Goal: Task Accomplishment & Management: Manage account settings

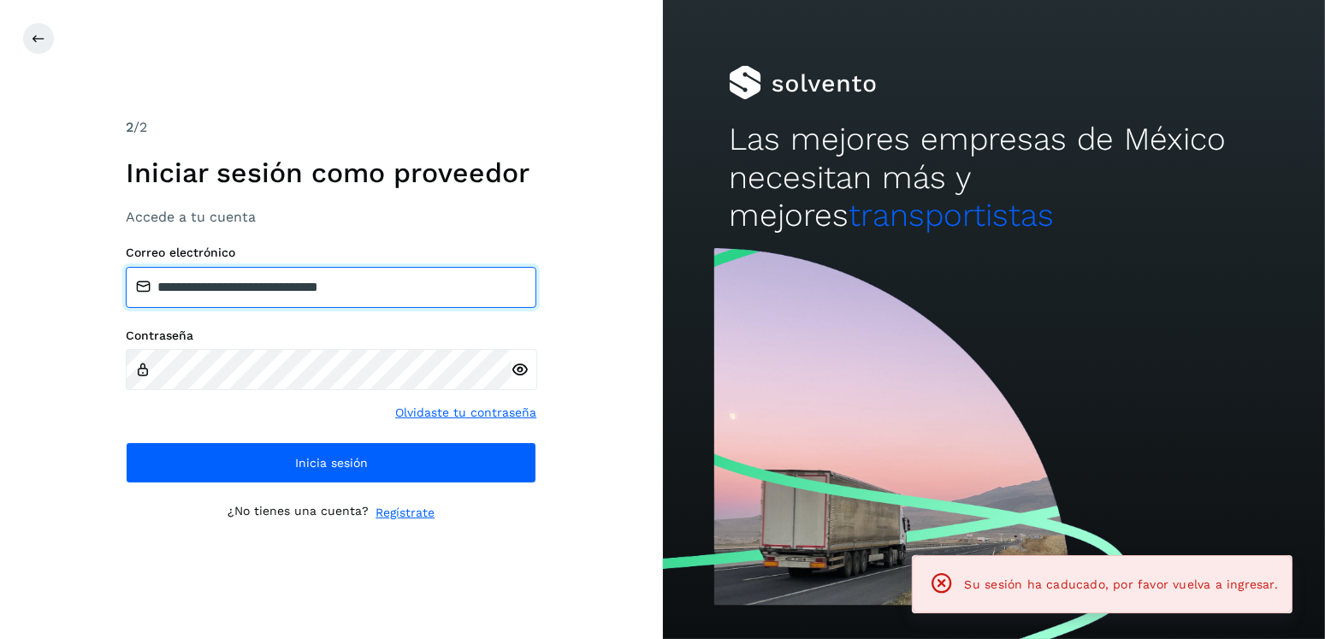
drag, startPoint x: 441, startPoint y: 281, endPoint x: 242, endPoint y: 293, distance: 199.6
click at [242, 293] on input "**********" at bounding box center [331, 287] width 411 height 41
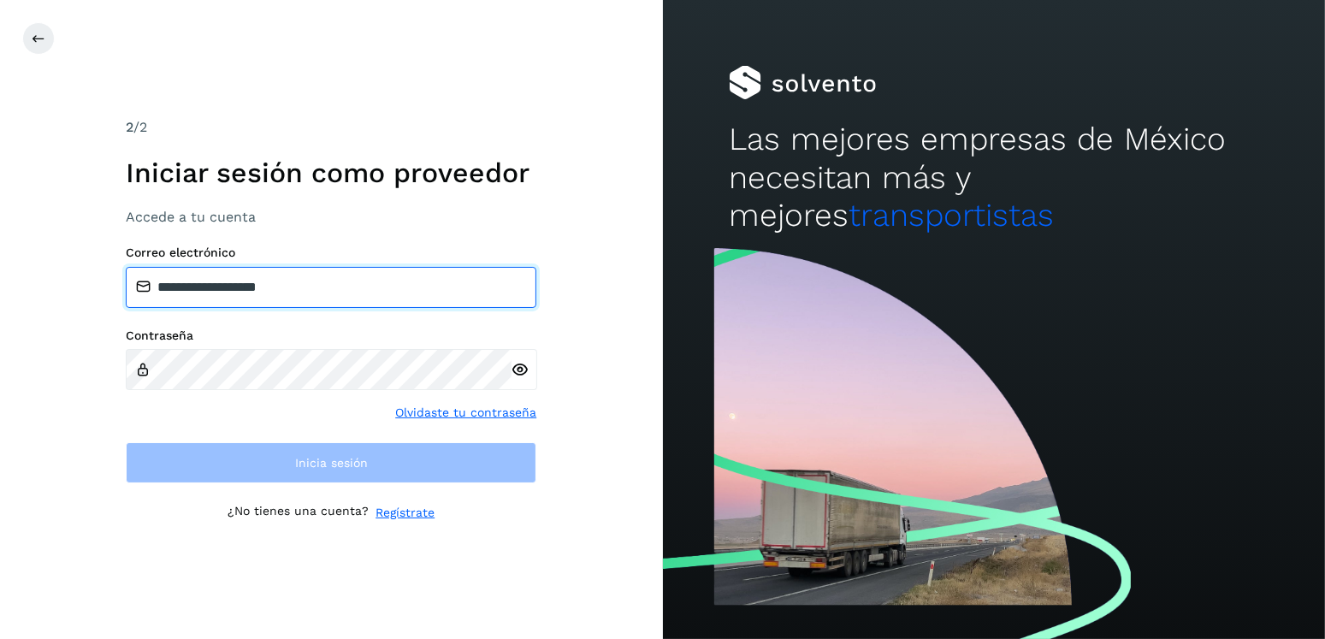
type input "**********"
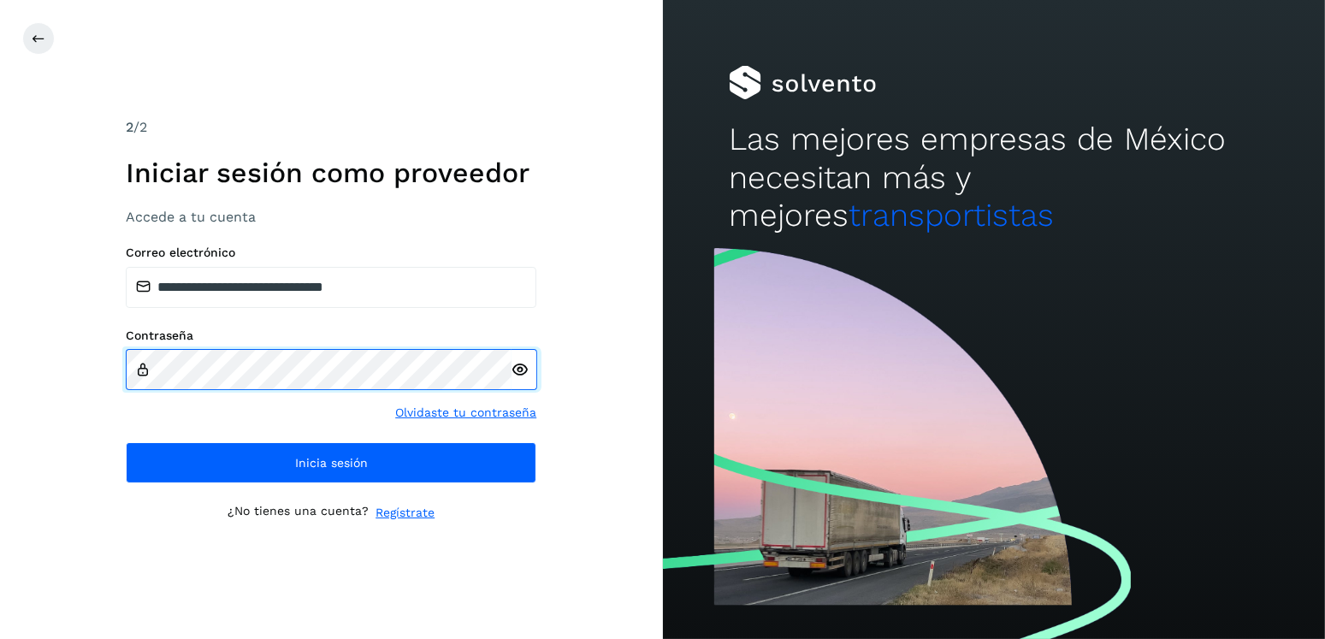
click at [103, 364] on div "**********" at bounding box center [331, 319] width 663 height 639
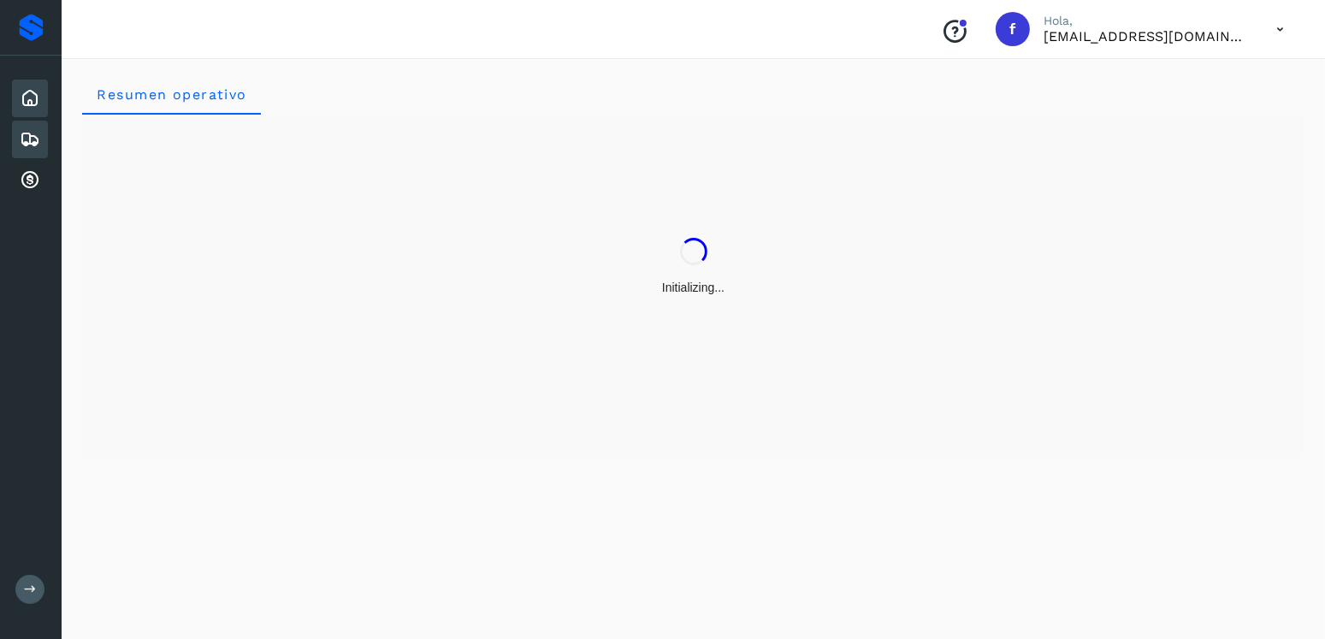
click at [32, 147] on icon at bounding box center [30, 139] width 21 height 21
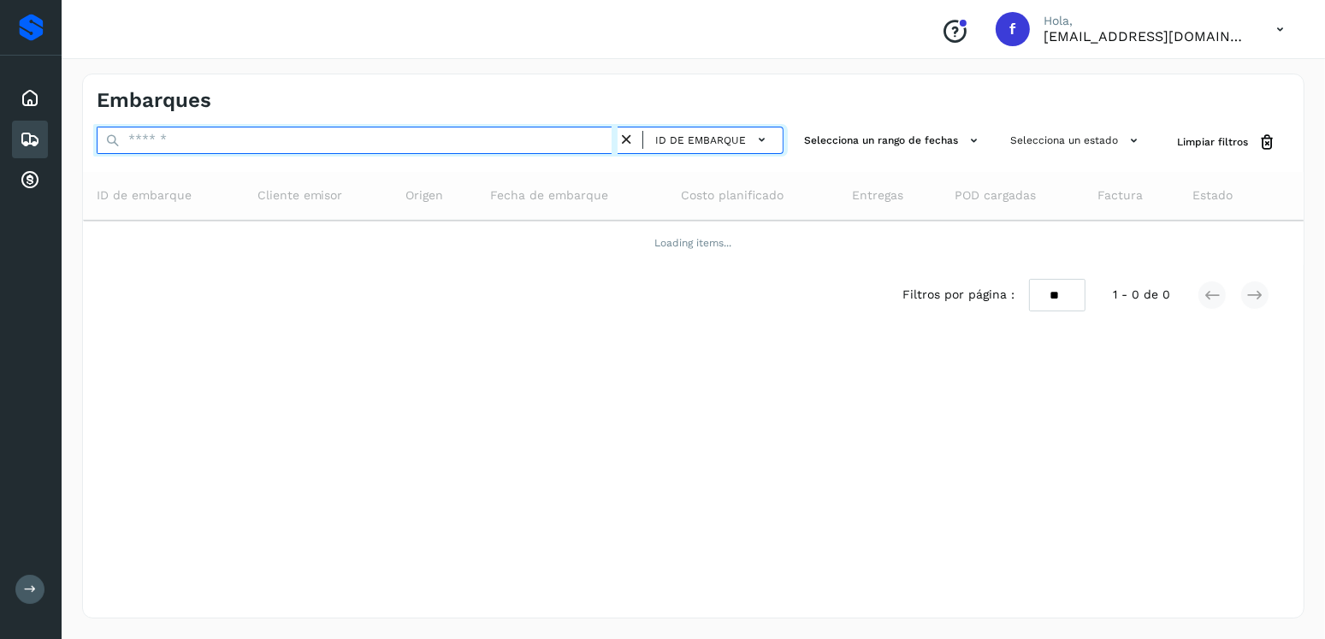
click at [334, 145] on input "text" at bounding box center [357, 140] width 521 height 27
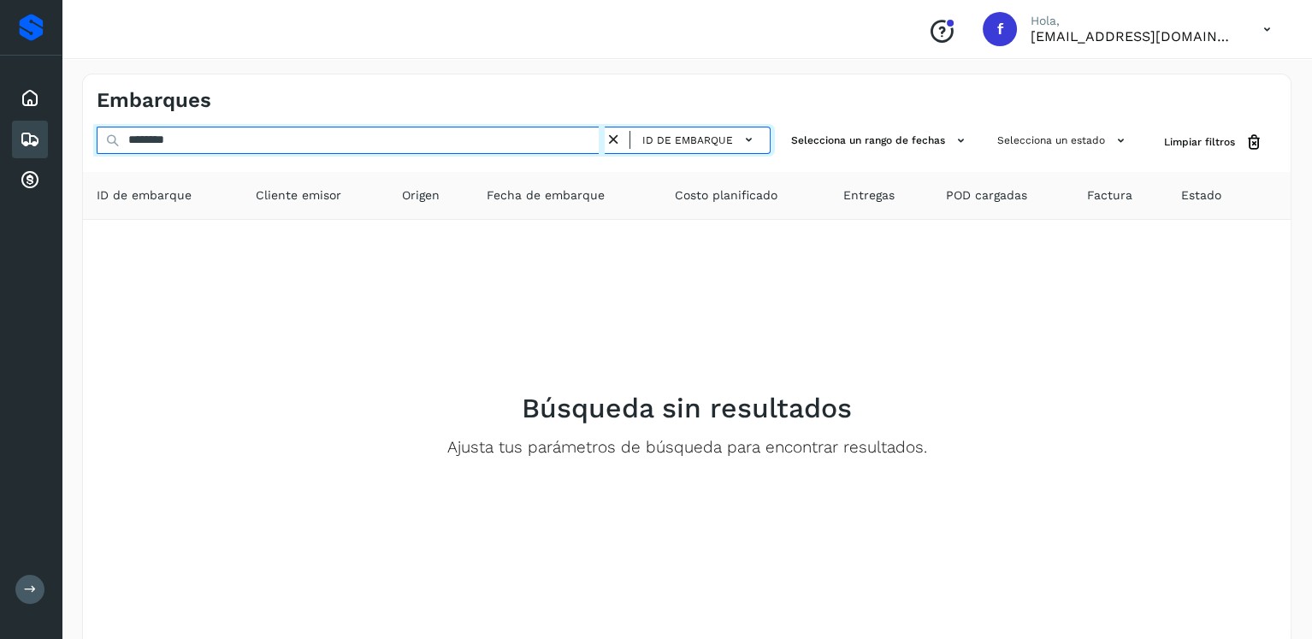
drag, startPoint x: 405, startPoint y: 140, endPoint x: 115, endPoint y: 153, distance: 290.3
click at [115, 153] on input "********" at bounding box center [351, 140] width 508 height 27
type input "********"
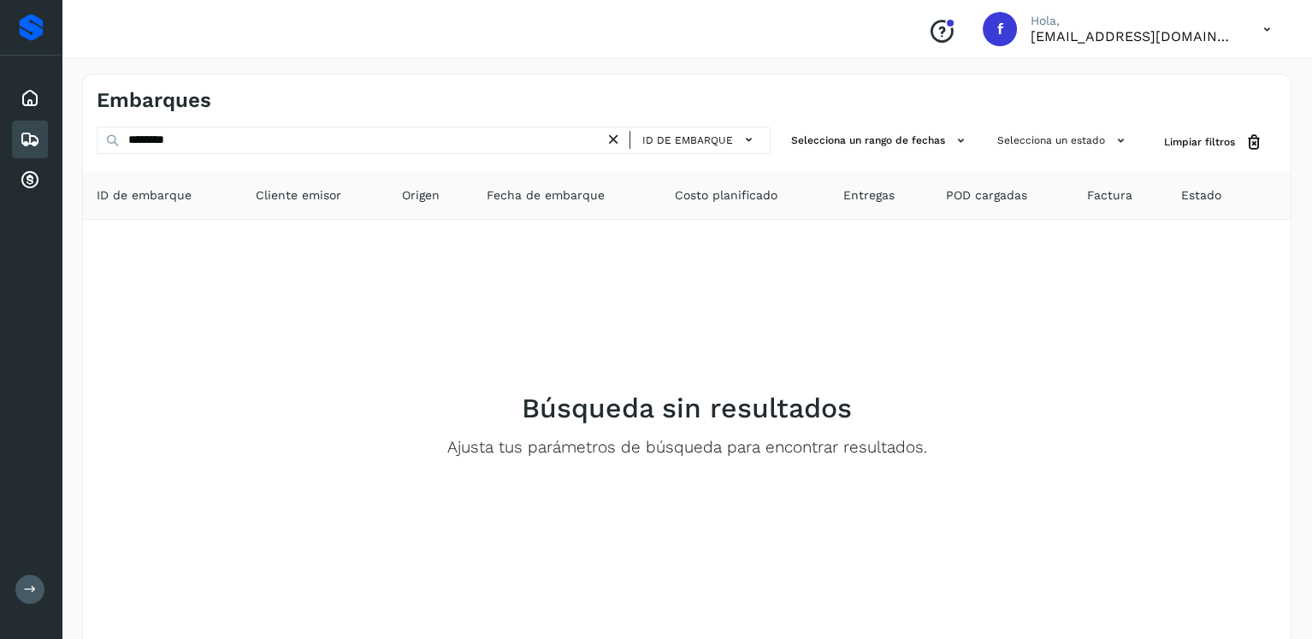
click at [623, 138] on icon at bounding box center [614, 140] width 18 height 18
click at [660, 137] on span "ID de embarque" at bounding box center [687, 140] width 91 height 15
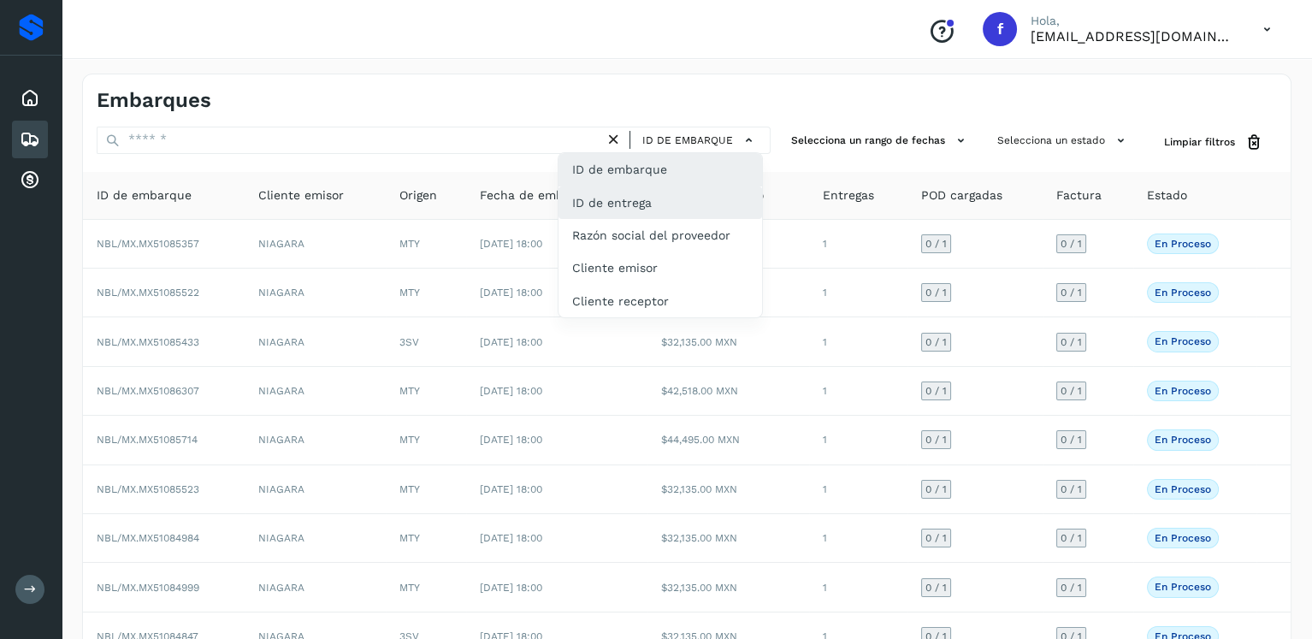
click at [658, 198] on div "ID de entrega" at bounding box center [661, 202] width 204 height 33
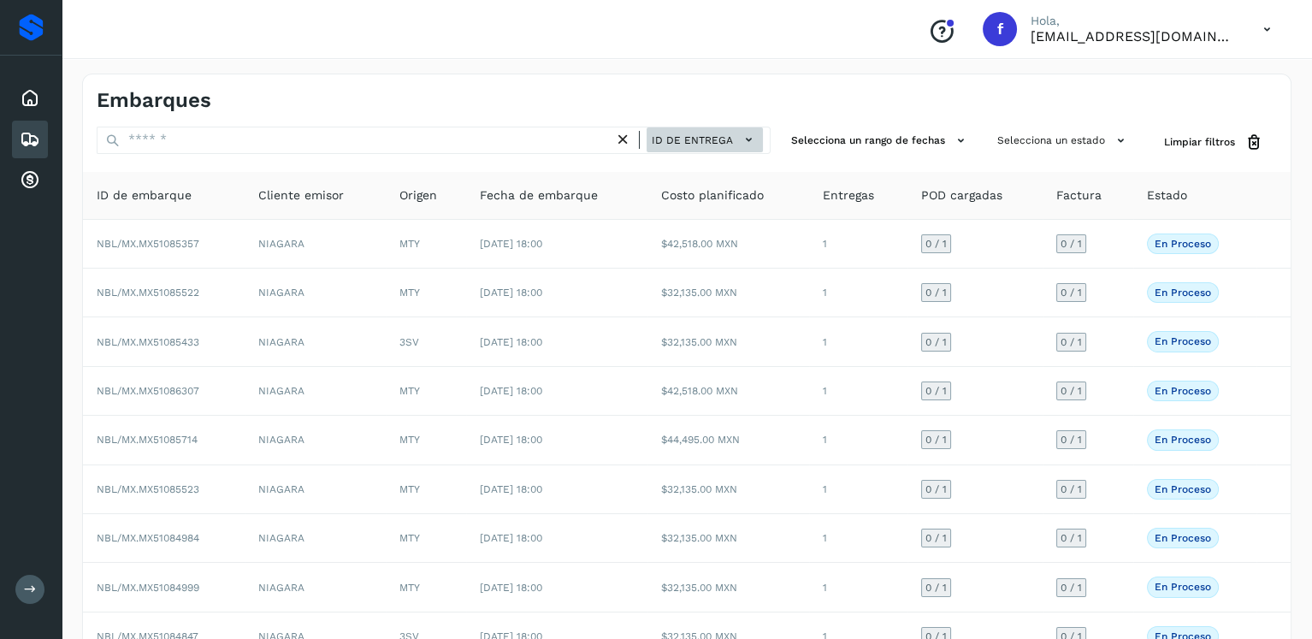
click at [677, 148] on button "ID de entrega" at bounding box center [705, 139] width 116 height 25
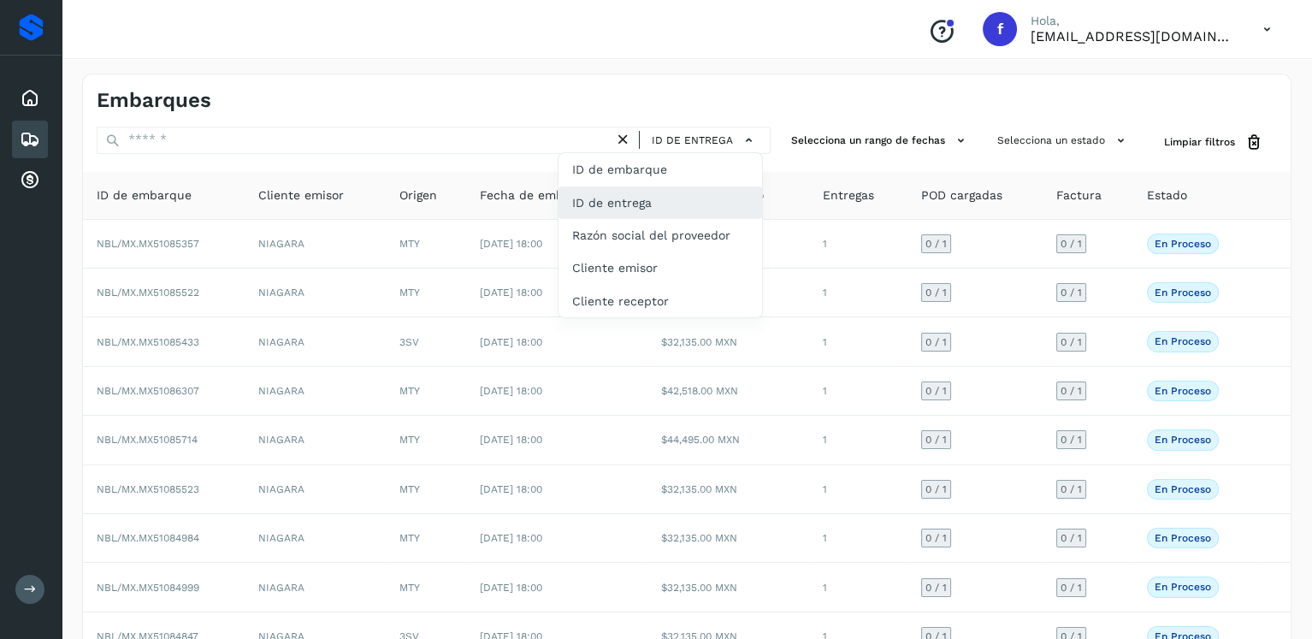
click at [695, 210] on div "ID de entrega" at bounding box center [661, 202] width 204 height 33
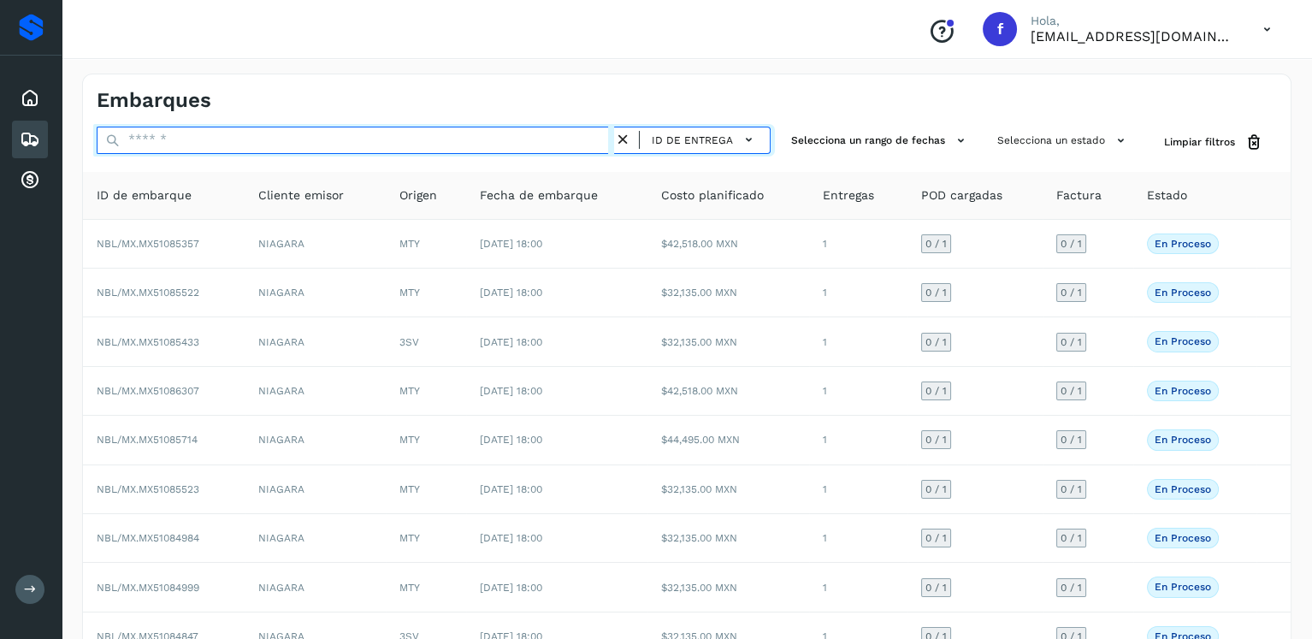
click at [268, 132] on input "text" at bounding box center [356, 140] width 518 height 27
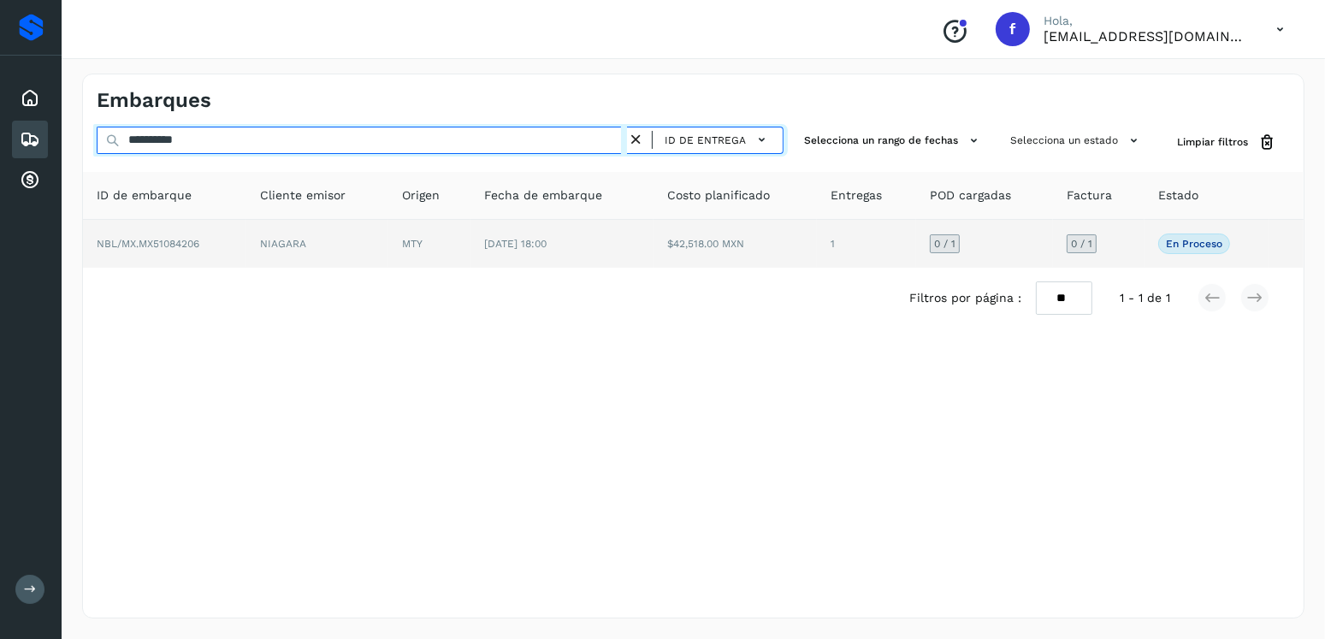
type input "**********"
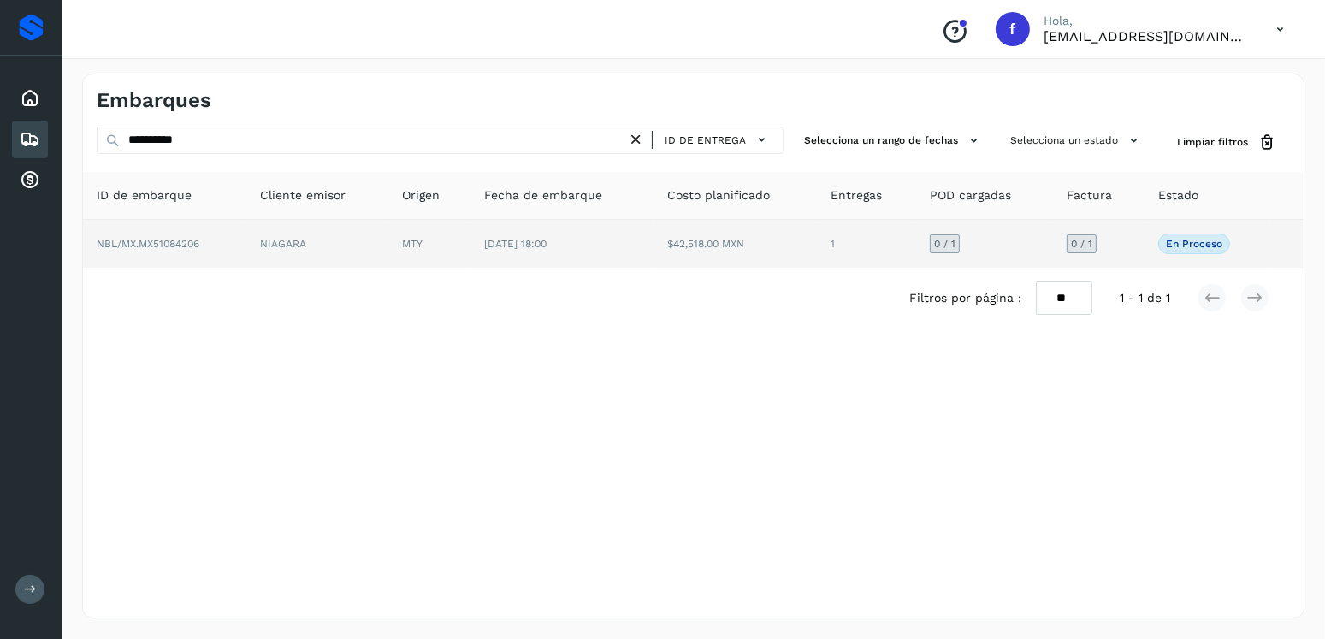
click at [397, 234] on td "MTY" at bounding box center [429, 244] width 82 height 48
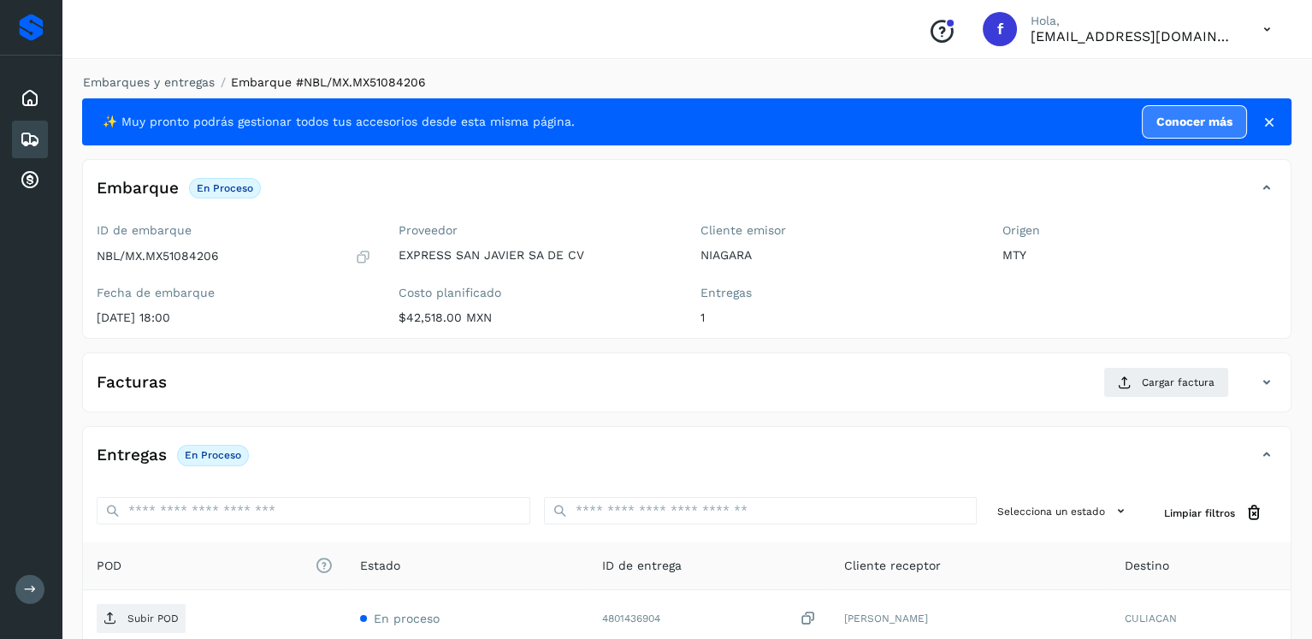
click at [197, 246] on div "ID de embarque NBL/MX.MX51084206" at bounding box center [234, 244] width 275 height 42
click at [197, 250] on p "NBL/MX.MX51084206" at bounding box center [158, 256] width 122 height 15
copy p "MX51084206"
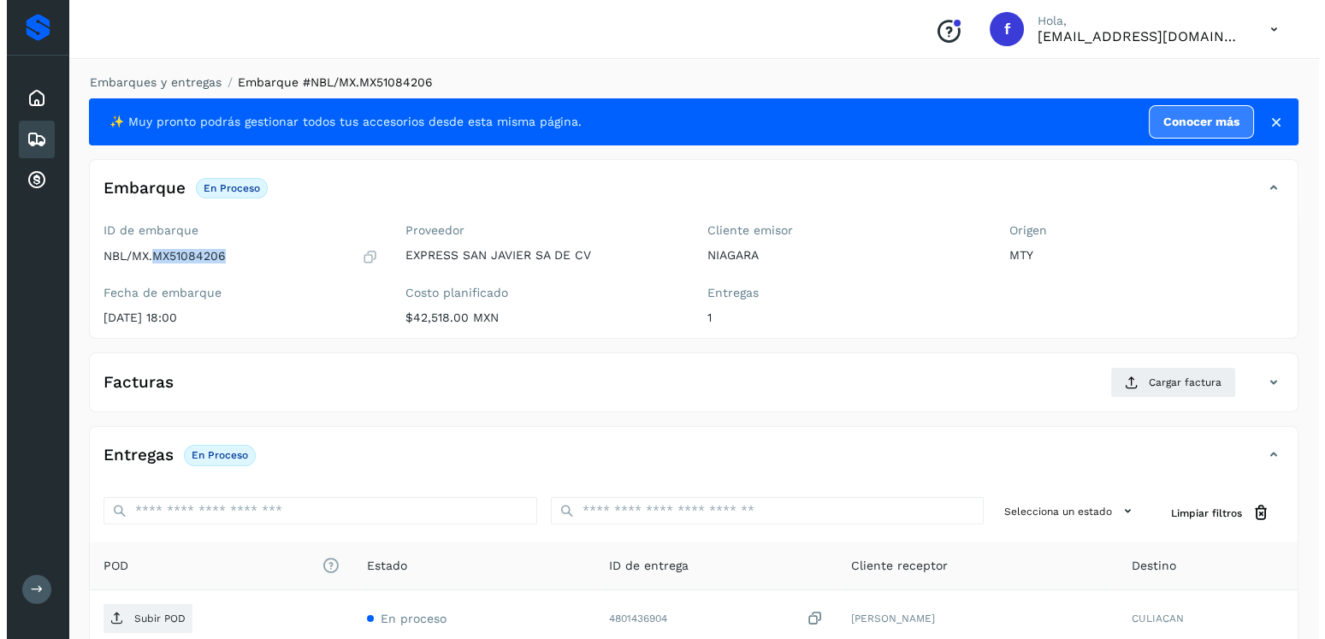
scroll to position [173, 0]
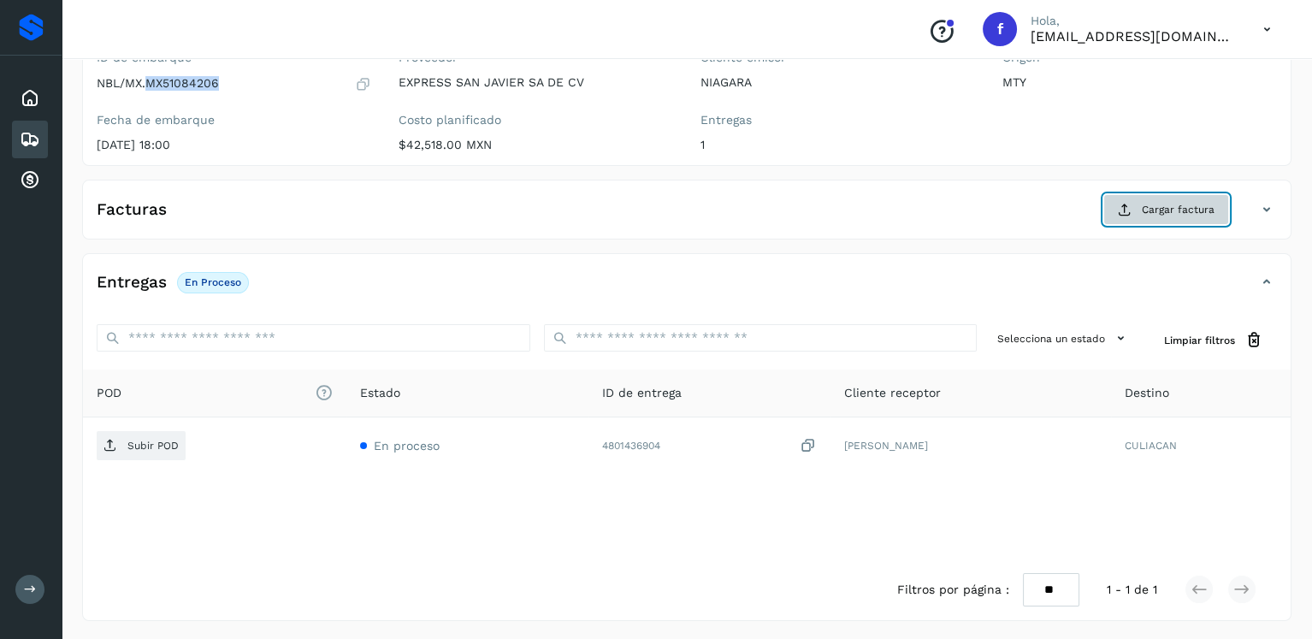
click at [1174, 217] on button "Cargar factura" at bounding box center [1166, 209] width 126 height 31
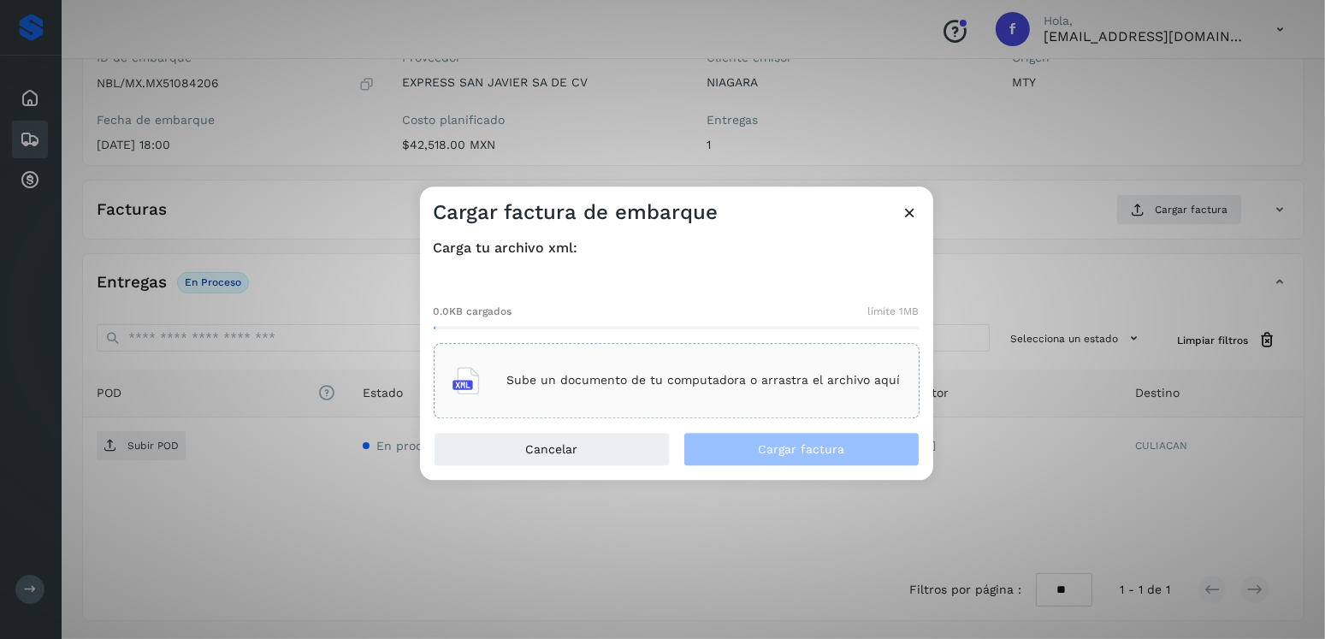
click at [671, 382] on p "Sube un documento de tu computadora o arrastra el archivo aquí" at bounding box center [703, 381] width 393 height 15
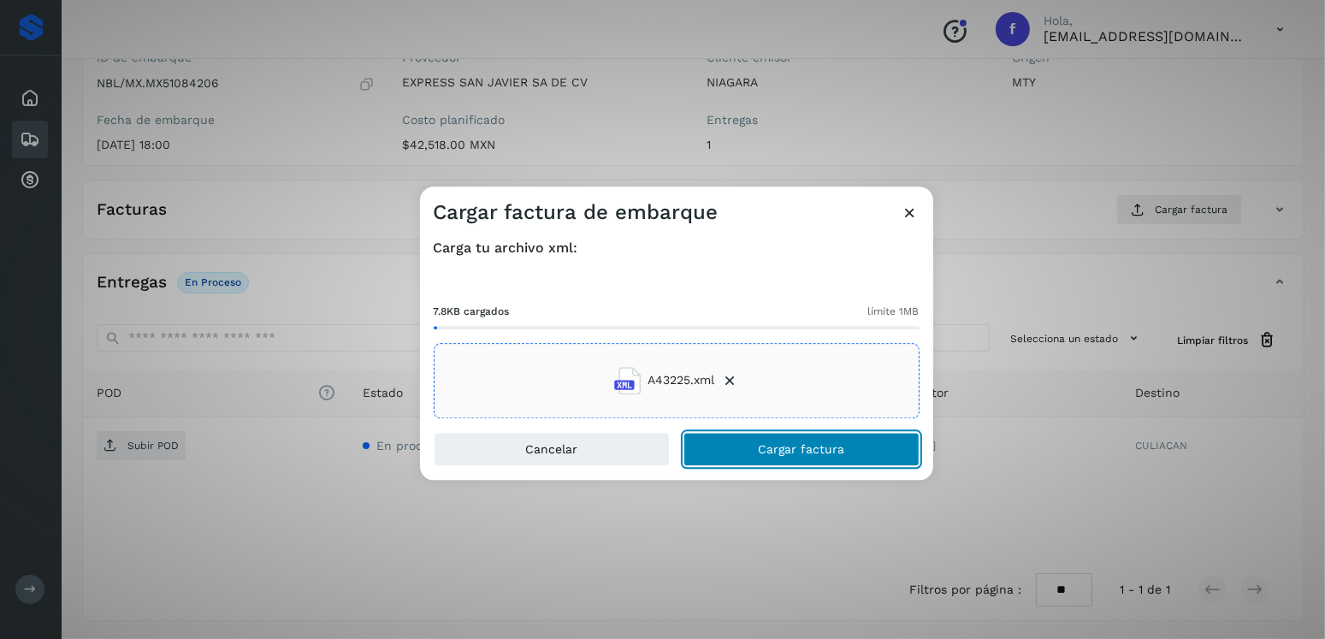
click at [830, 457] on button "Cargar factura" at bounding box center [801, 449] width 236 height 34
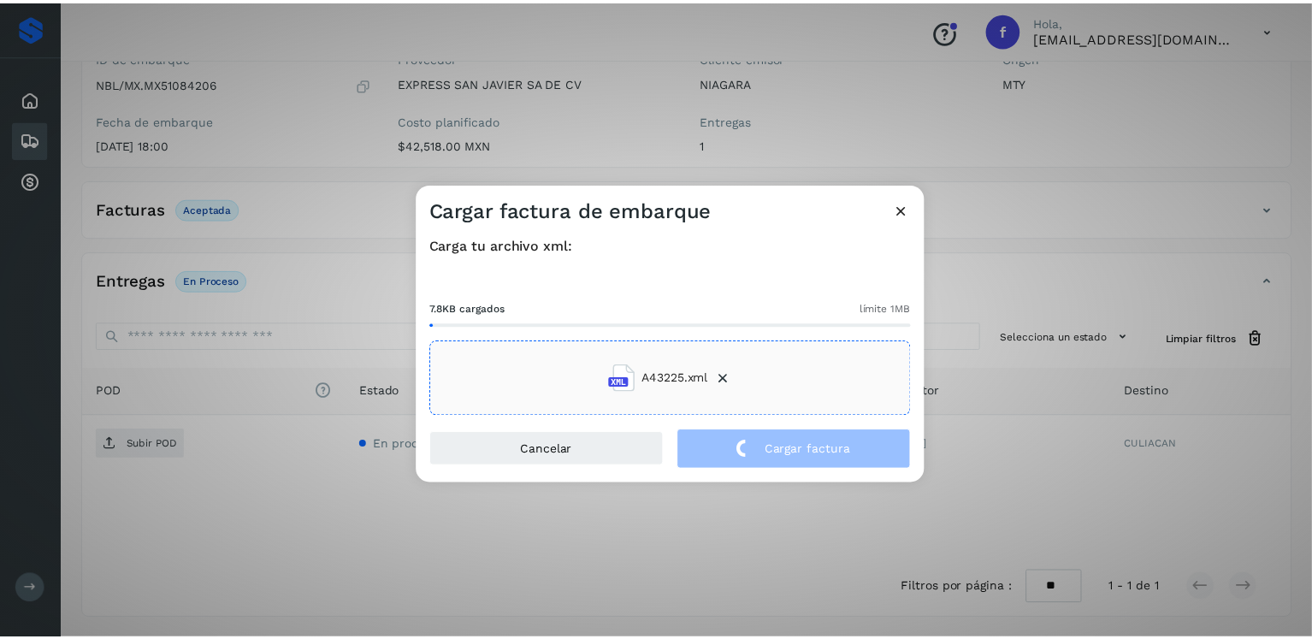
scroll to position [171, 0]
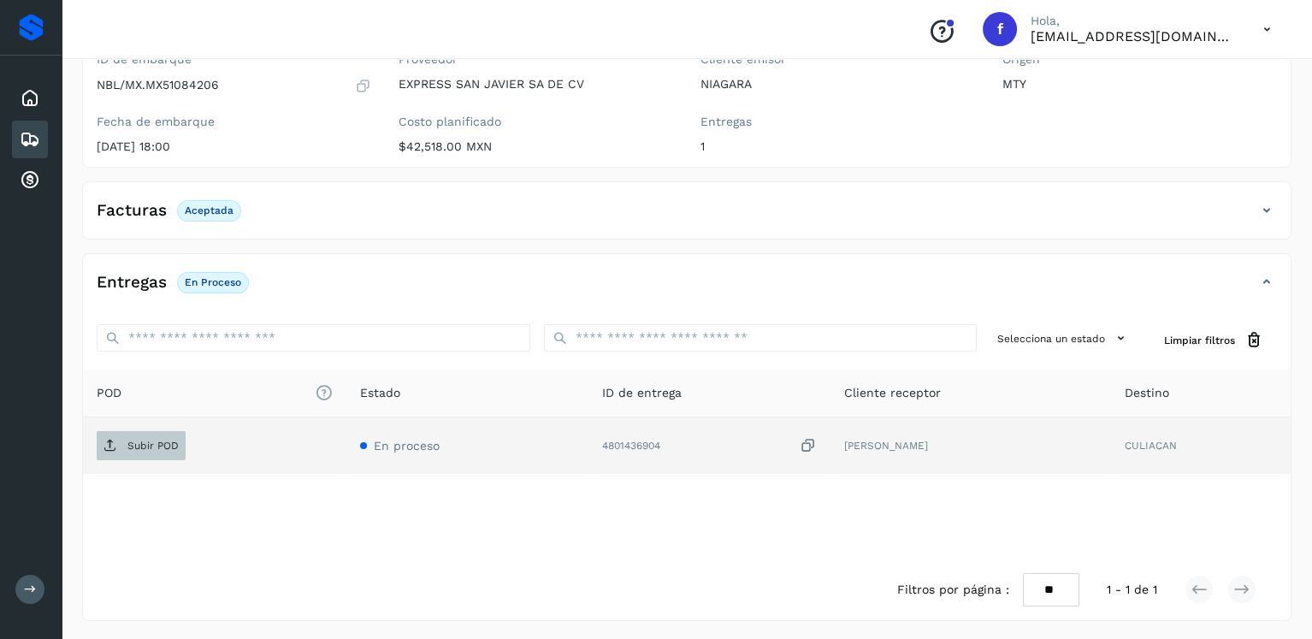
click at [146, 449] on p "Subir POD" at bounding box center [152, 446] width 51 height 12
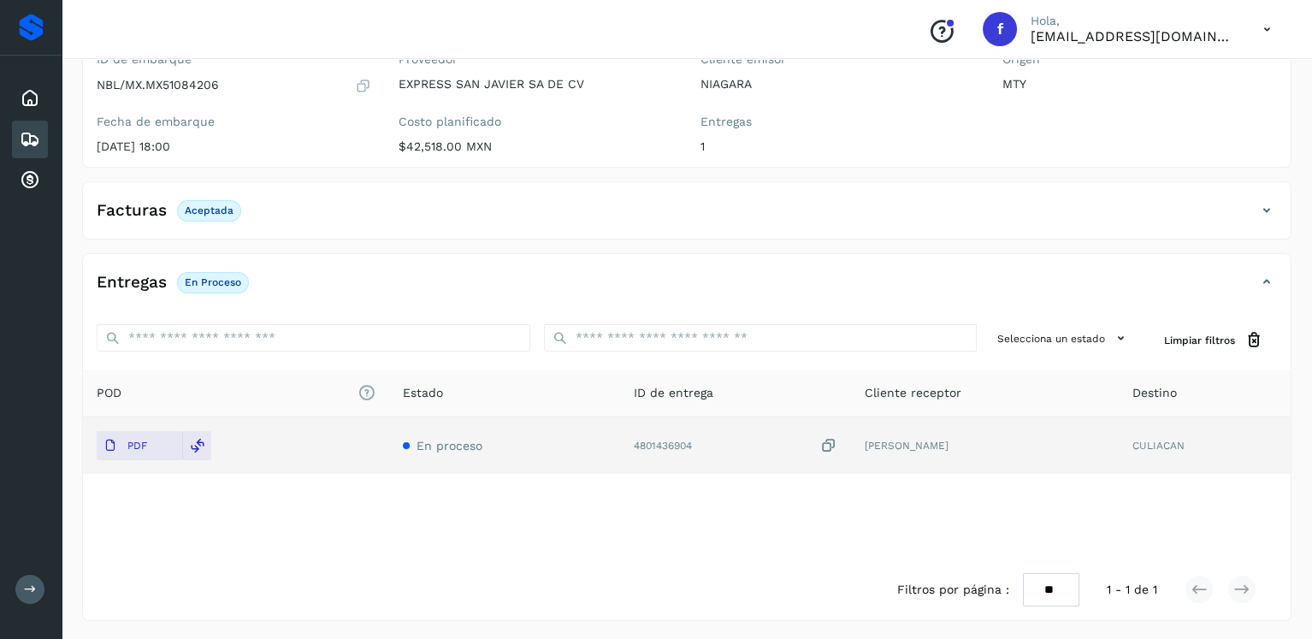
click at [36, 136] on icon at bounding box center [30, 139] width 21 height 21
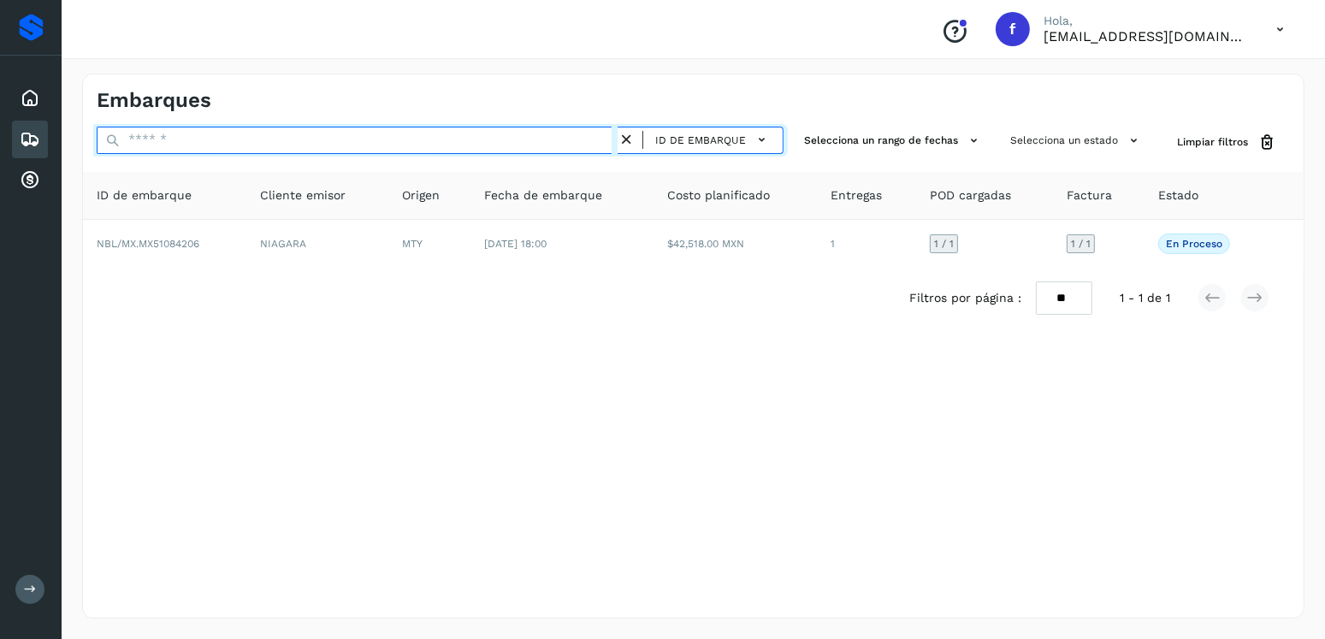
drag, startPoint x: 194, startPoint y: 132, endPoint x: 21, endPoint y: 133, distance: 172.8
click at [21, 133] on div "Proveedores Inicio Embarques Cuentas por cobrar Salir Conoce nuestros beneficio…" at bounding box center [662, 319] width 1325 height 639
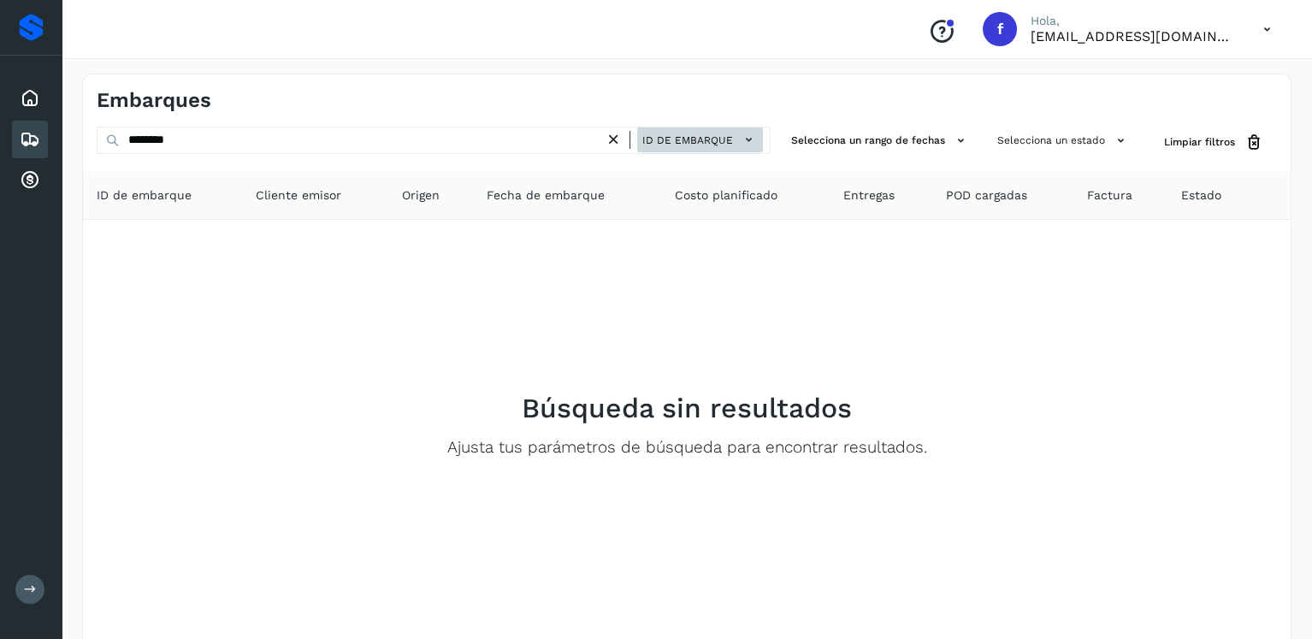
click at [665, 139] on span "ID de embarque" at bounding box center [687, 140] width 91 height 15
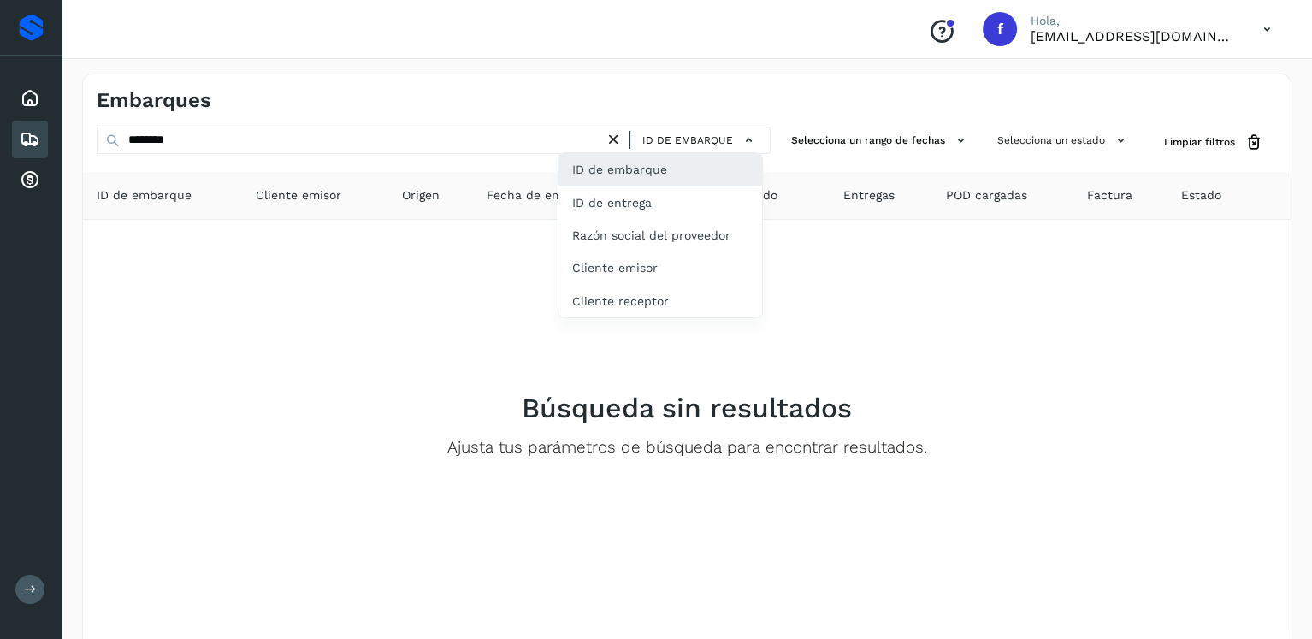
click at [668, 165] on div "ID de embarque" at bounding box center [661, 169] width 204 height 33
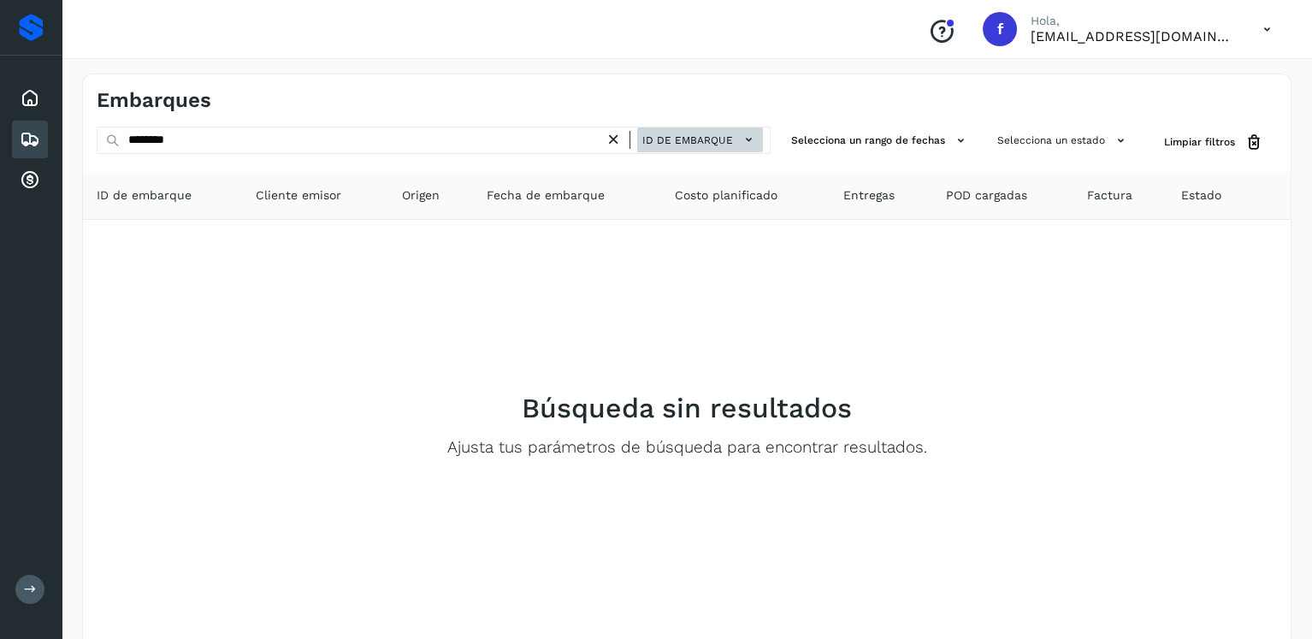
click at [685, 145] on span "ID de embarque" at bounding box center [687, 140] width 91 height 15
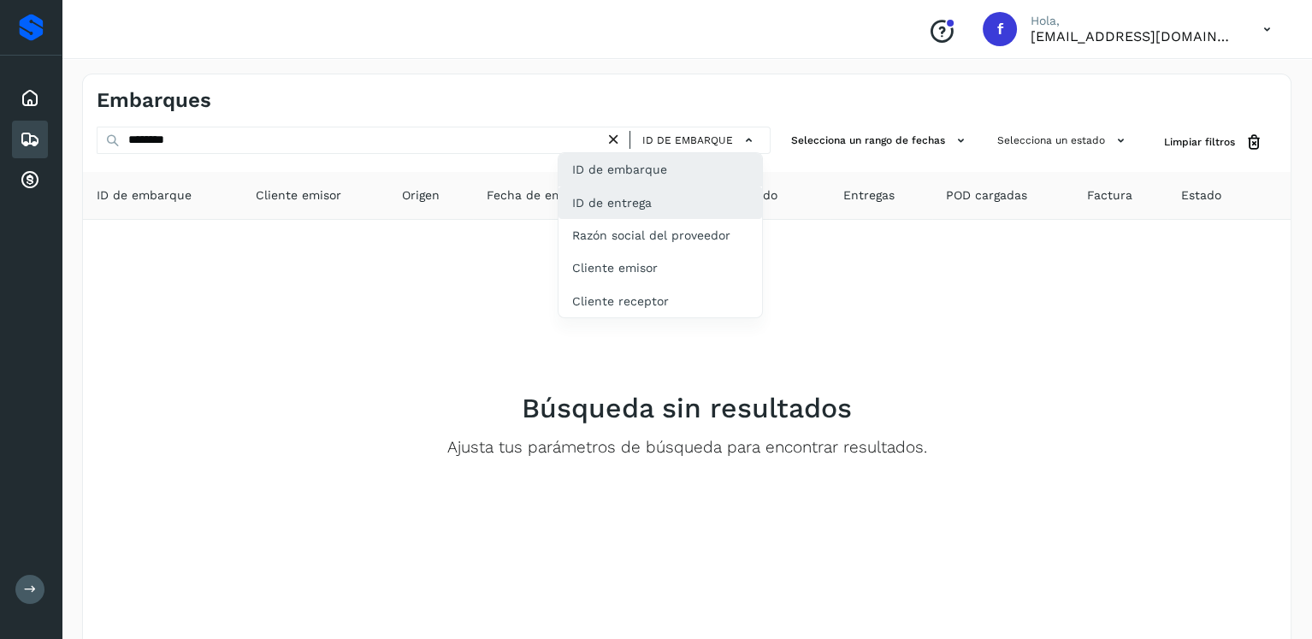
click at [692, 198] on div "ID de entrega" at bounding box center [661, 202] width 204 height 33
type input "**********"
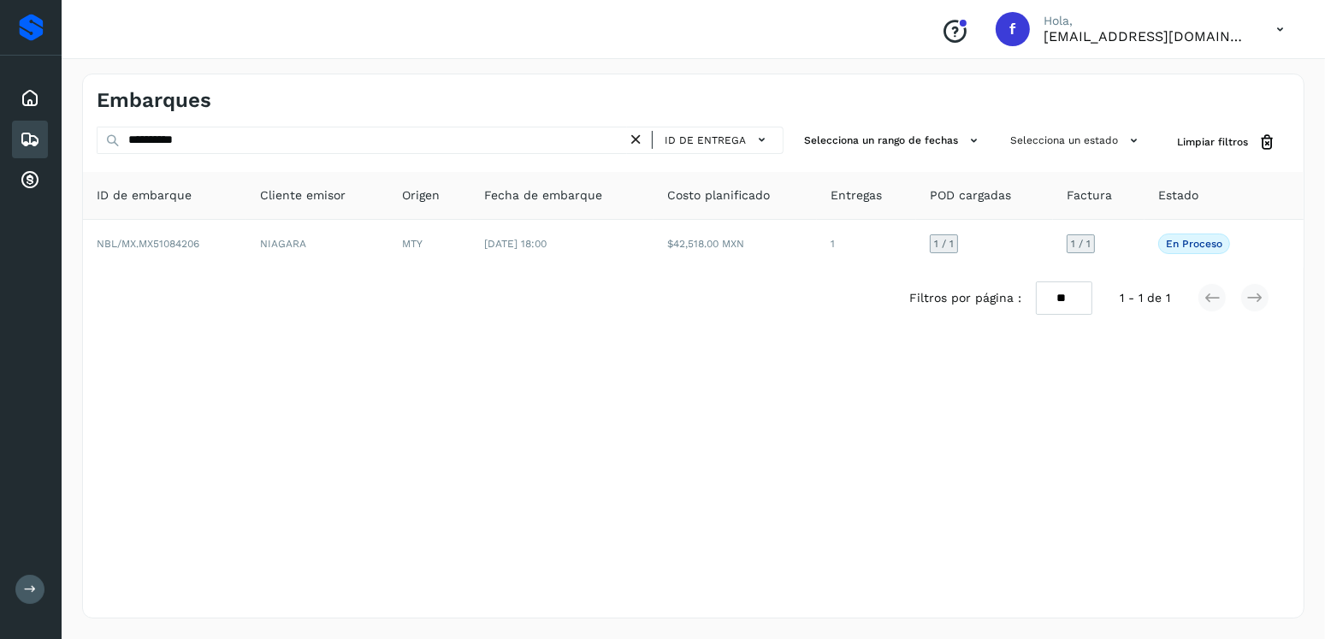
click at [634, 134] on icon at bounding box center [636, 140] width 18 height 18
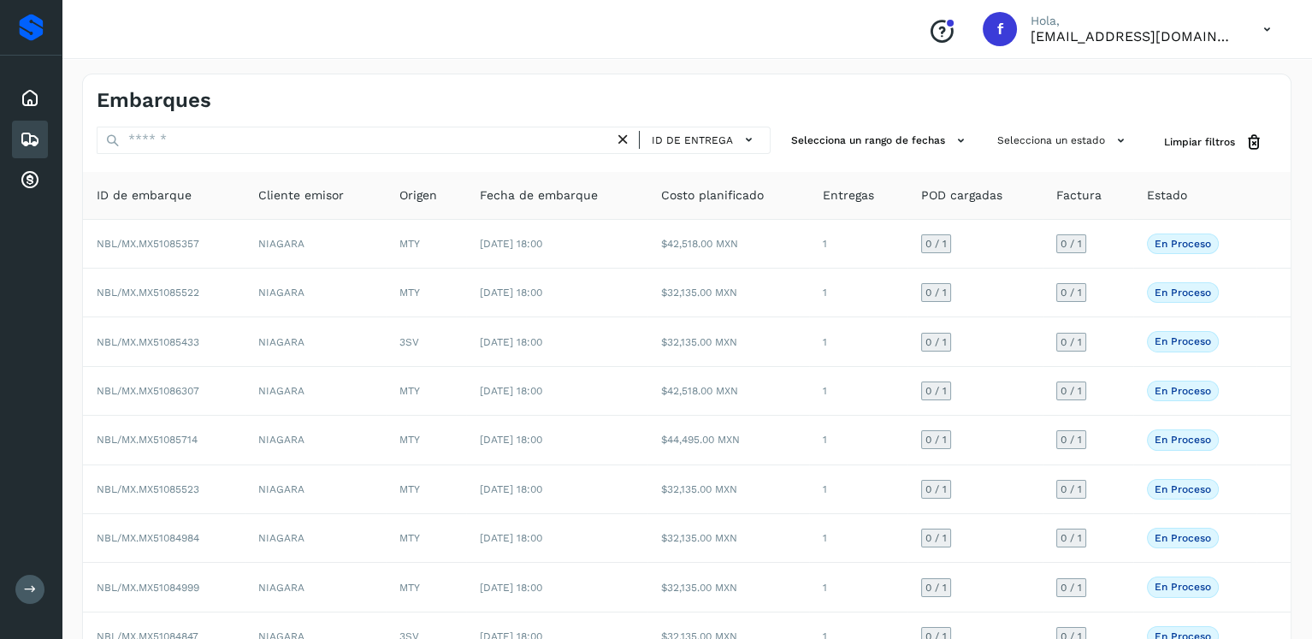
click at [423, 108] on div "Embarques" at bounding box center [392, 100] width 590 height 25
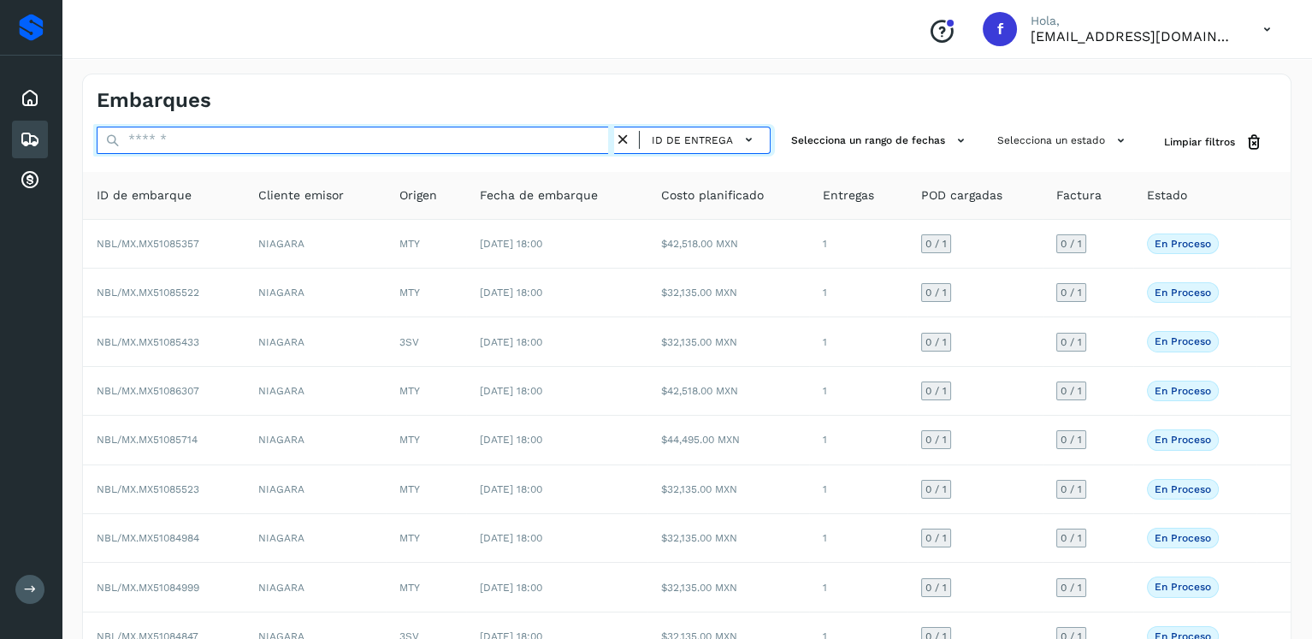
click at [424, 129] on input "text" at bounding box center [356, 140] width 518 height 27
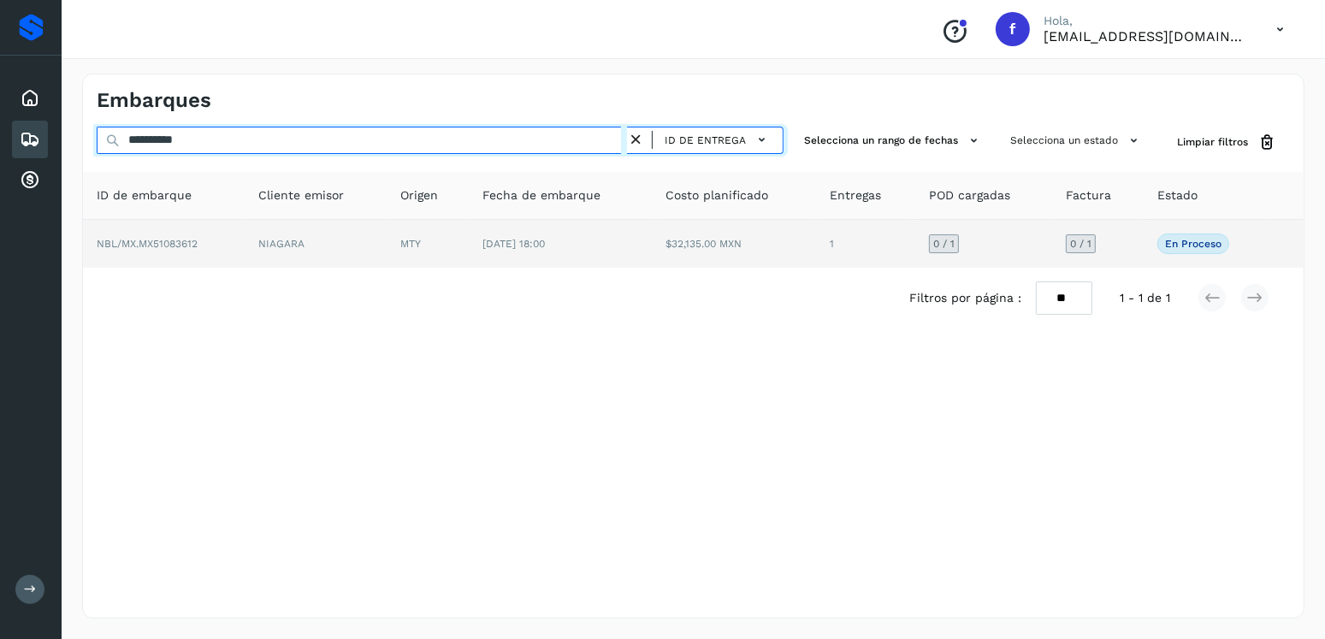
type input "**********"
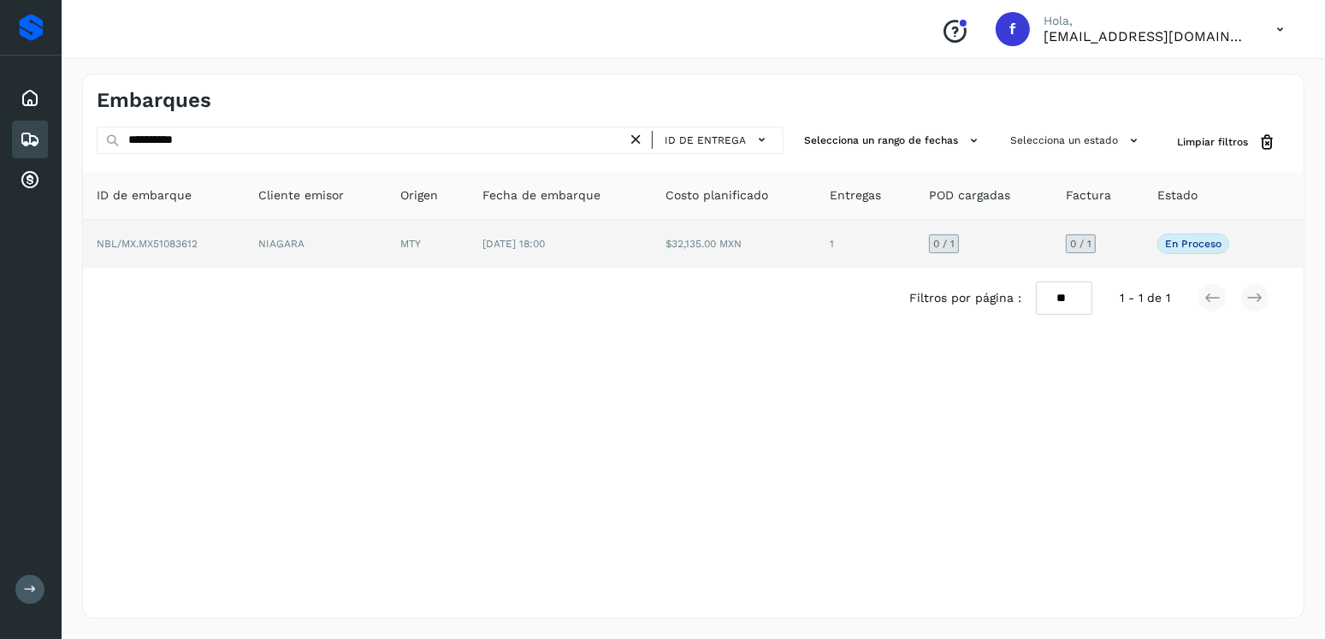
click at [455, 246] on td "MTY" at bounding box center [428, 244] width 82 height 48
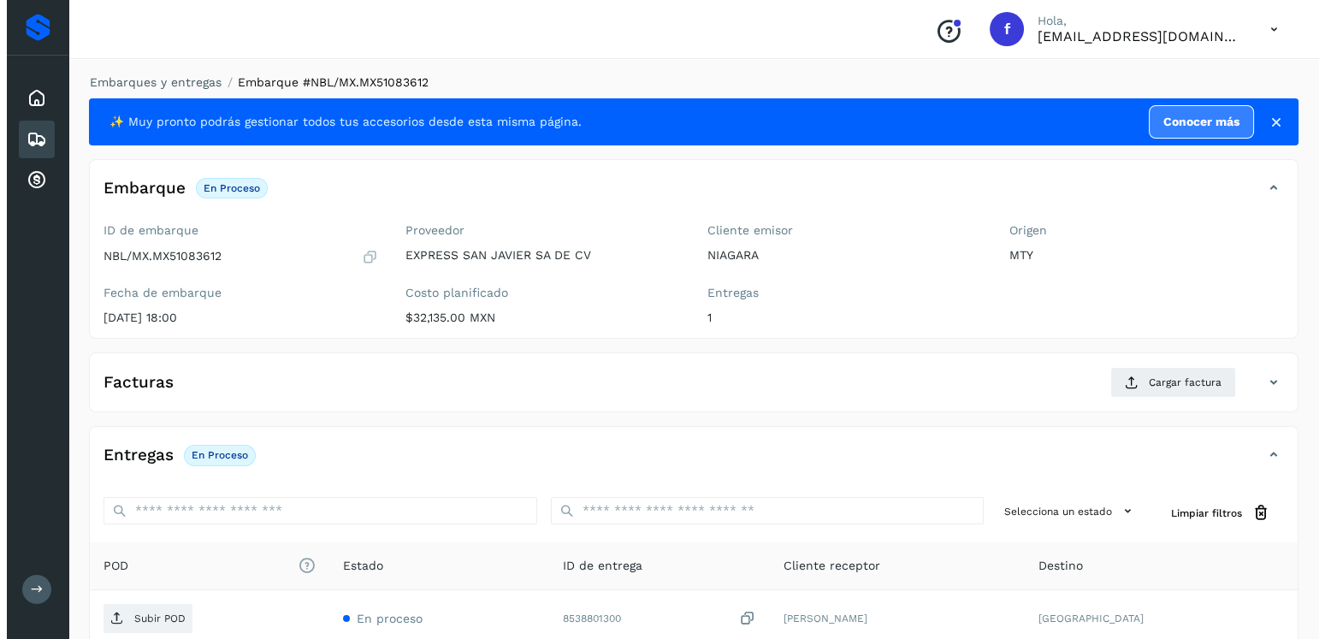
scroll to position [173, 0]
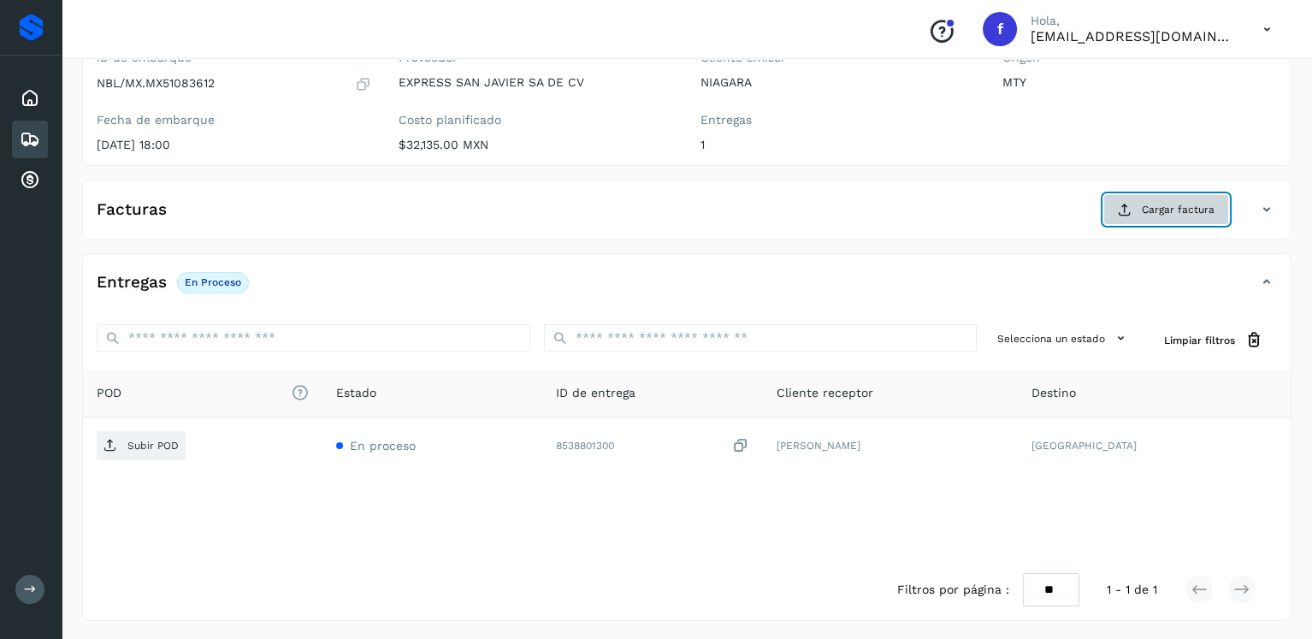
click at [1156, 213] on span "Cargar factura" at bounding box center [1178, 209] width 73 height 15
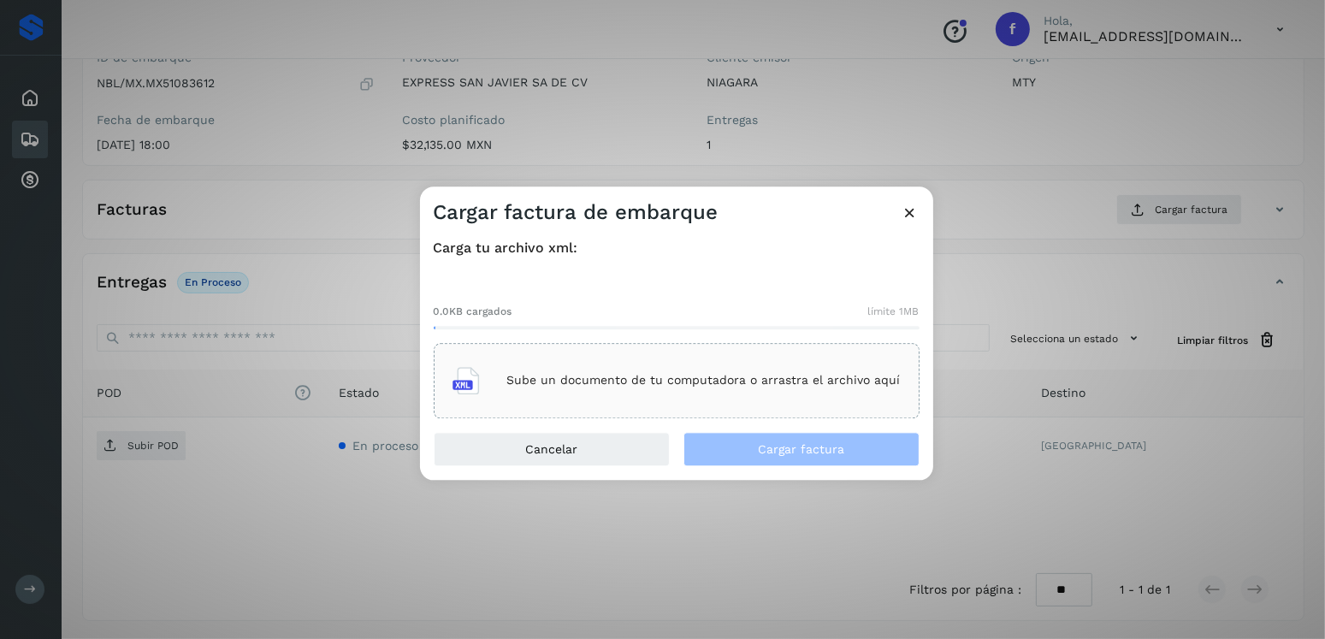
click at [656, 366] on div "Sube un documento de tu computadora o arrastra el archivo aquí" at bounding box center [677, 381] width 448 height 46
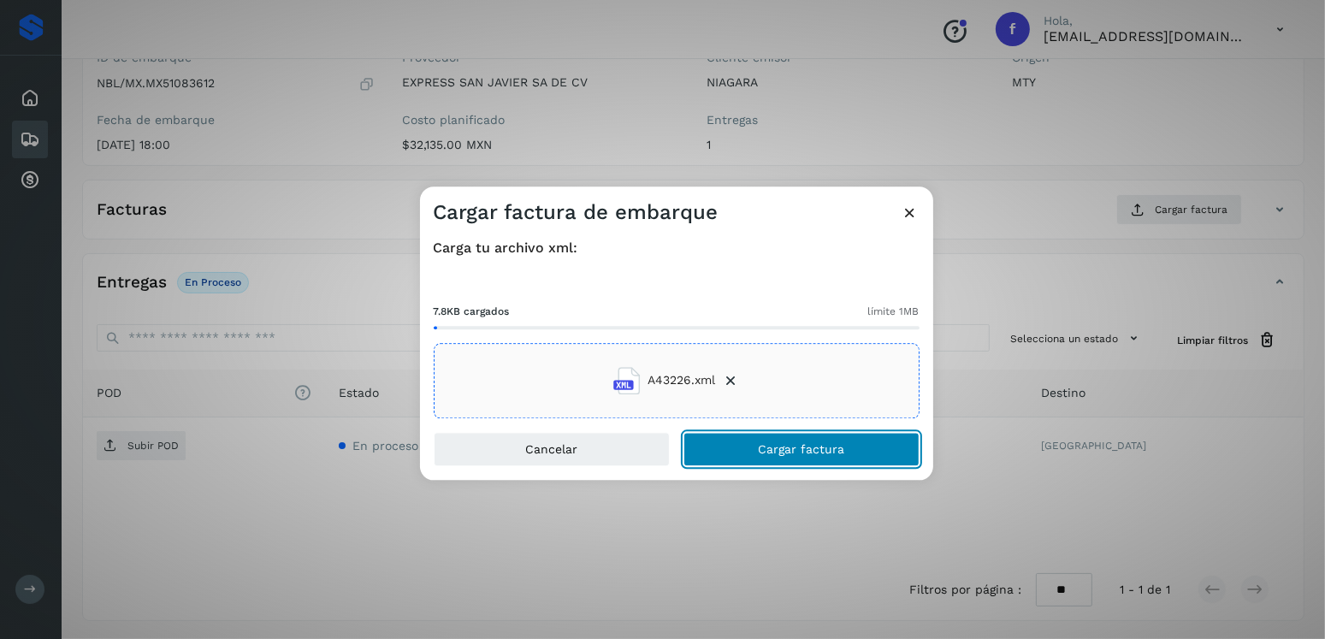
click at [847, 451] on button "Cargar factura" at bounding box center [801, 449] width 236 height 34
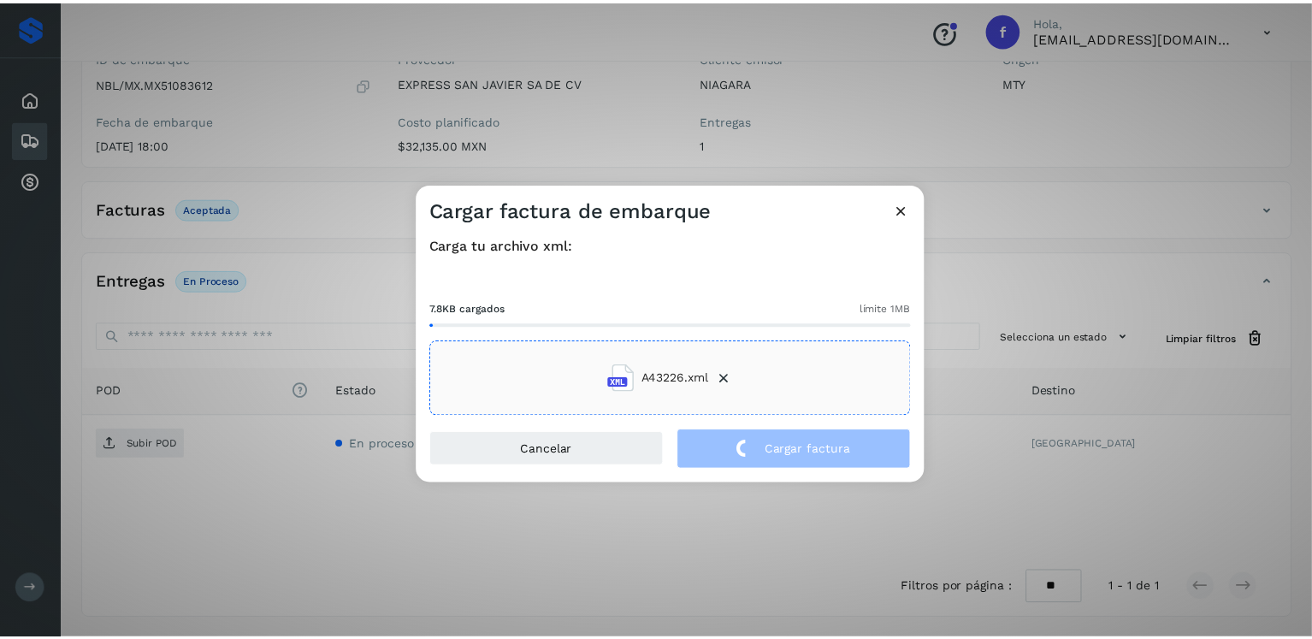
scroll to position [171, 0]
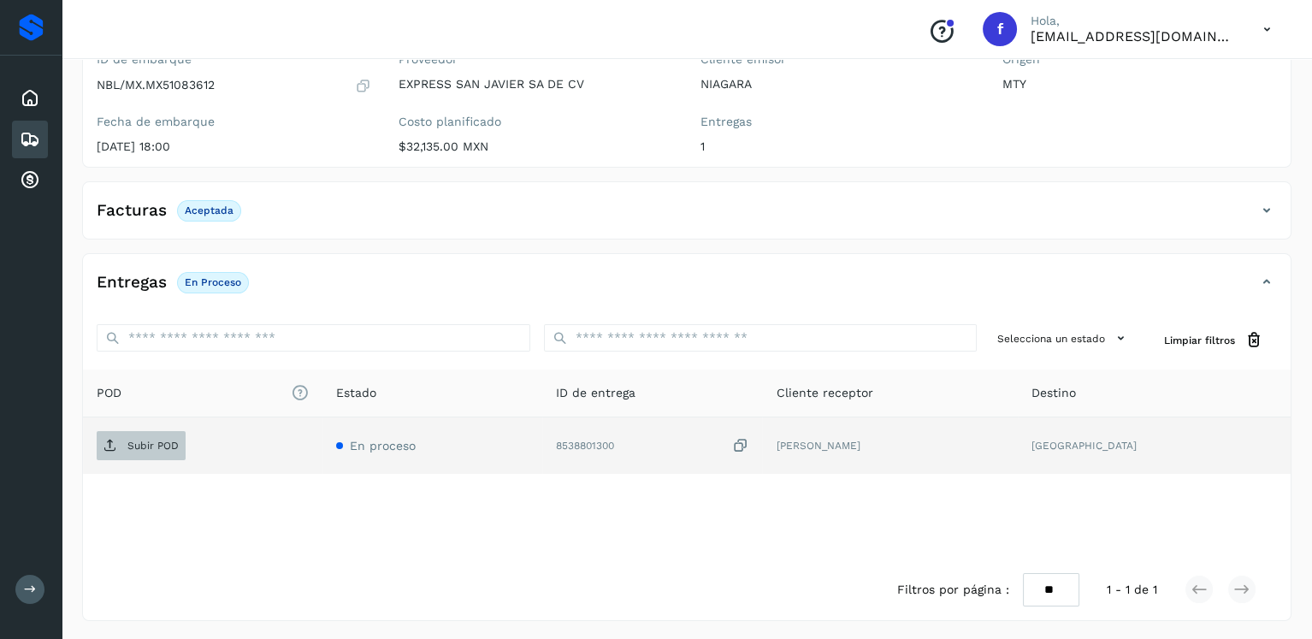
click at [145, 457] on button "Subir POD" at bounding box center [141, 445] width 89 height 29
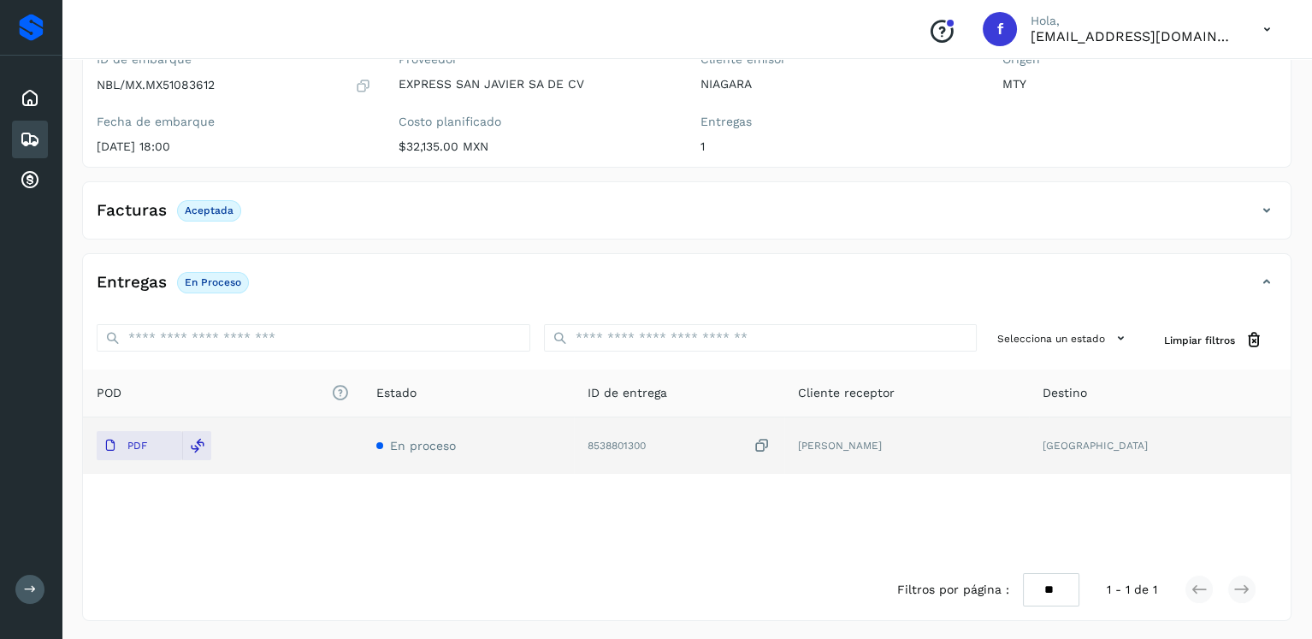
click at [37, 138] on icon at bounding box center [30, 139] width 21 height 21
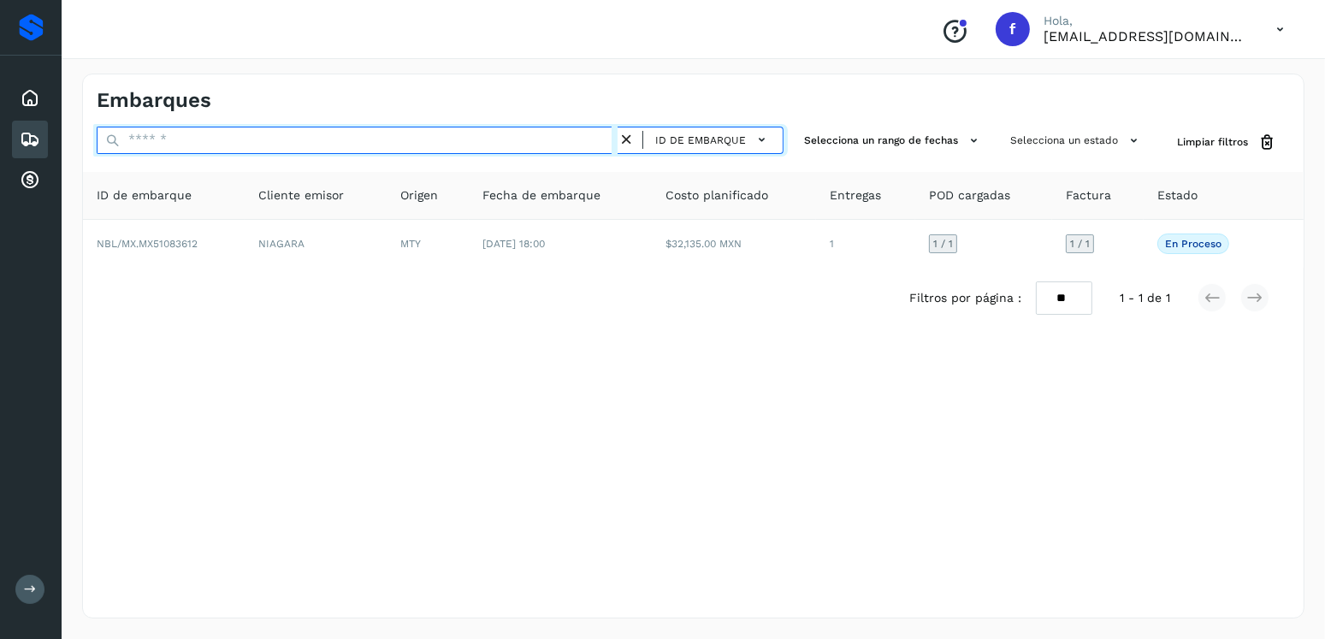
click at [234, 135] on input "text" at bounding box center [357, 140] width 521 height 27
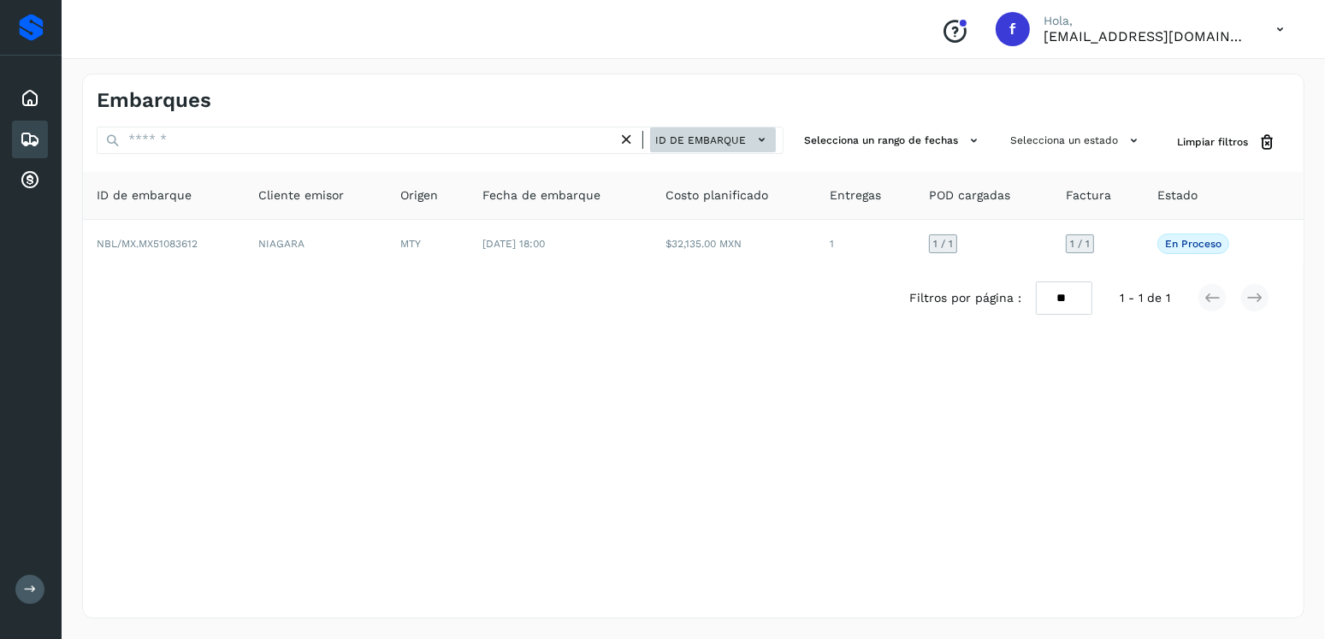
click at [696, 133] on span "ID de embarque" at bounding box center [700, 140] width 91 height 15
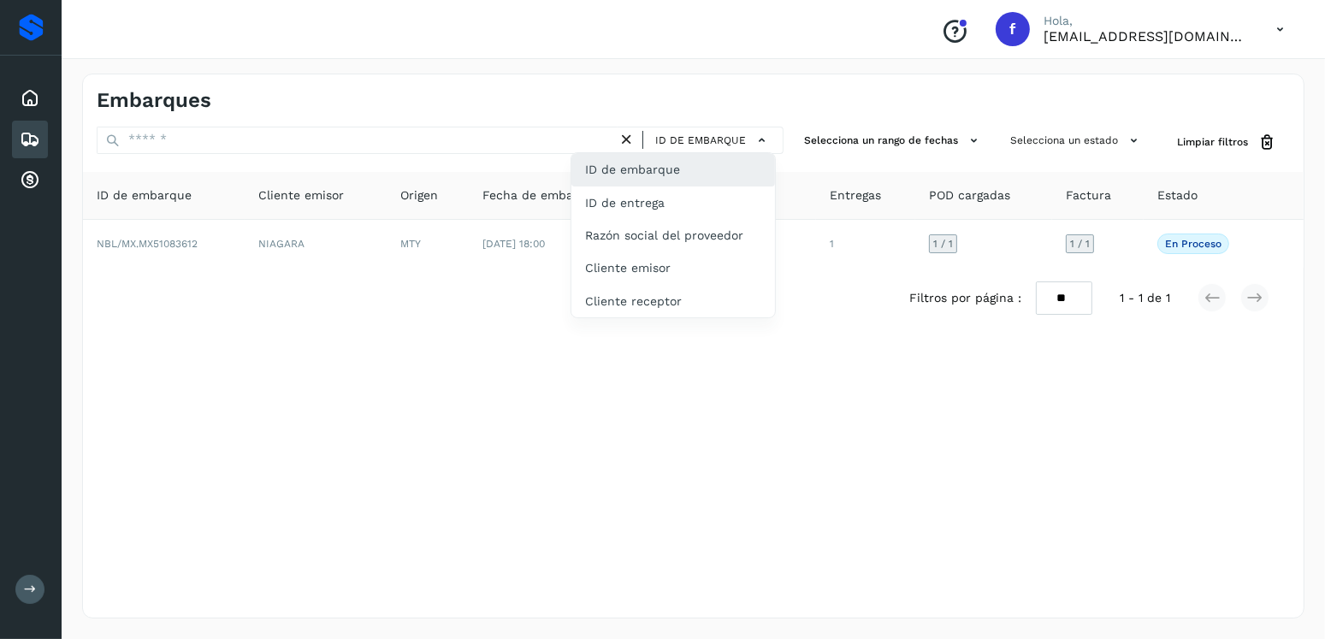
click at [691, 164] on div "ID de embarque" at bounding box center [673, 169] width 204 height 33
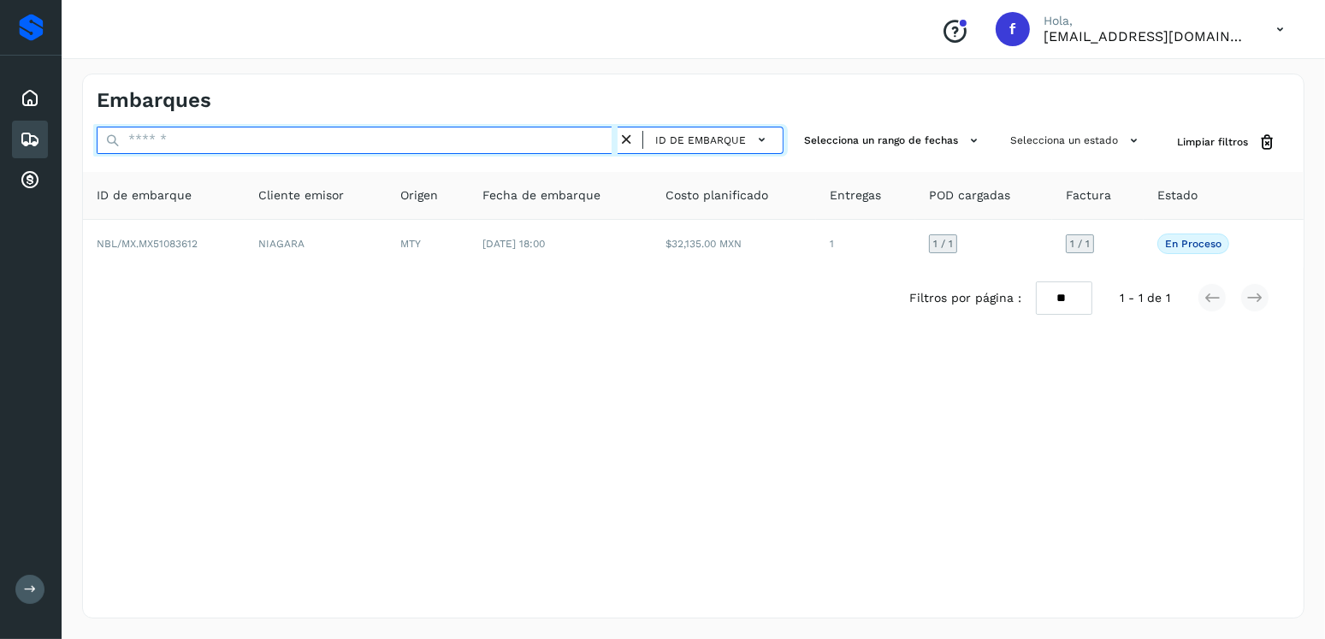
click at [385, 133] on input "text" at bounding box center [357, 140] width 521 height 27
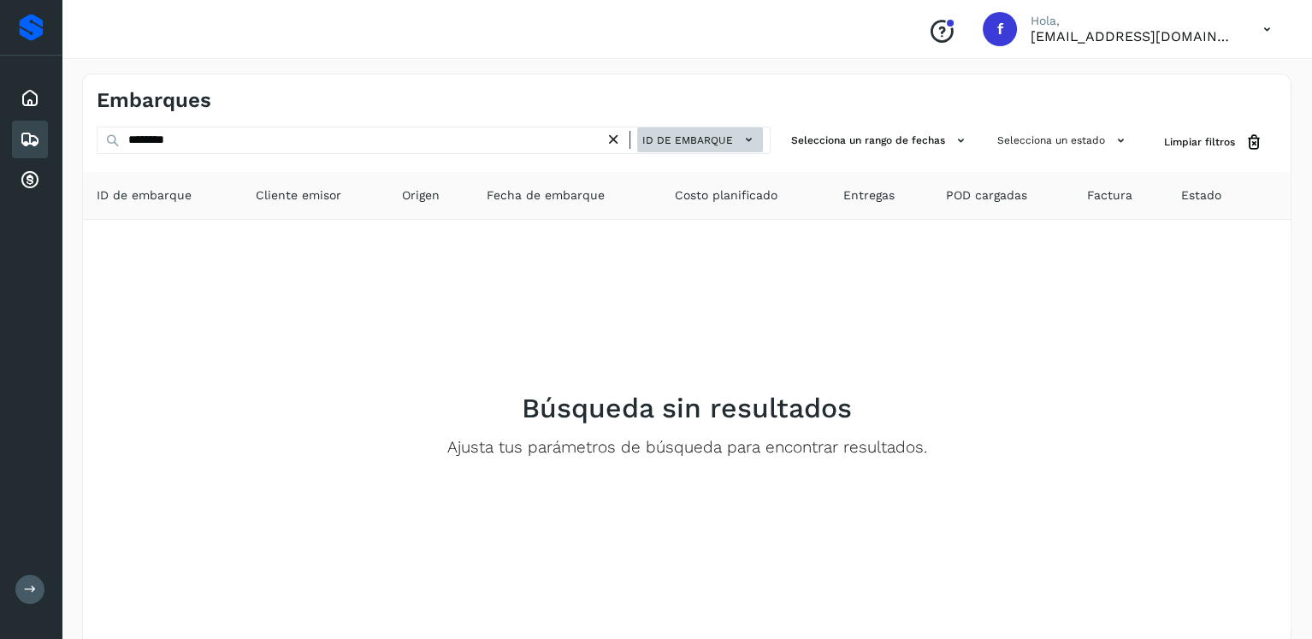
click at [675, 144] on span "ID de embarque" at bounding box center [687, 140] width 91 height 15
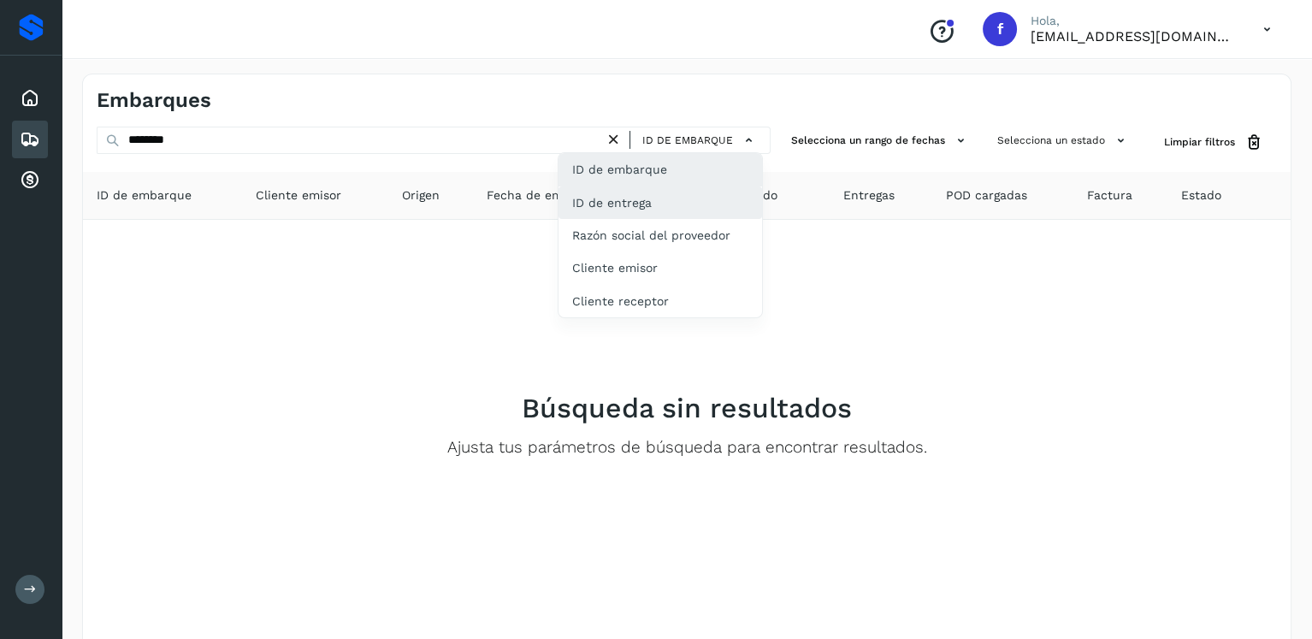
click at [677, 194] on div "ID de entrega" at bounding box center [661, 202] width 204 height 33
type input "**********"
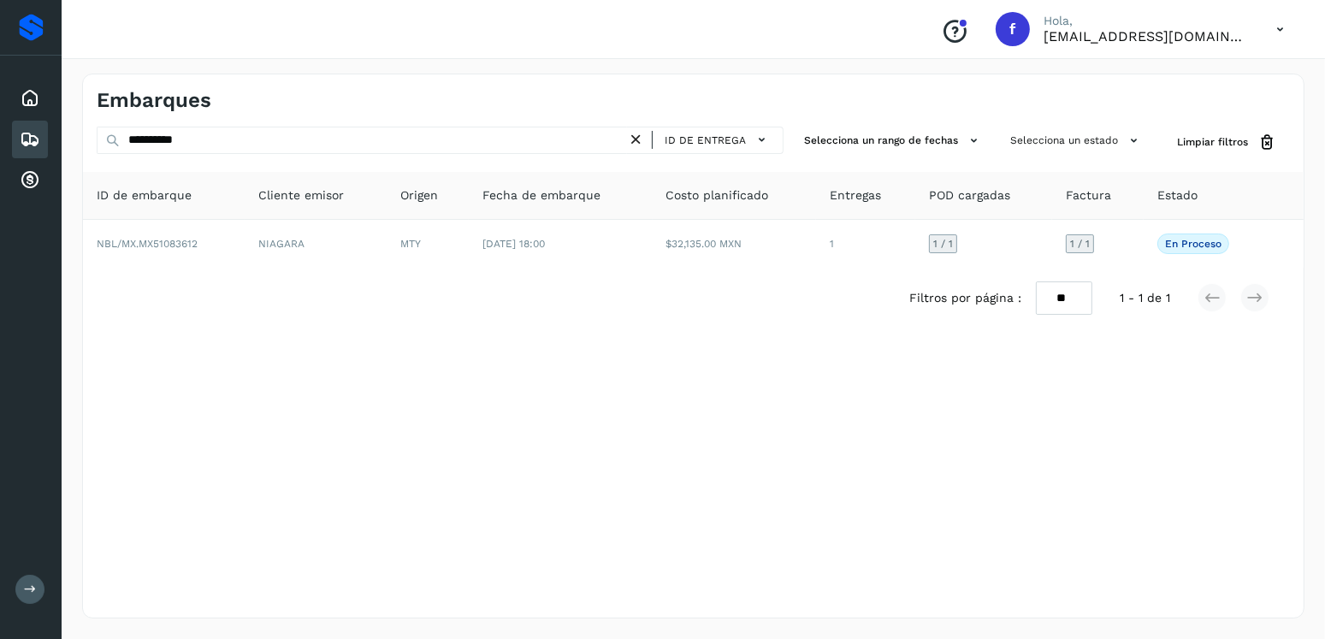
click at [636, 138] on icon at bounding box center [636, 140] width 18 height 18
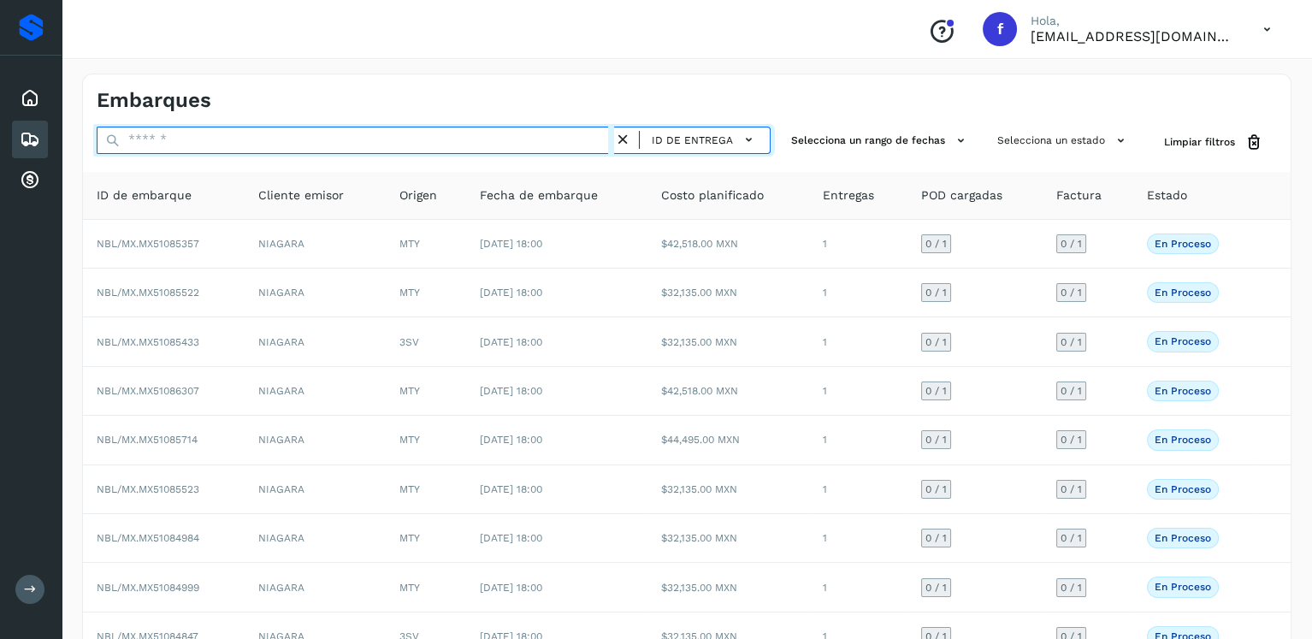
click at [484, 129] on input "text" at bounding box center [356, 140] width 518 height 27
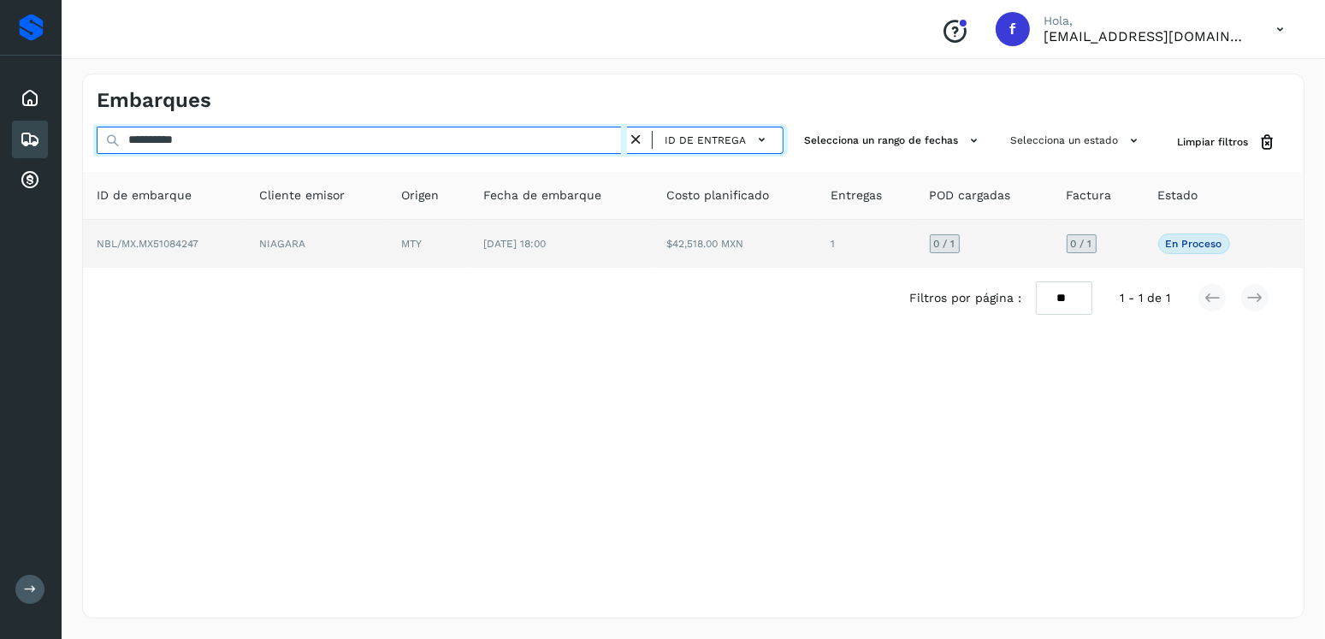
type input "**********"
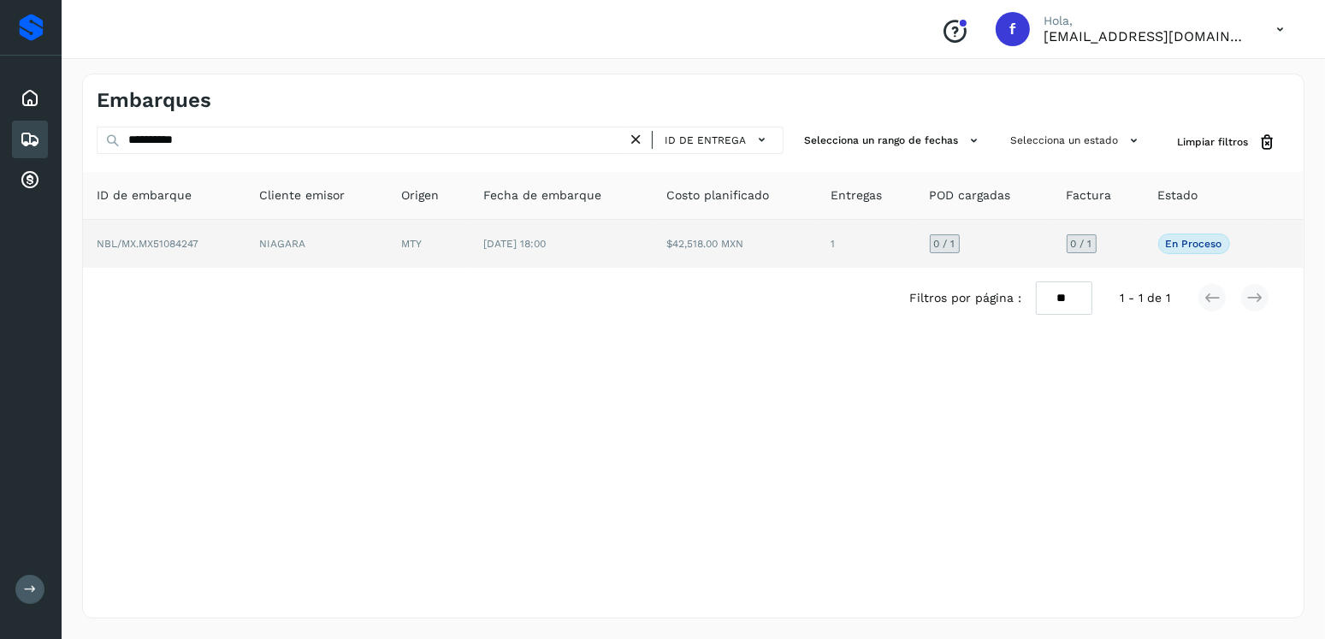
click at [512, 246] on span "[DATE] 18:00" at bounding box center [514, 244] width 62 height 12
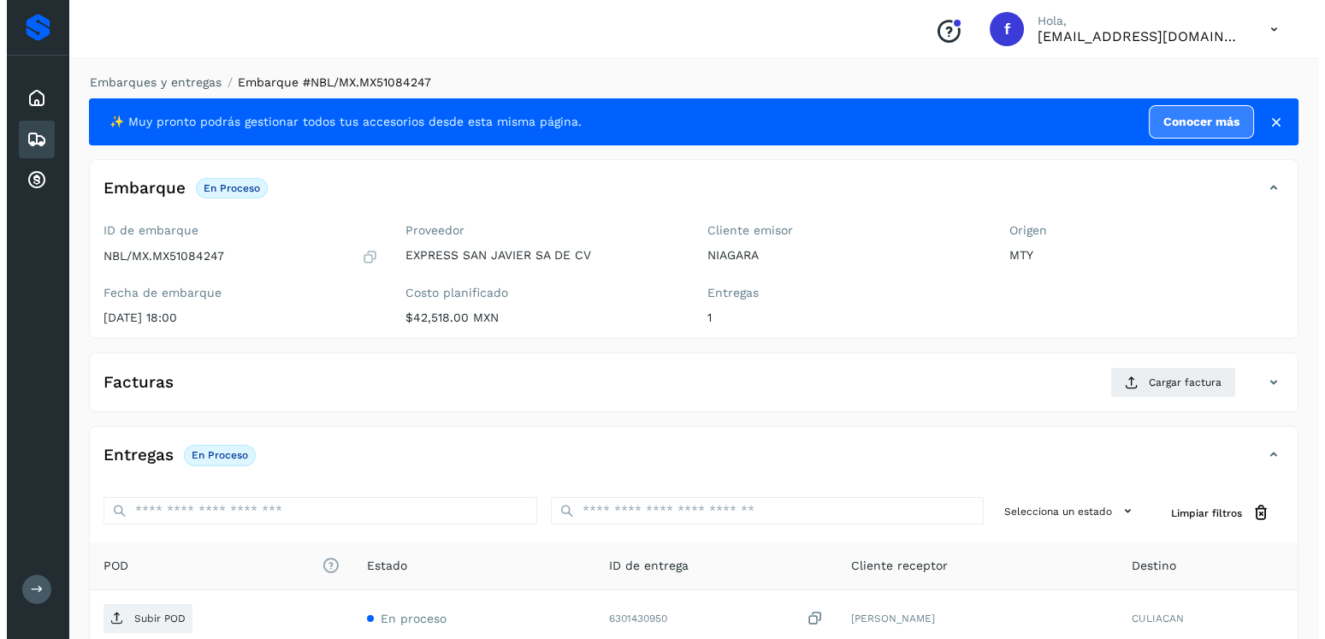
scroll to position [173, 0]
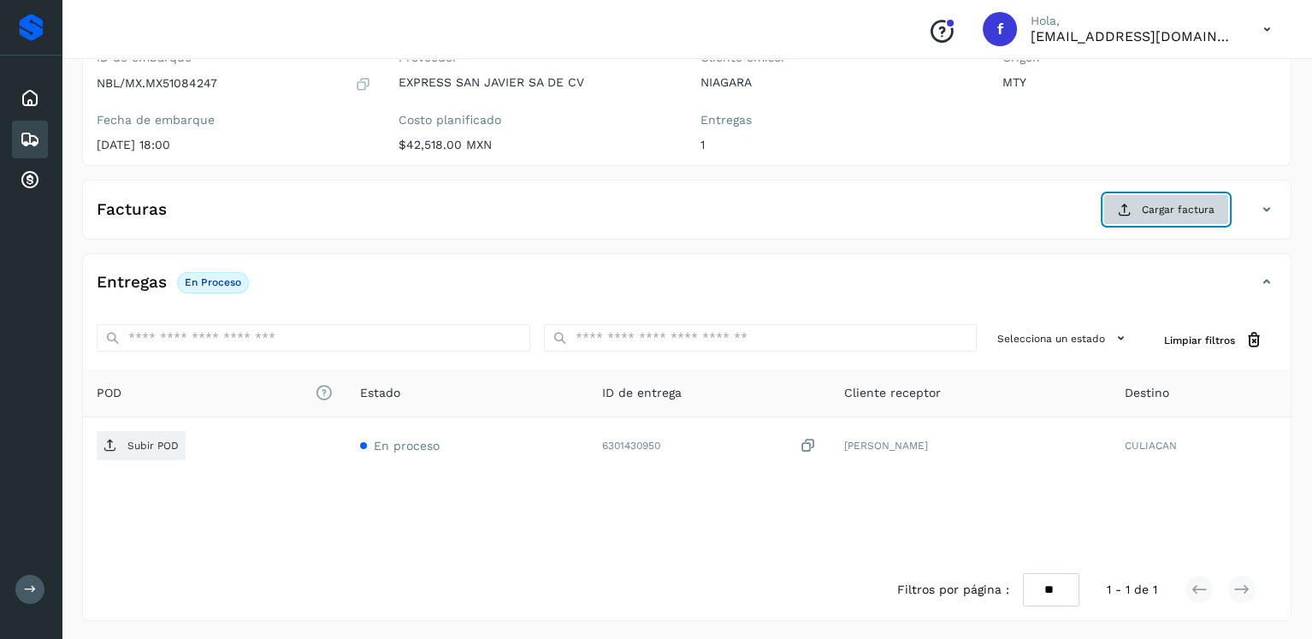
click at [1161, 214] on span "Cargar factura" at bounding box center [1178, 209] width 73 height 15
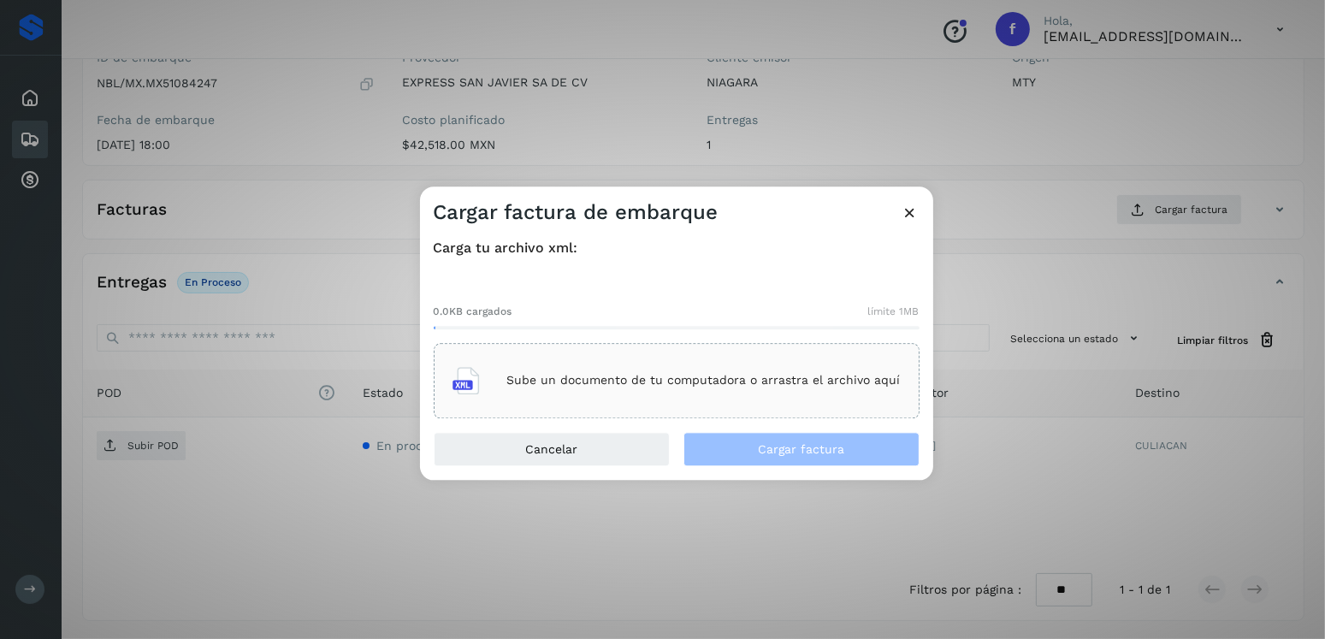
click at [767, 374] on p "Sube un documento de tu computadora o arrastra el archivo aquí" at bounding box center [703, 381] width 393 height 15
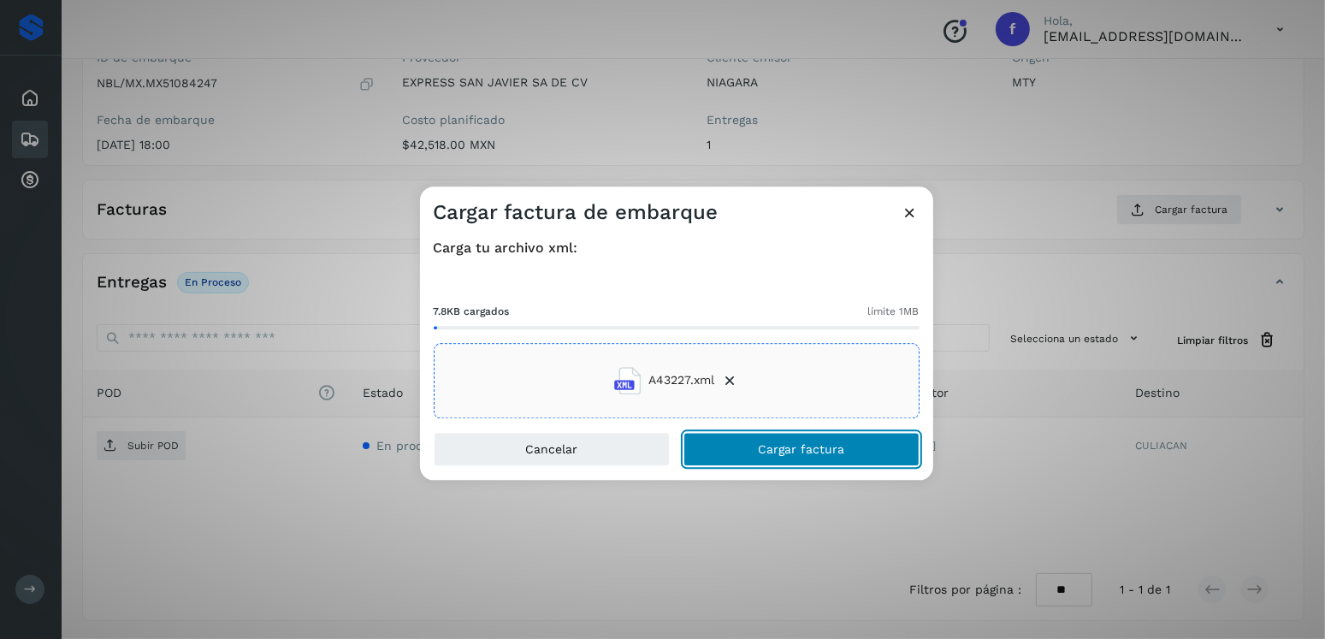
click at [808, 445] on span "Cargar factura" at bounding box center [801, 449] width 86 height 12
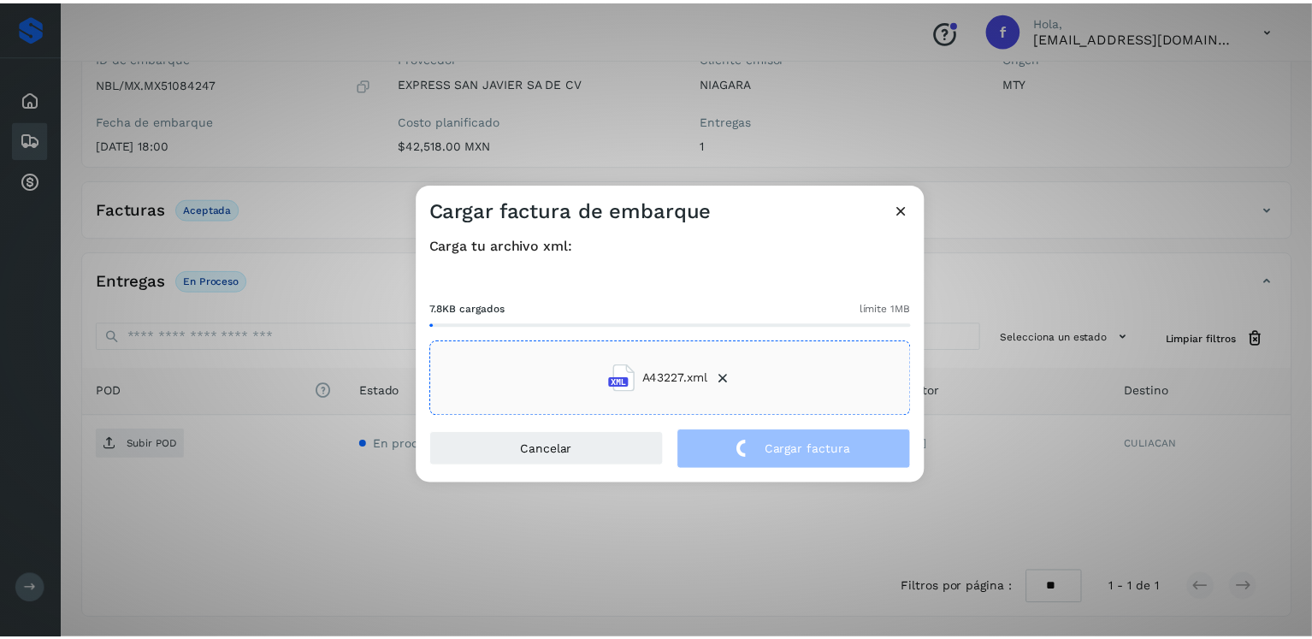
scroll to position [171, 0]
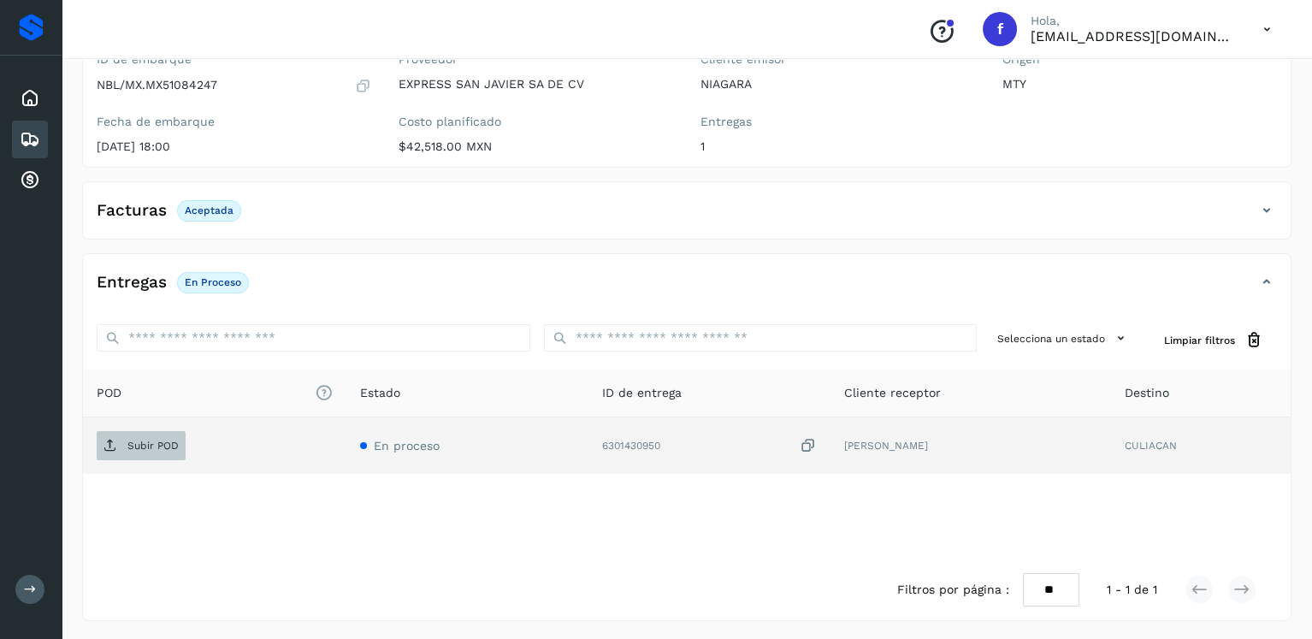
click at [170, 441] on p "Subir POD" at bounding box center [152, 446] width 51 height 12
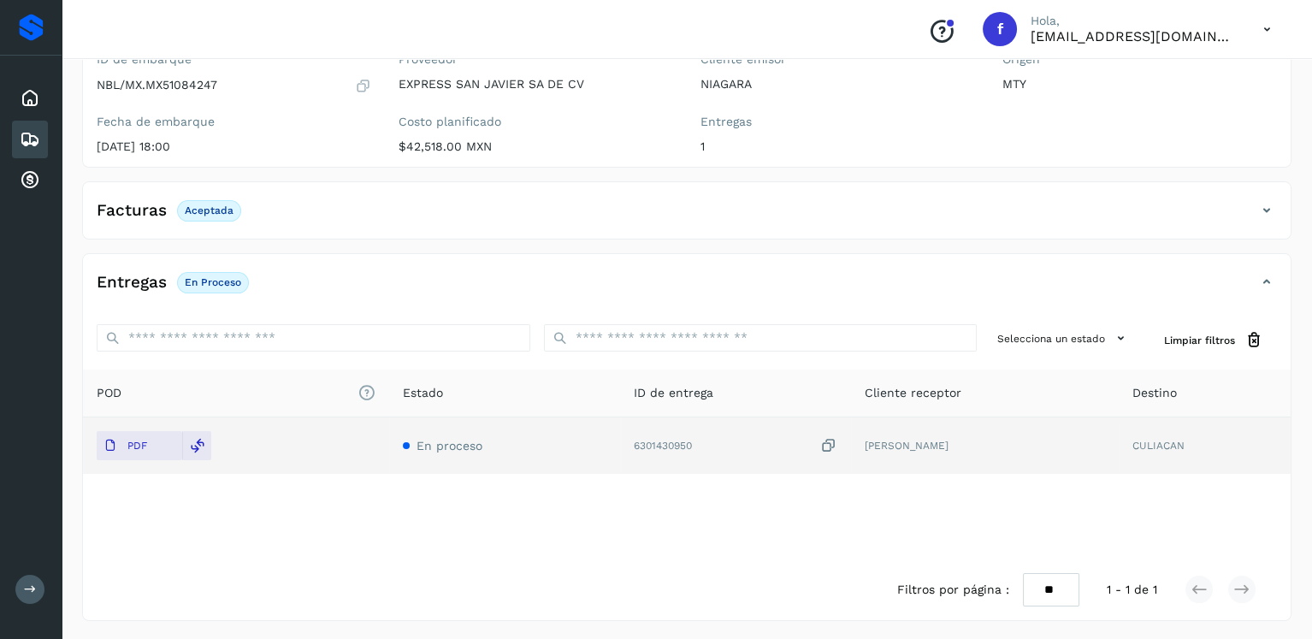
click at [33, 141] on icon at bounding box center [30, 139] width 21 height 21
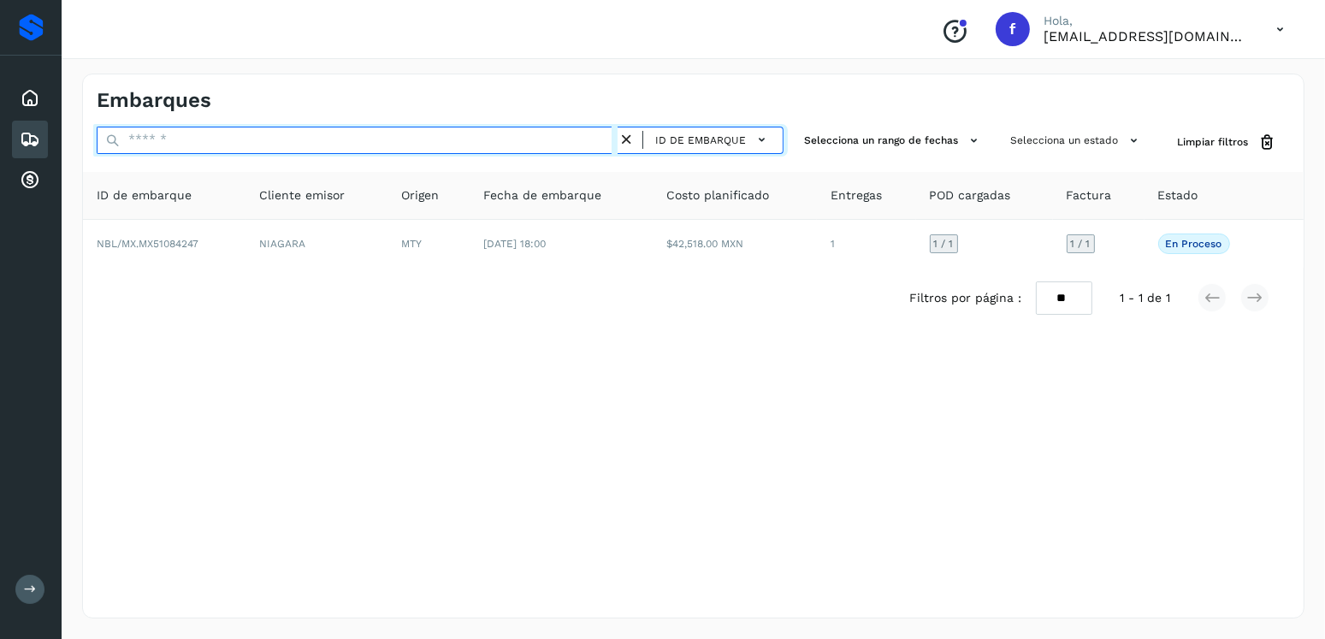
click at [219, 146] on input "text" at bounding box center [357, 140] width 521 height 27
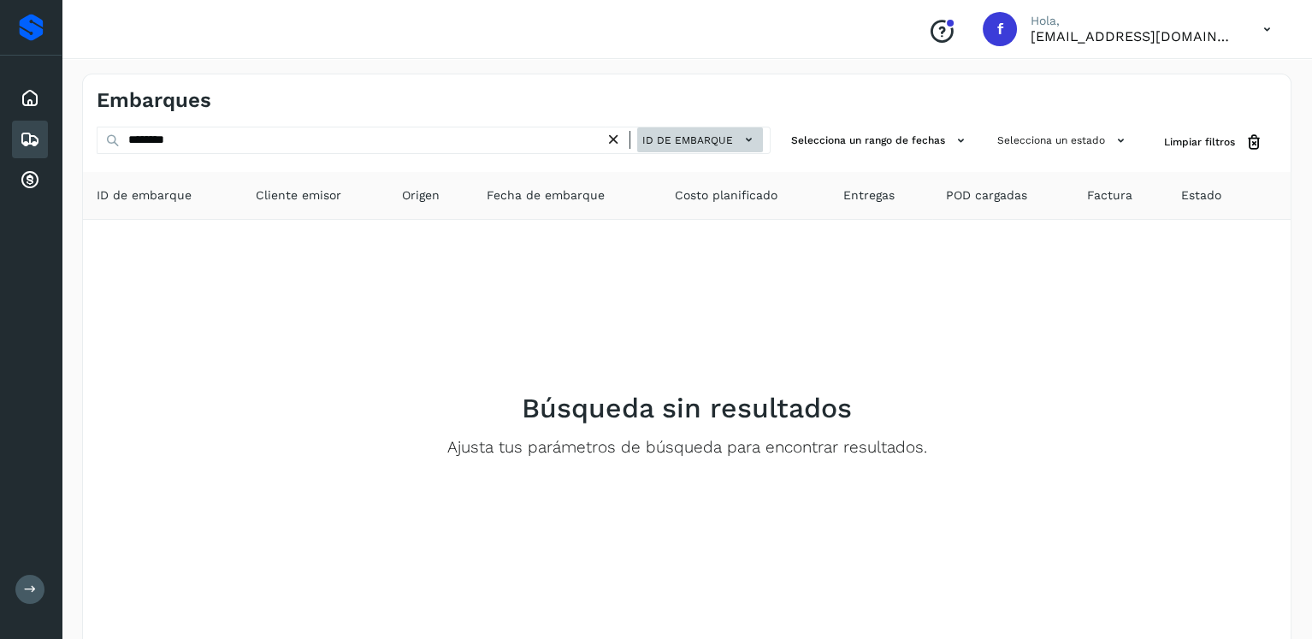
click at [680, 134] on span "ID de embarque" at bounding box center [687, 140] width 91 height 15
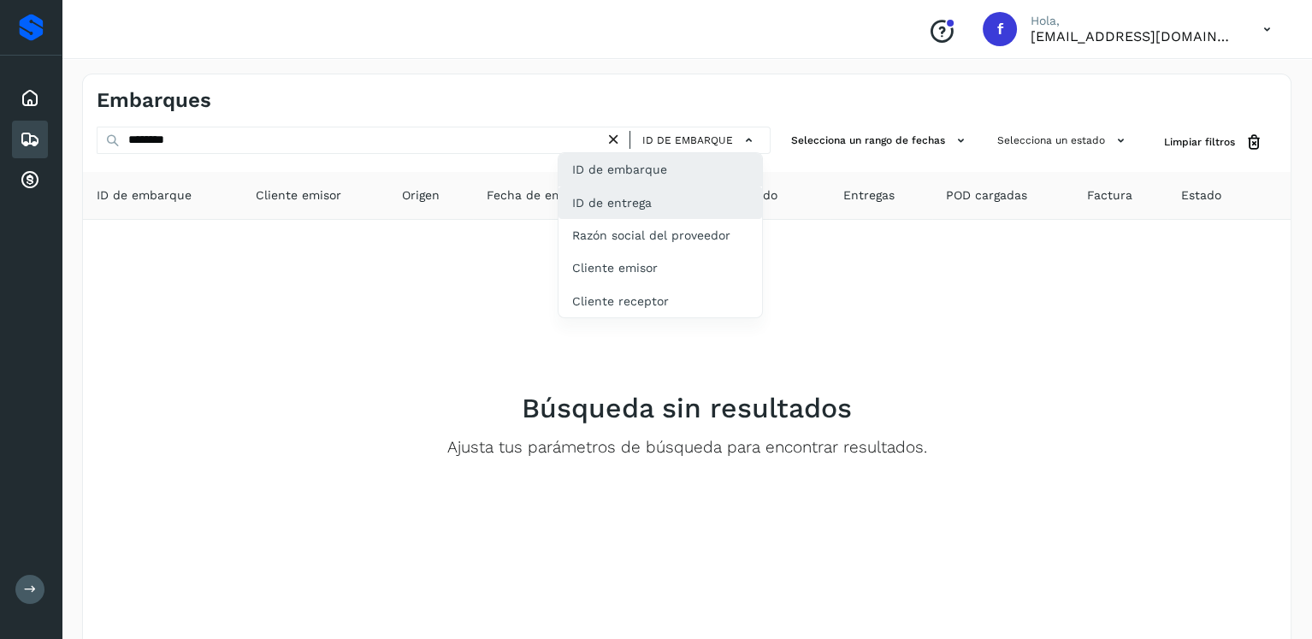
click at [685, 193] on div "ID de entrega" at bounding box center [661, 202] width 204 height 33
type input "**********"
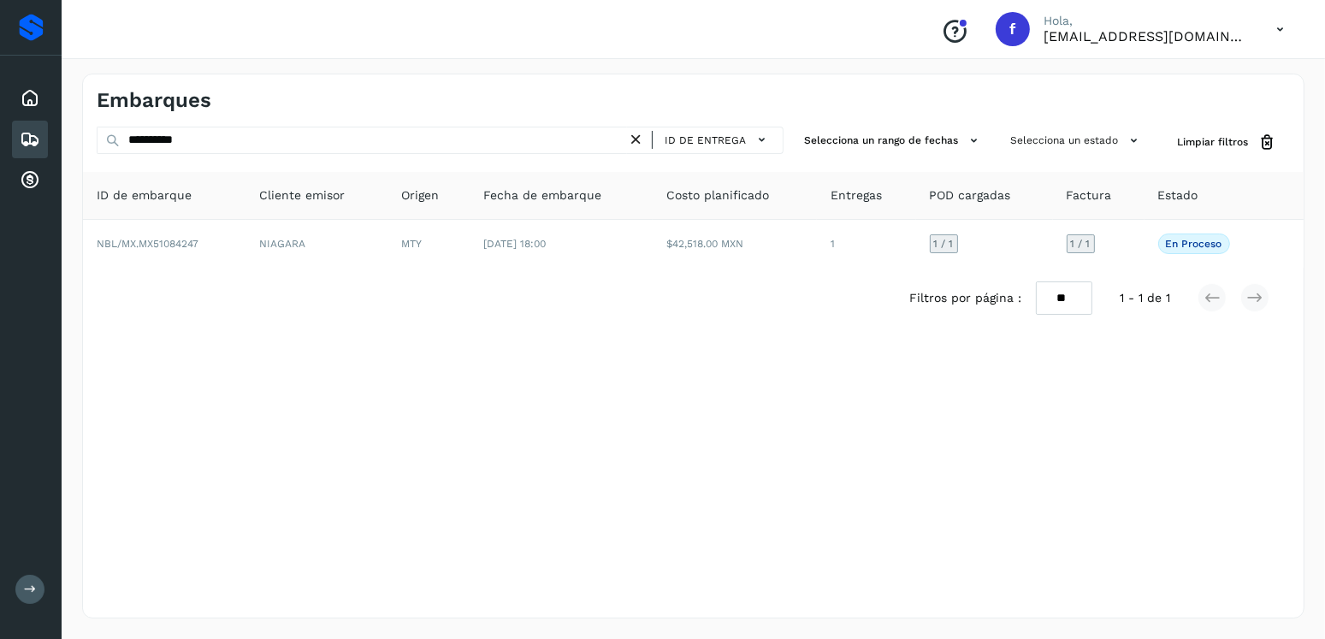
click at [641, 142] on icon at bounding box center [636, 140] width 18 height 18
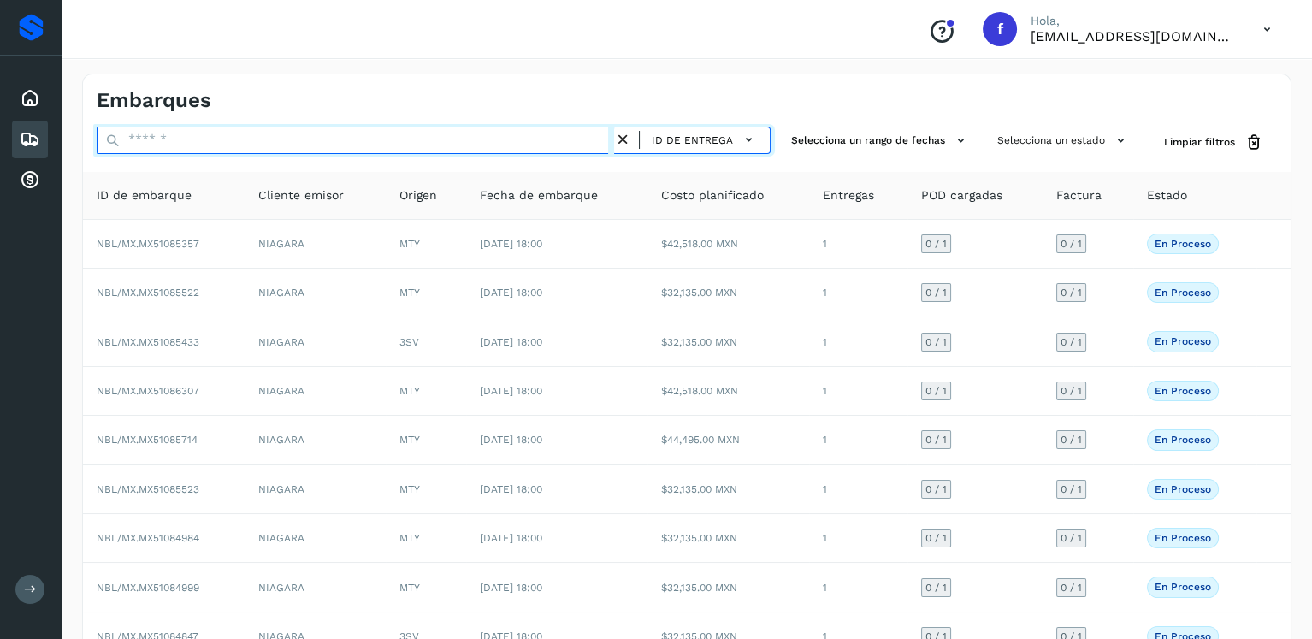
click at [488, 136] on input "text" at bounding box center [356, 140] width 518 height 27
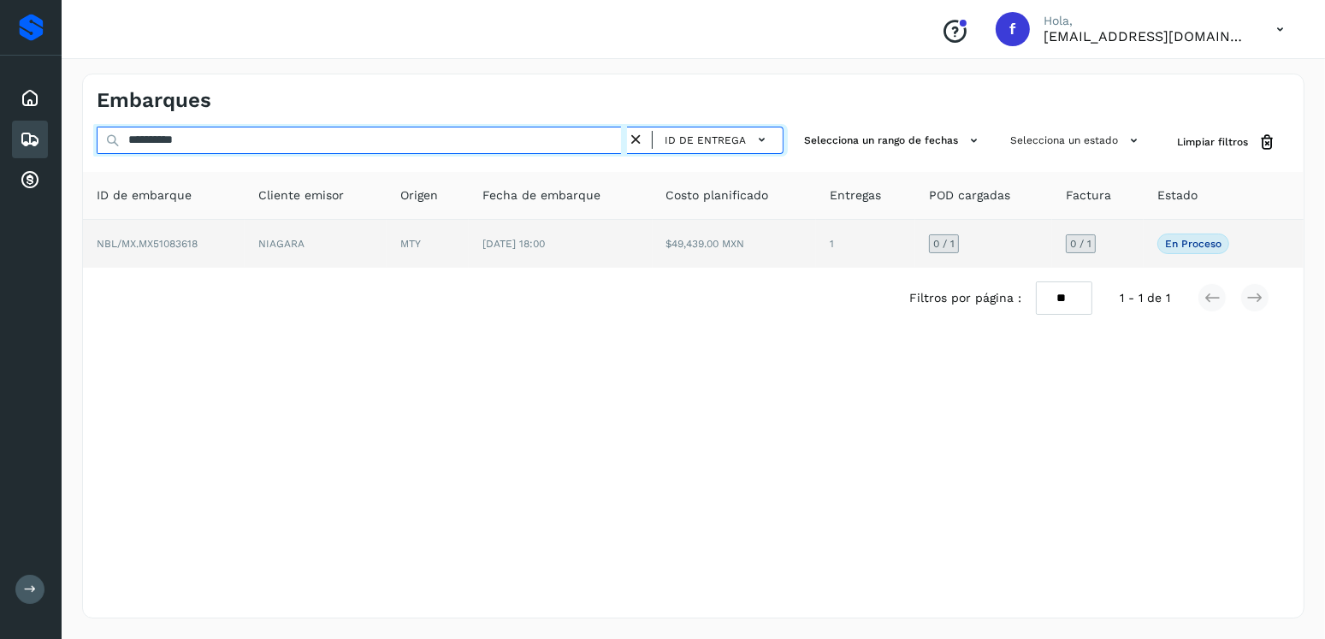
type input "**********"
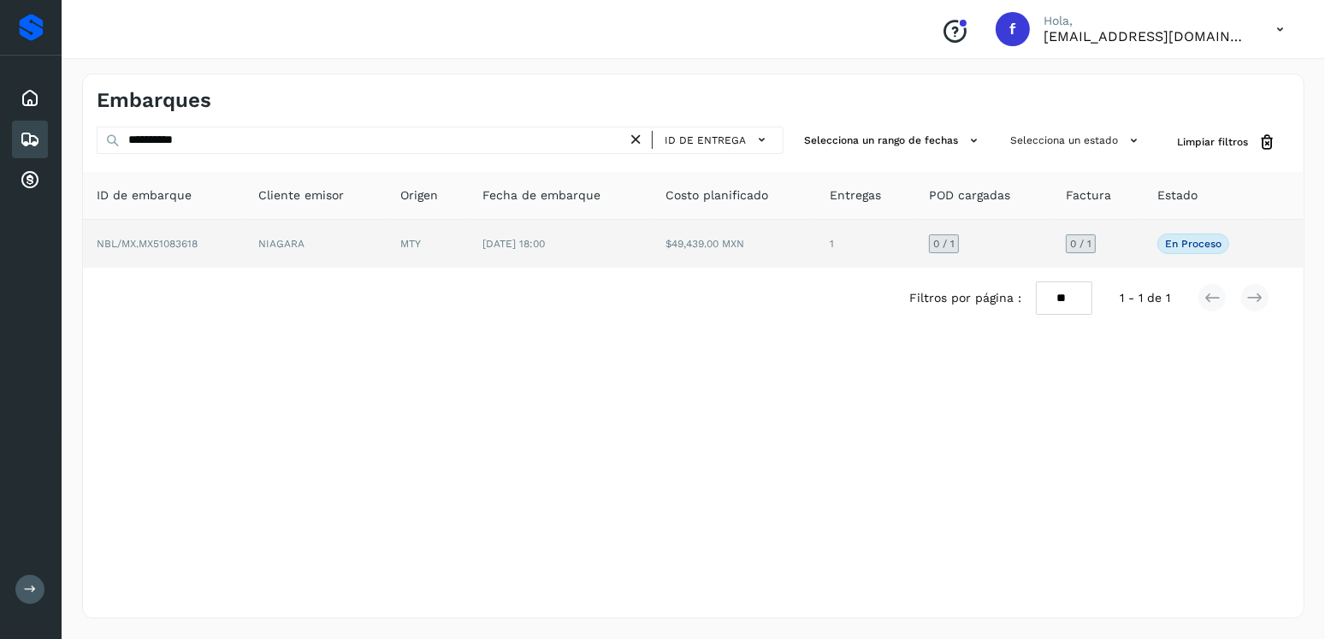
click at [630, 253] on td "[DATE] 18:00" at bounding box center [560, 244] width 183 height 48
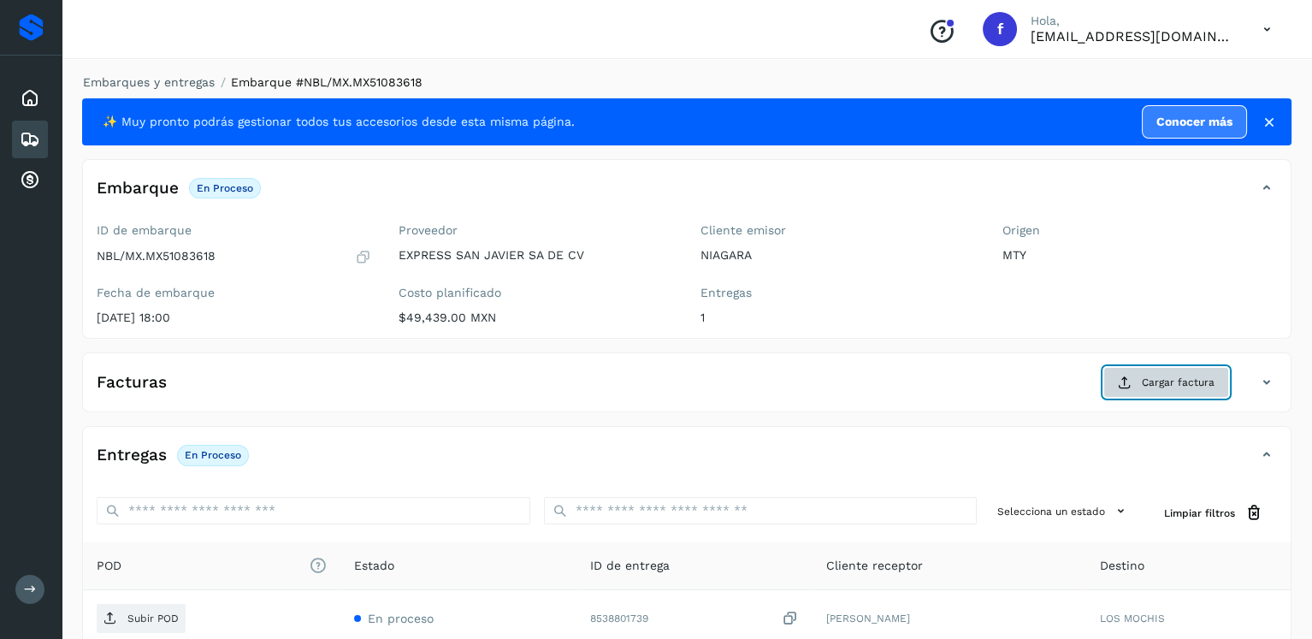
click at [1176, 388] on span "Cargar factura" at bounding box center [1178, 382] width 73 height 15
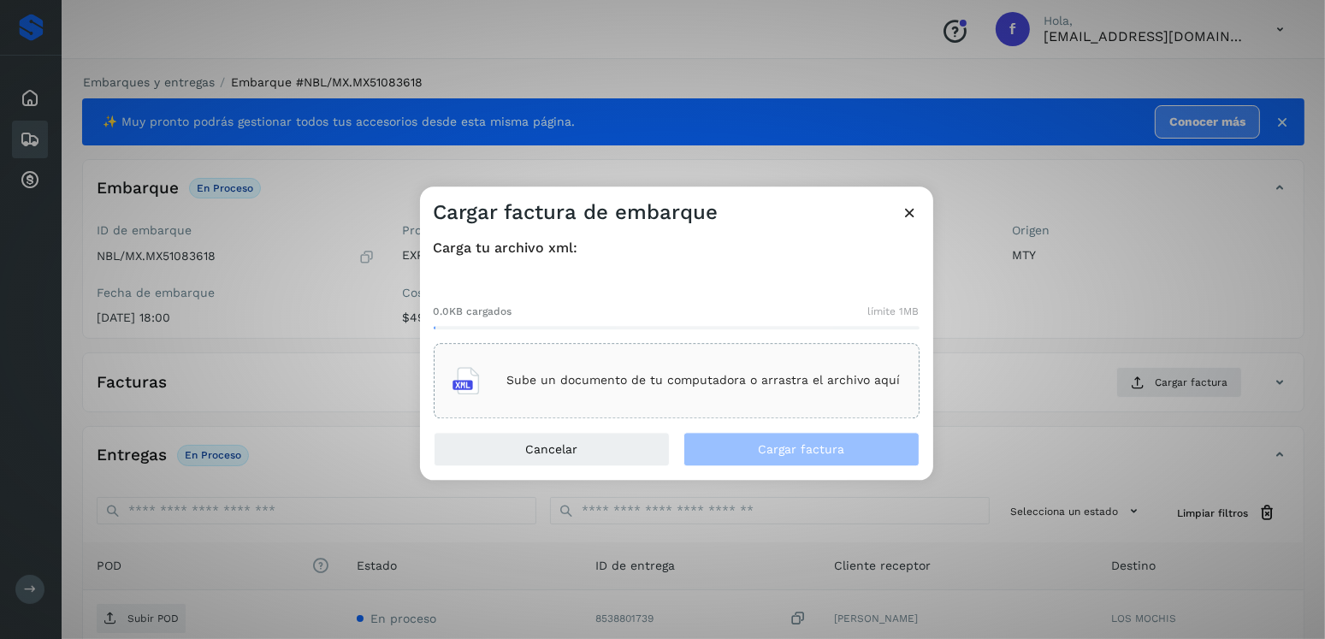
click at [647, 364] on div "Sube un documento de tu computadora o arrastra el archivo aquí" at bounding box center [677, 381] width 448 height 46
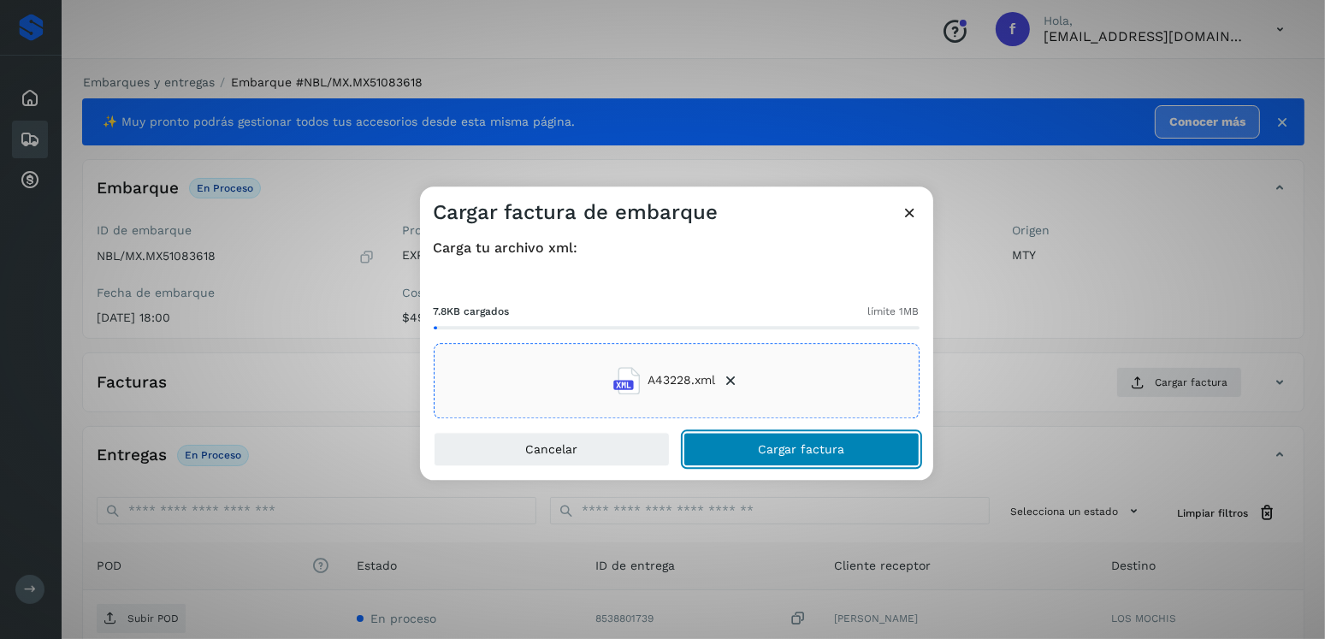
click at [737, 436] on button "Cargar factura" at bounding box center [801, 449] width 236 height 34
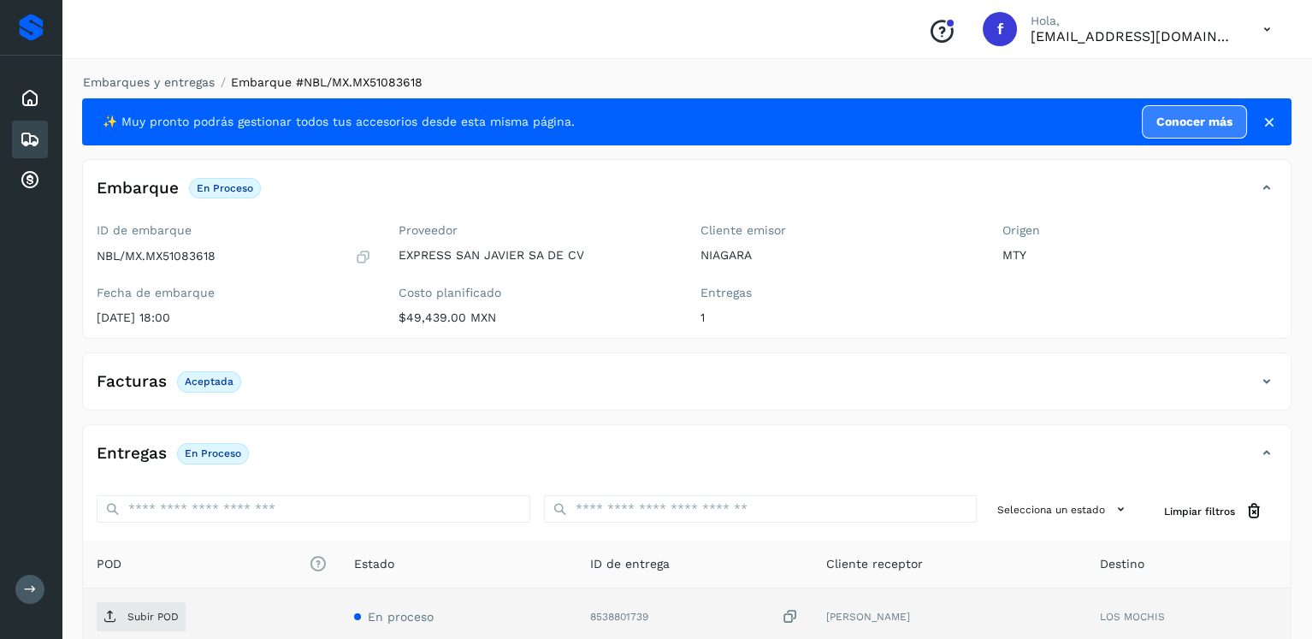
scroll to position [171, 0]
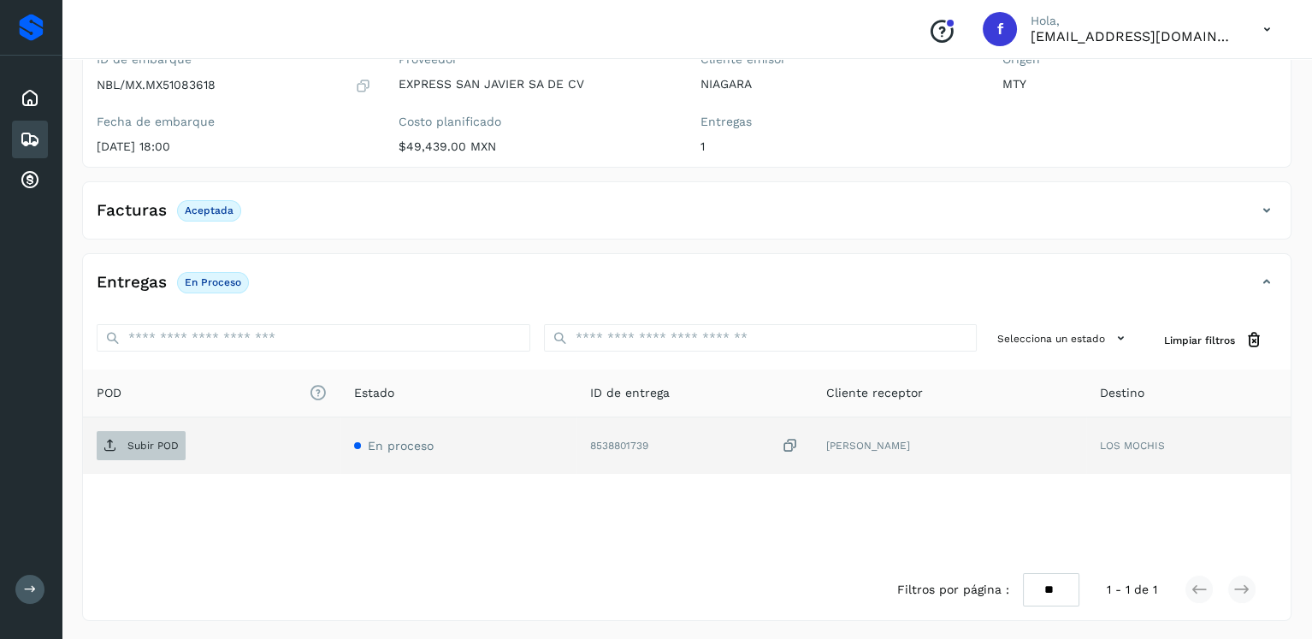
click at [175, 445] on p "Subir POD" at bounding box center [152, 446] width 51 height 12
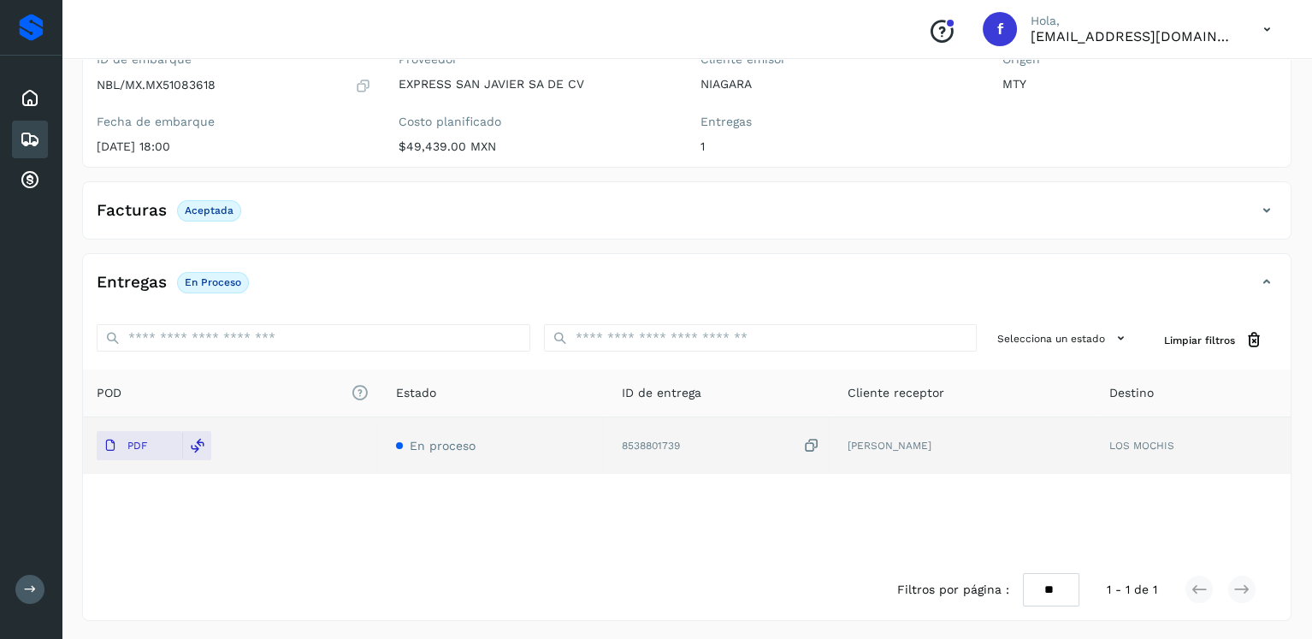
click at [43, 137] on div "Embarques" at bounding box center [30, 140] width 36 height 38
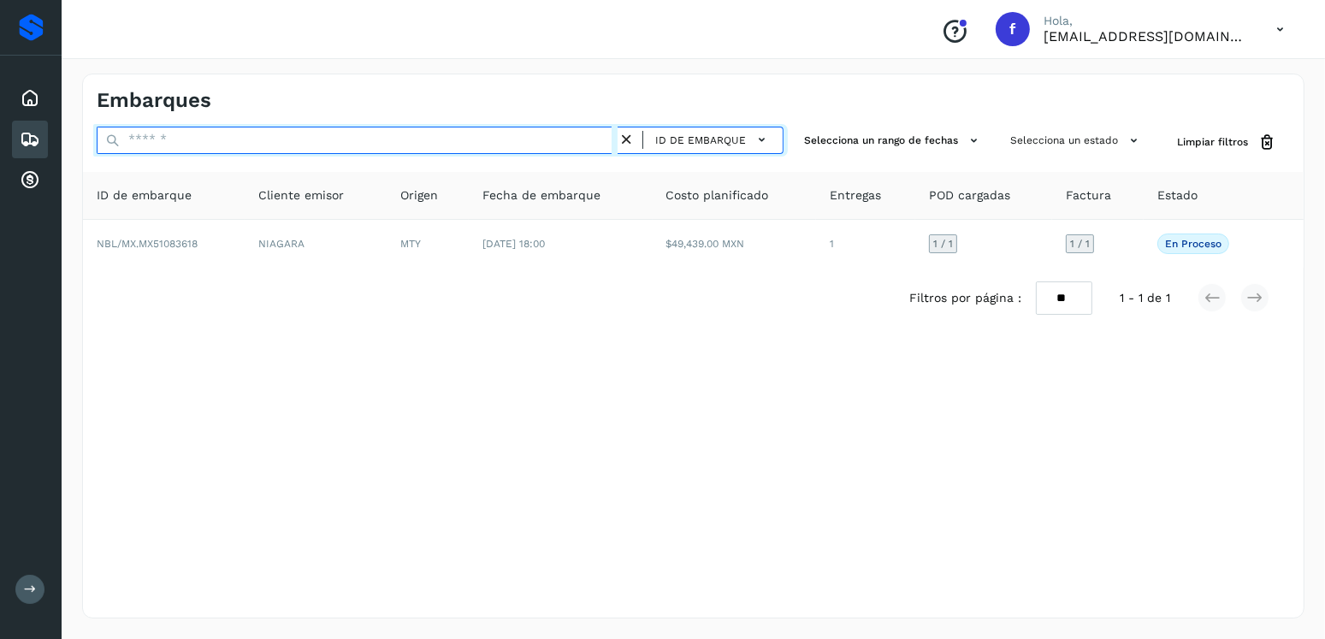
click at [281, 153] on input "text" at bounding box center [357, 140] width 521 height 27
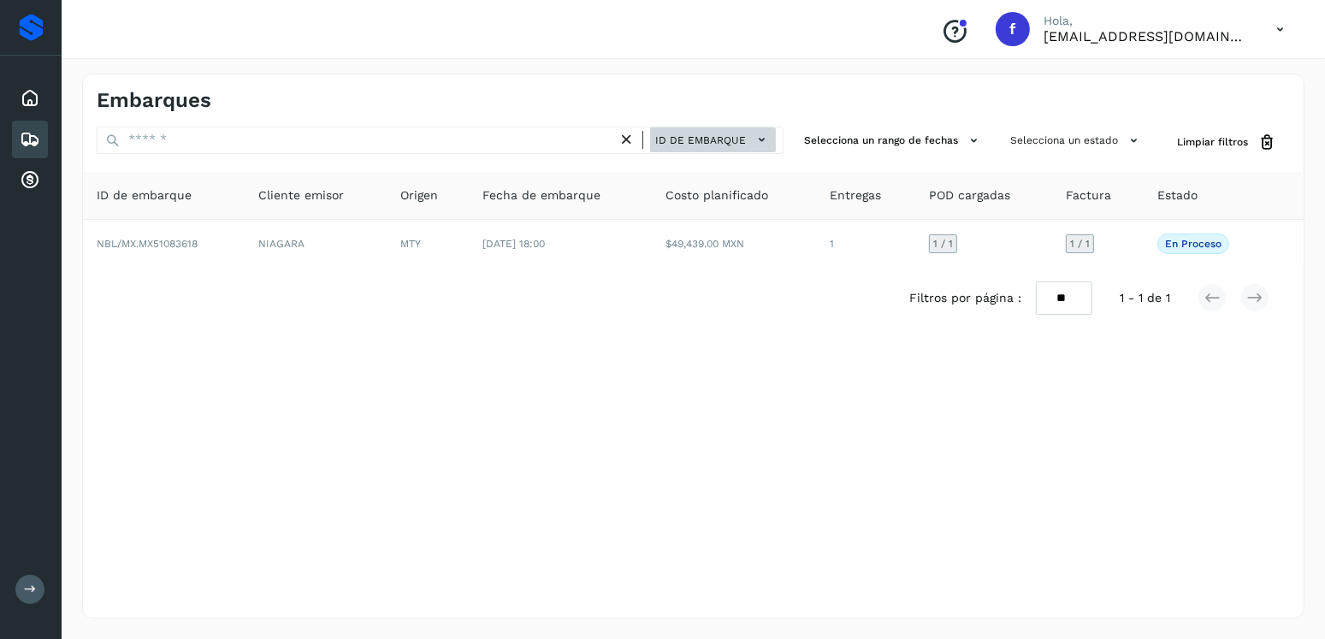
click at [703, 139] on span "ID de embarque" at bounding box center [700, 140] width 91 height 15
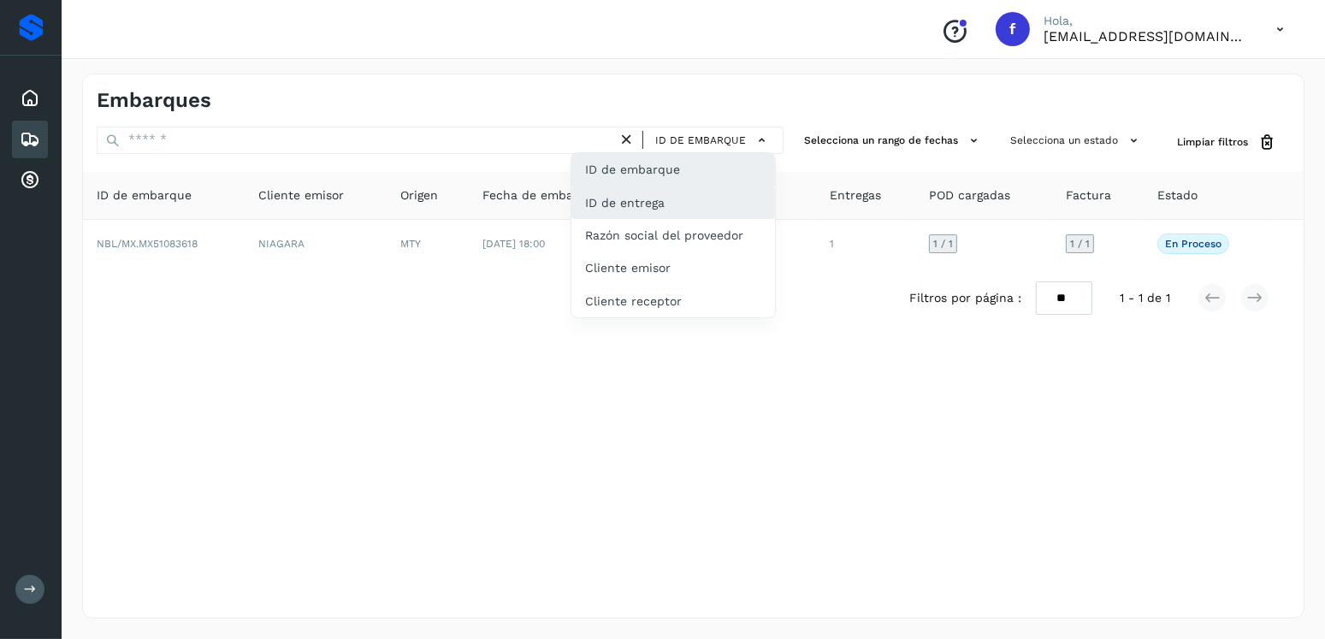
click at [687, 213] on div "ID de entrega" at bounding box center [673, 202] width 204 height 33
type input "**********"
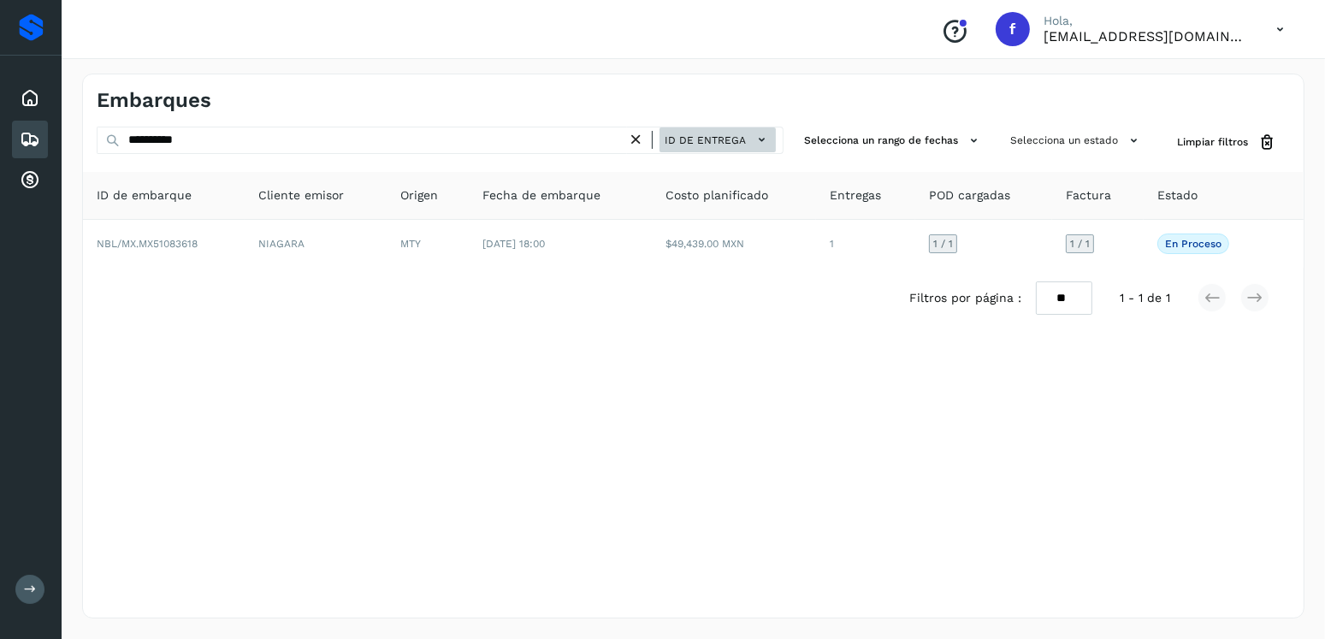
click at [694, 141] on span "ID de entrega" at bounding box center [705, 140] width 81 height 15
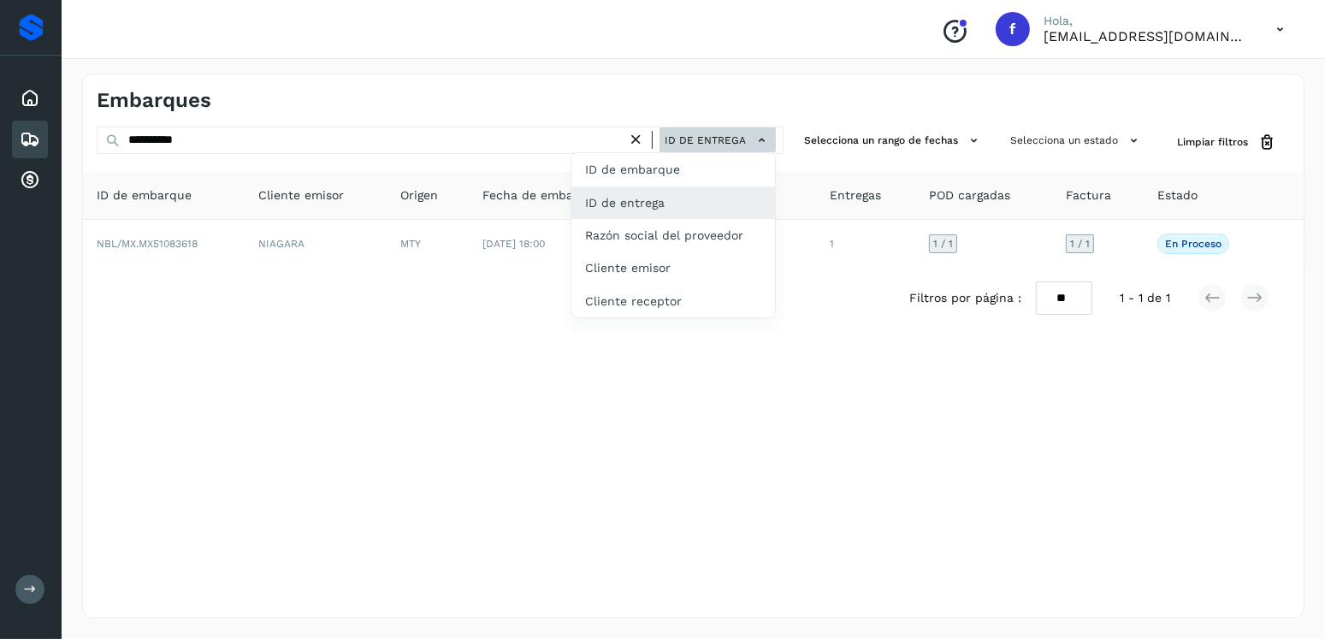
click at [698, 155] on div "ID de embarque" at bounding box center [673, 169] width 204 height 33
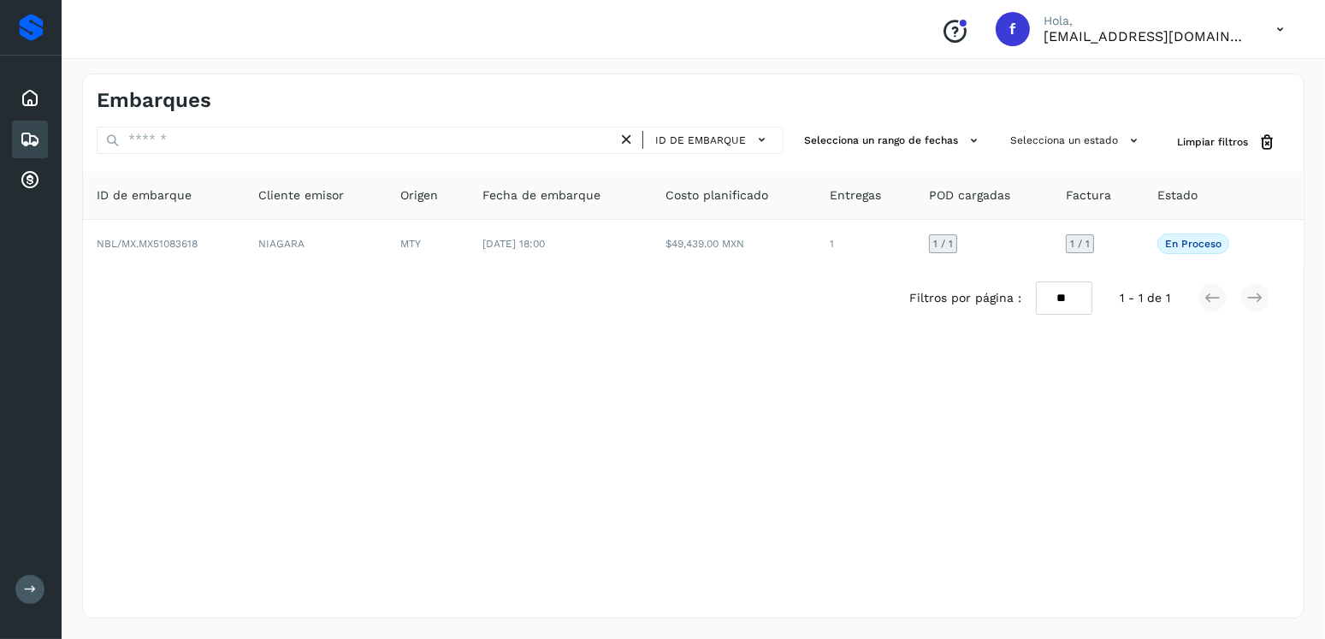
click at [485, 157] on div "ID de embarque ID de embarque ID de entrega Razón social del proveedor Cliente …" at bounding box center [440, 143] width 687 height 32
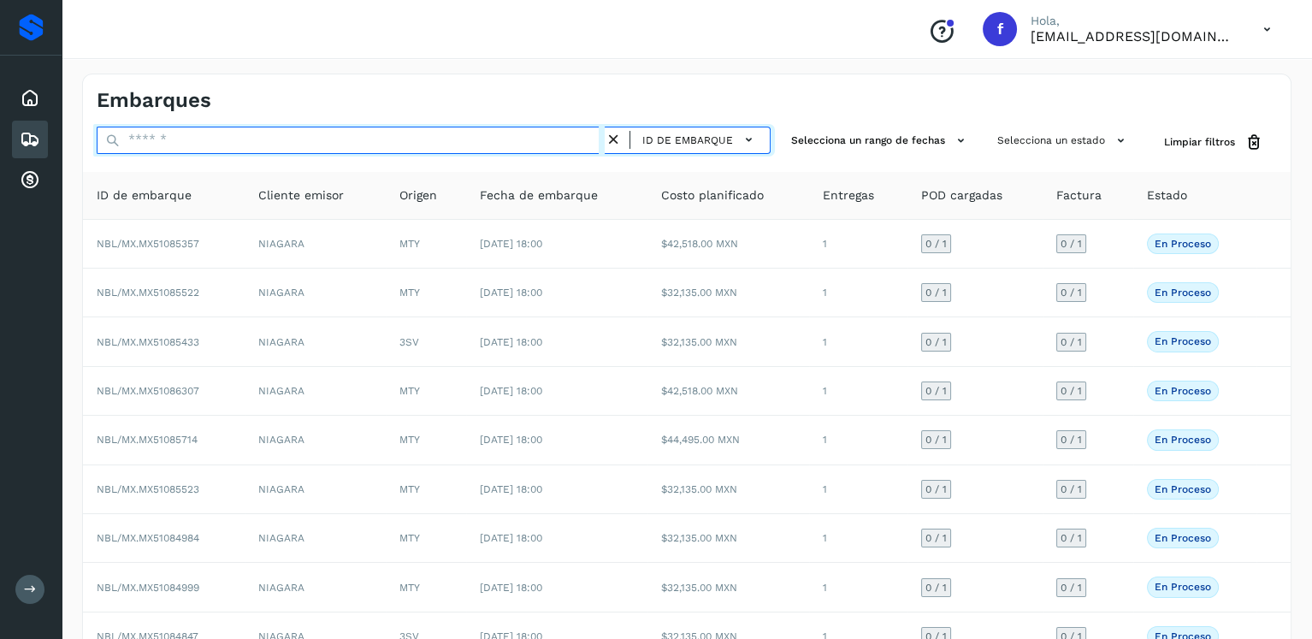
click at [484, 143] on input "text" at bounding box center [351, 140] width 508 height 27
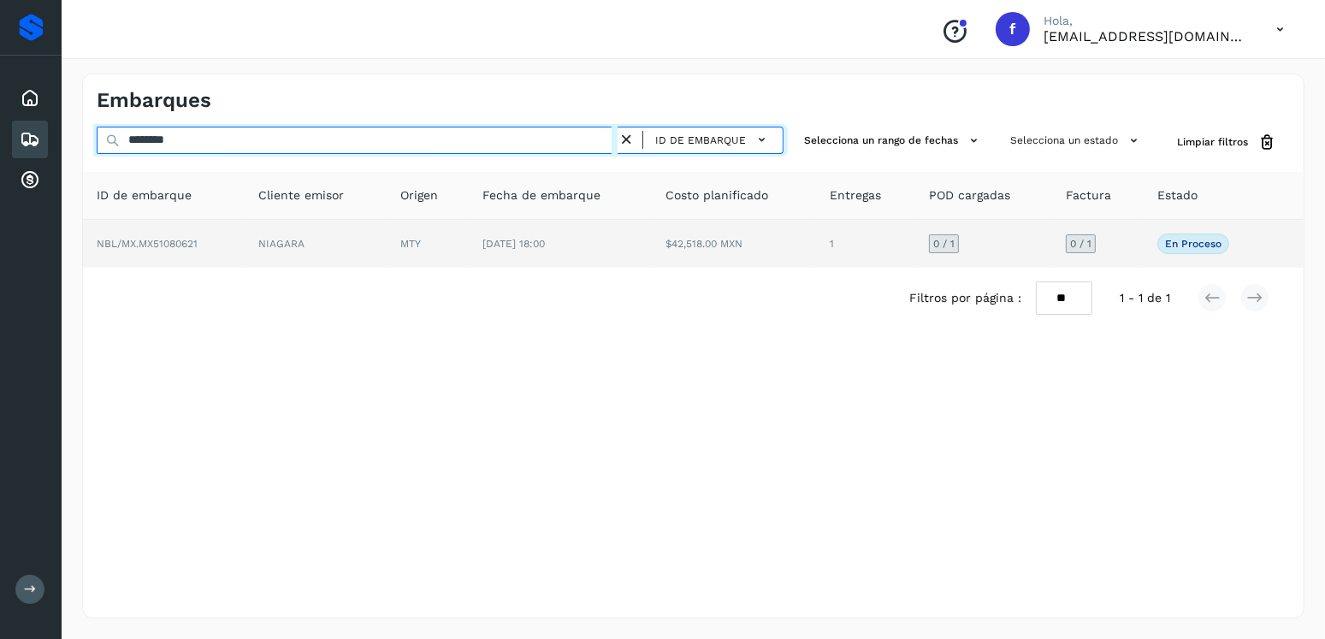
type input "********"
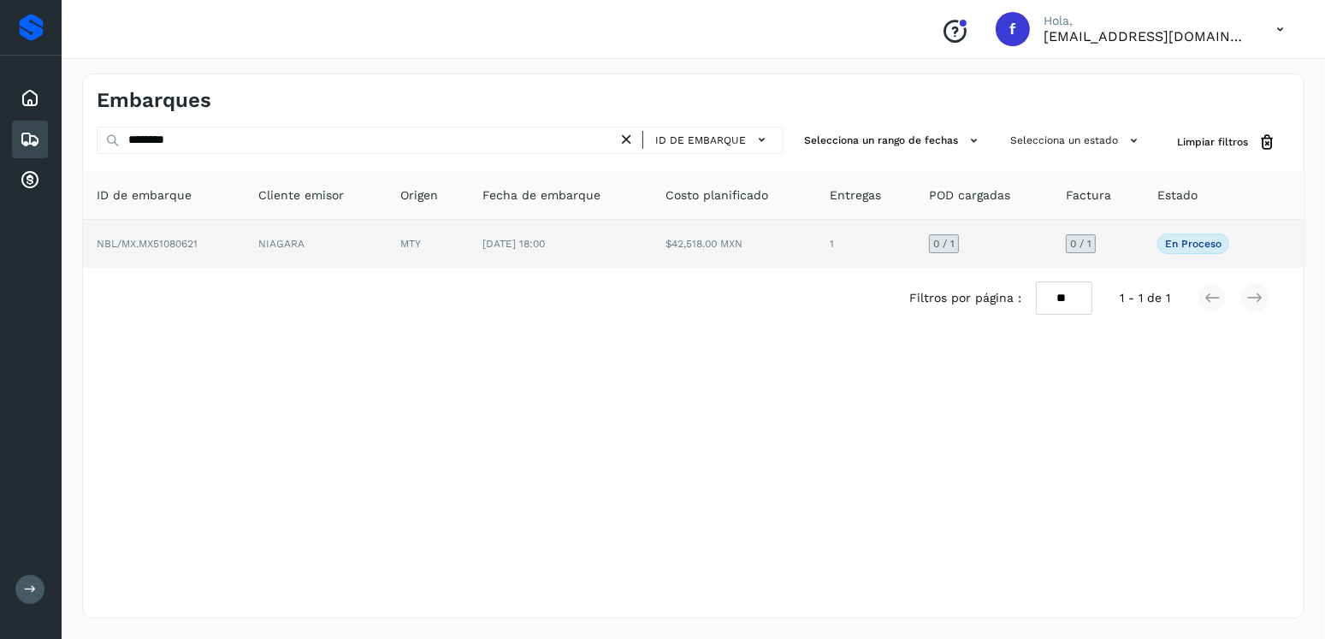
click at [704, 234] on td "$42,518.00 MXN" at bounding box center [735, 244] width 164 height 48
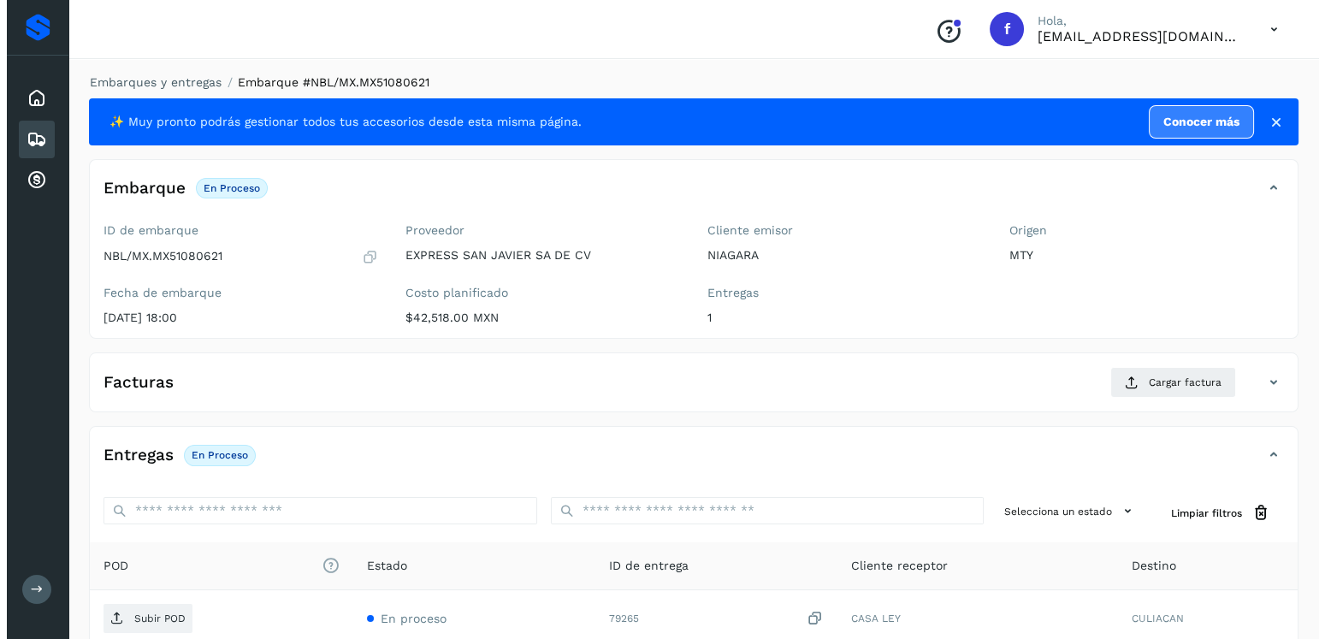
scroll to position [173, 0]
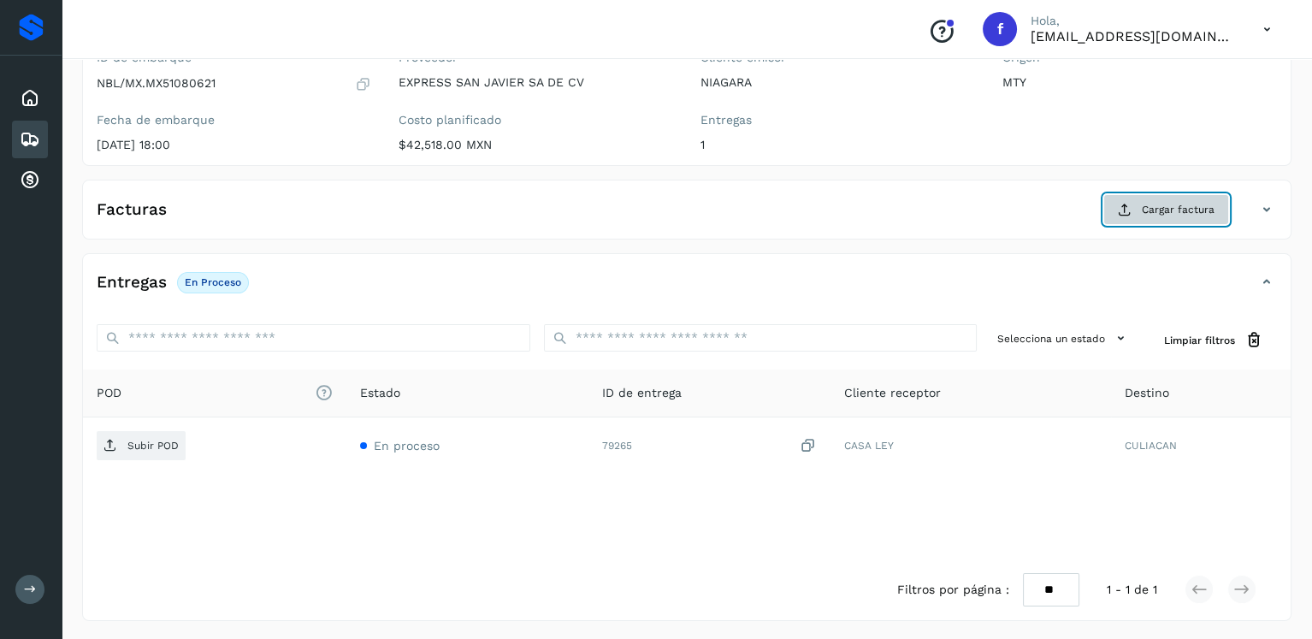
click at [1174, 210] on span "Cargar factura" at bounding box center [1178, 209] width 73 height 15
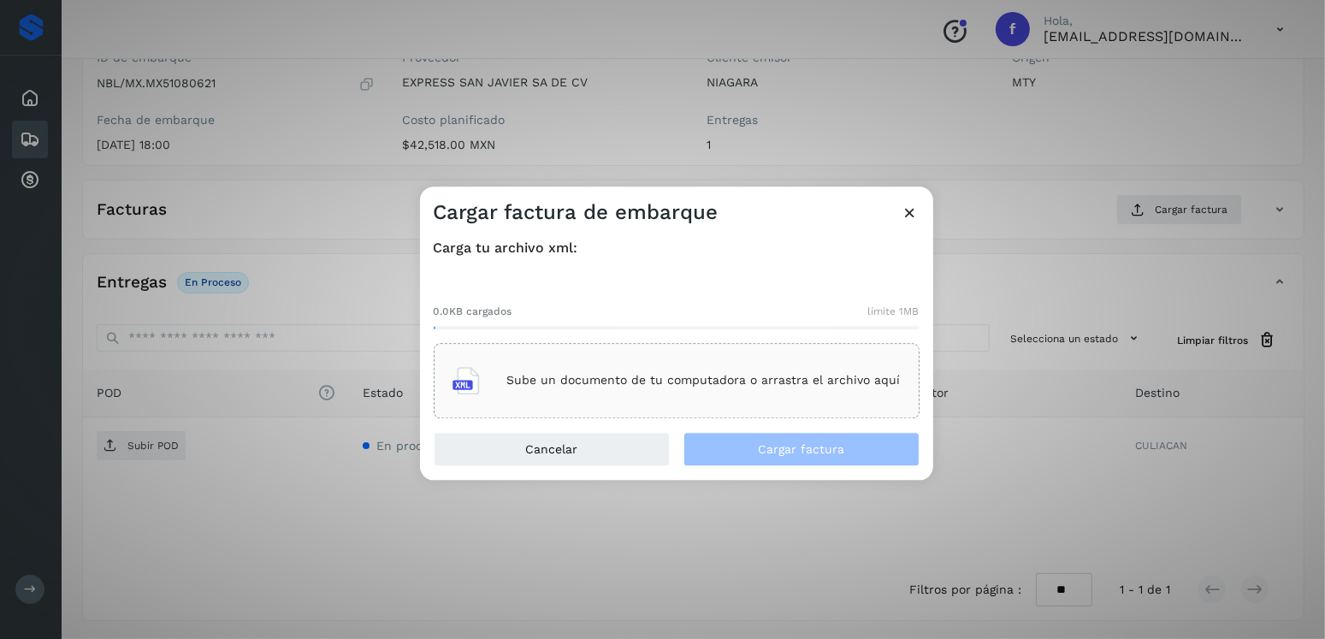
click at [707, 358] on div "Sube un documento de tu computadora o arrastra el archivo aquí" at bounding box center [677, 381] width 448 height 46
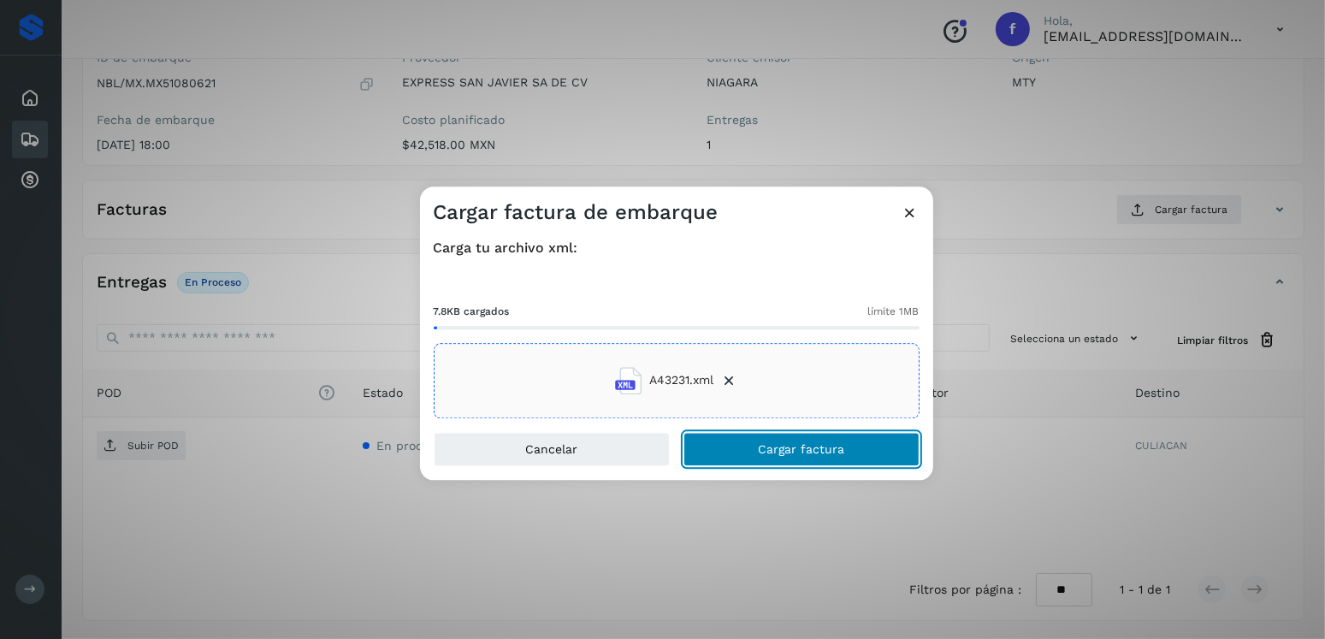
click at [840, 459] on button "Cargar factura" at bounding box center [801, 449] width 236 height 34
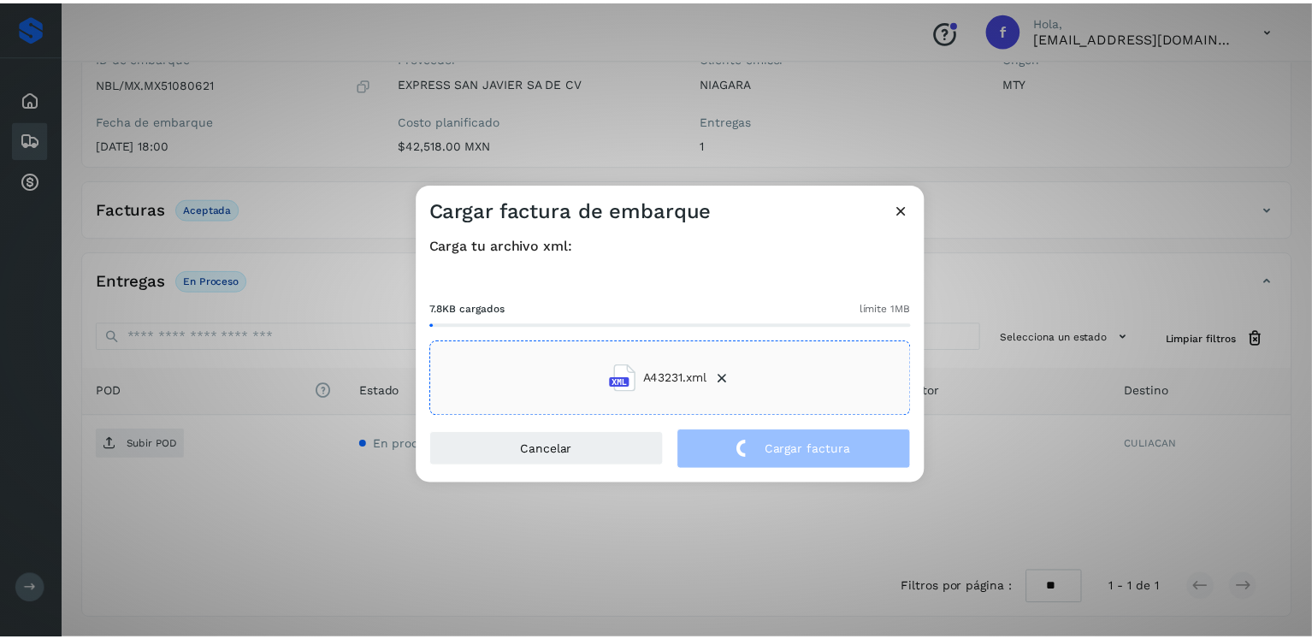
scroll to position [171, 0]
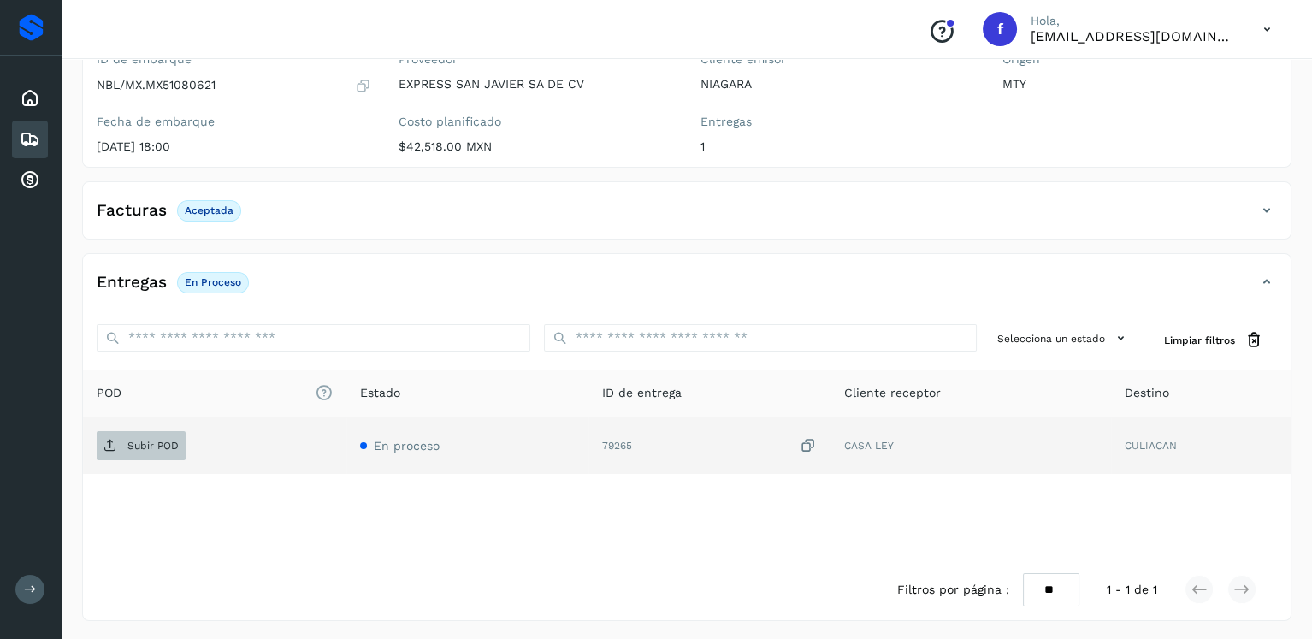
click at [108, 440] on icon at bounding box center [111, 446] width 14 height 14
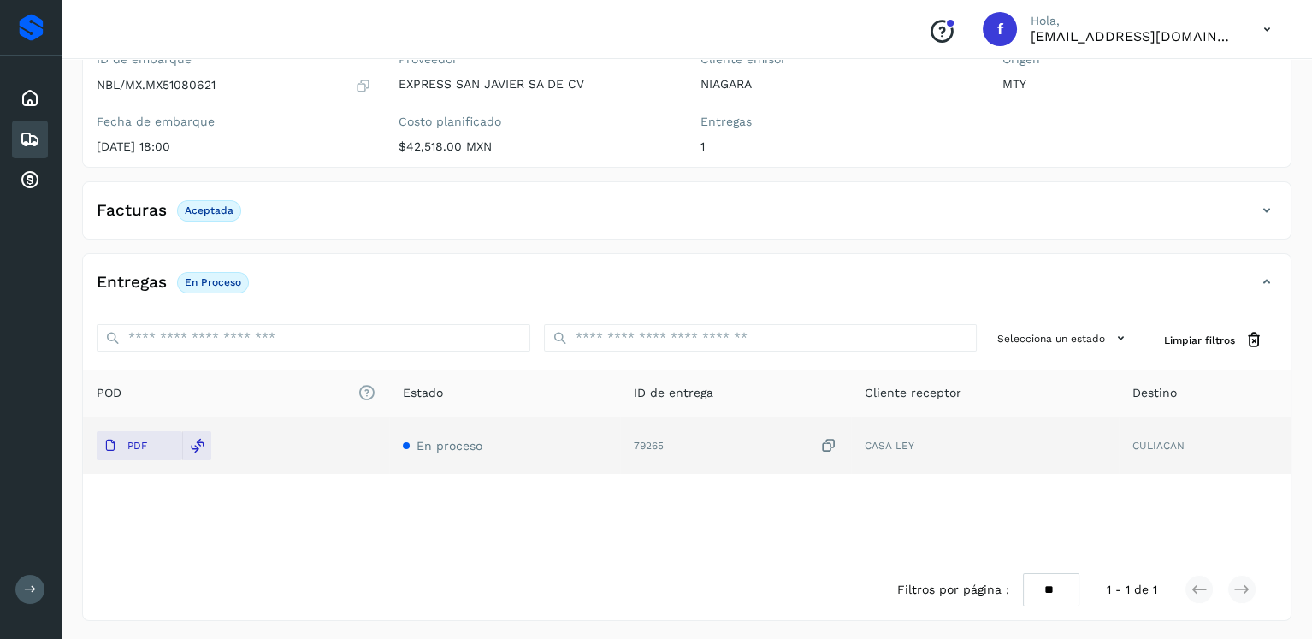
click at [20, 145] on icon at bounding box center [30, 139] width 21 height 21
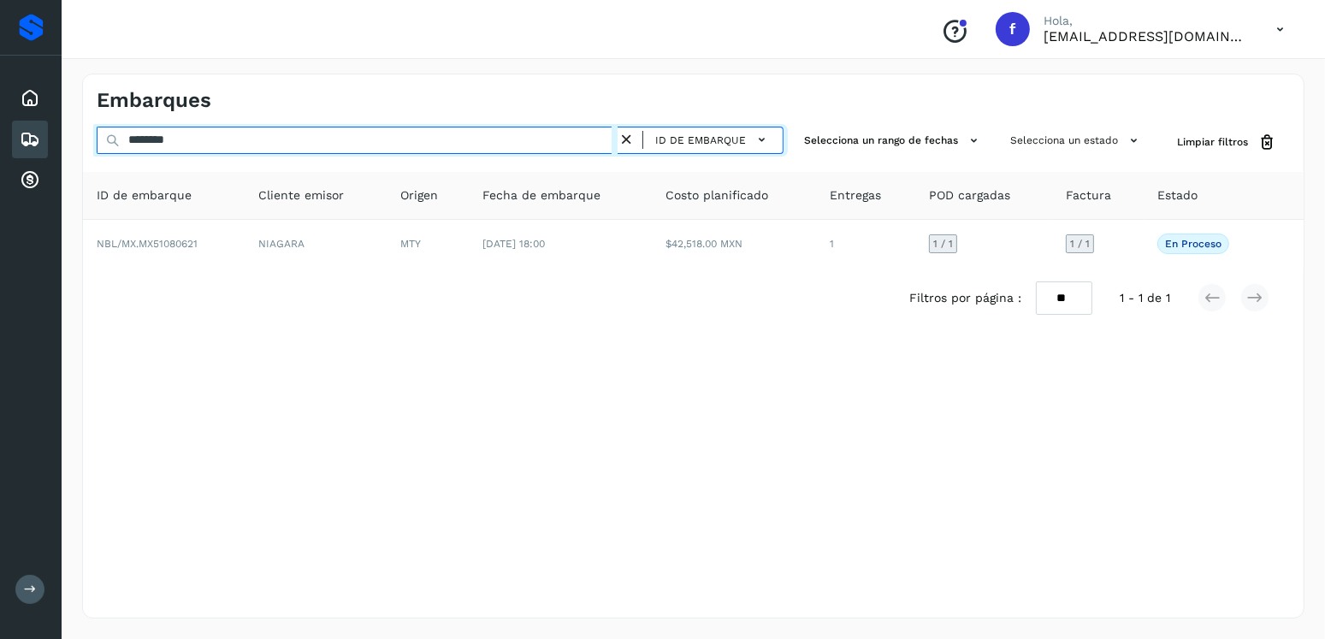
drag, startPoint x: 190, startPoint y: 145, endPoint x: 93, endPoint y: 150, distance: 96.8
click at [94, 150] on div "******** ID de embarque Selecciona un rango de fechas Selecciona un estado Limp…" at bounding box center [693, 143] width 1221 height 32
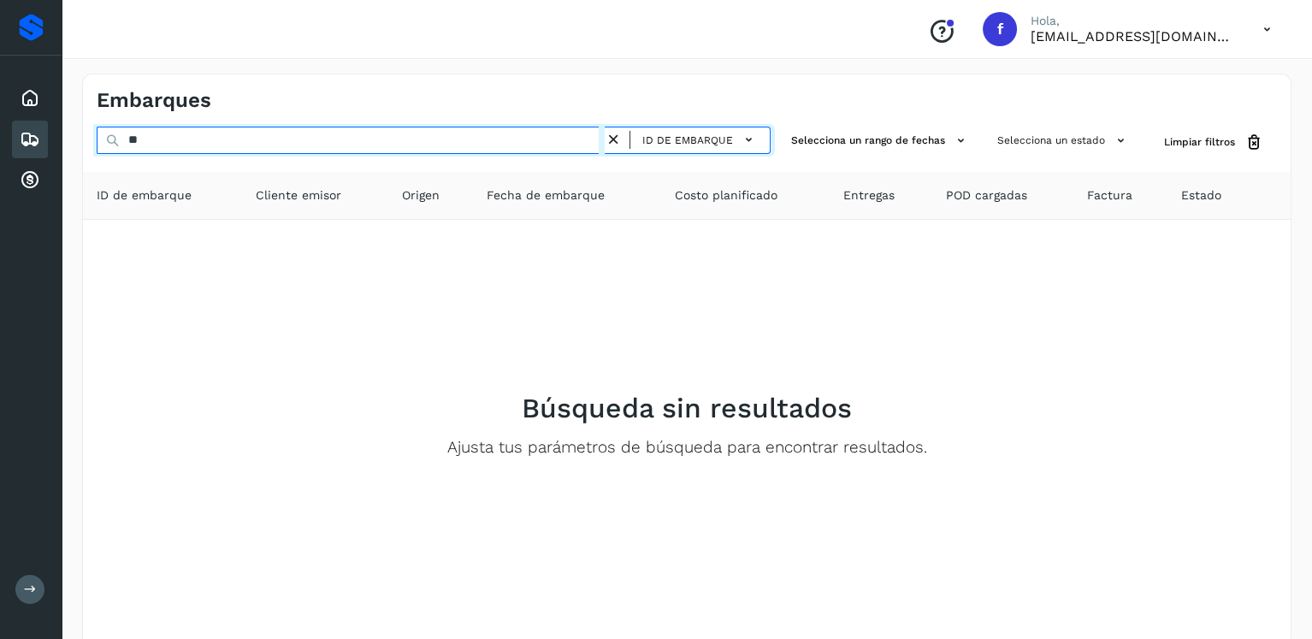
type input "*"
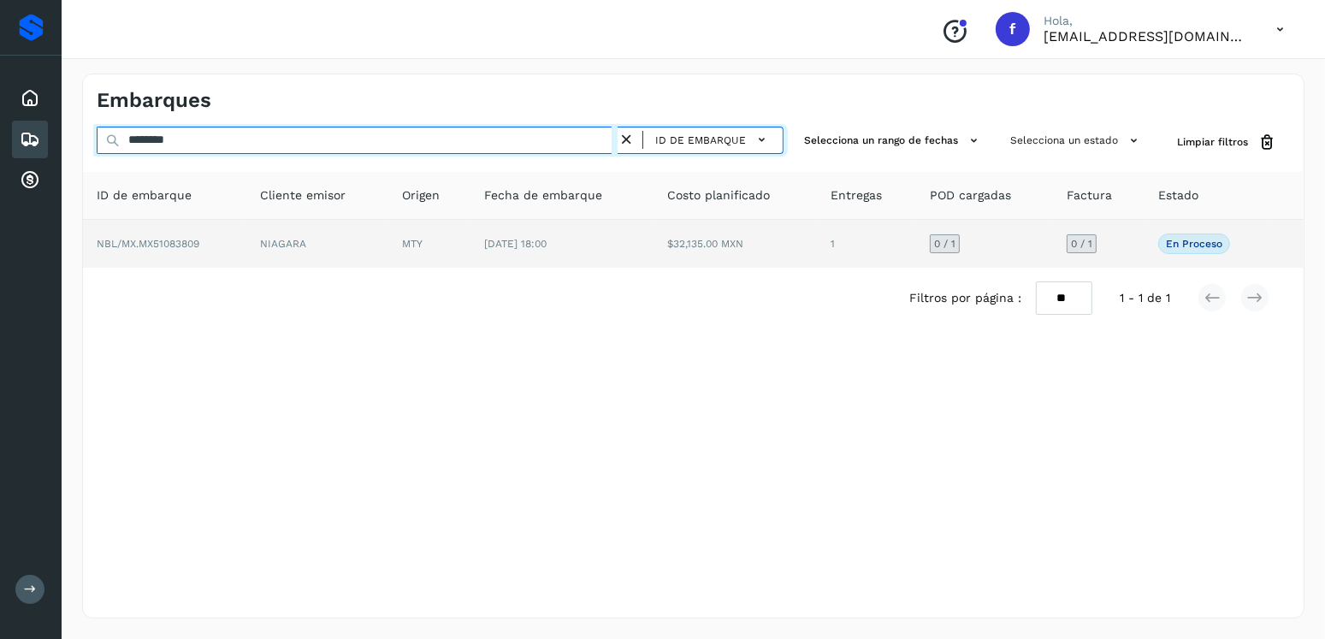
type input "********"
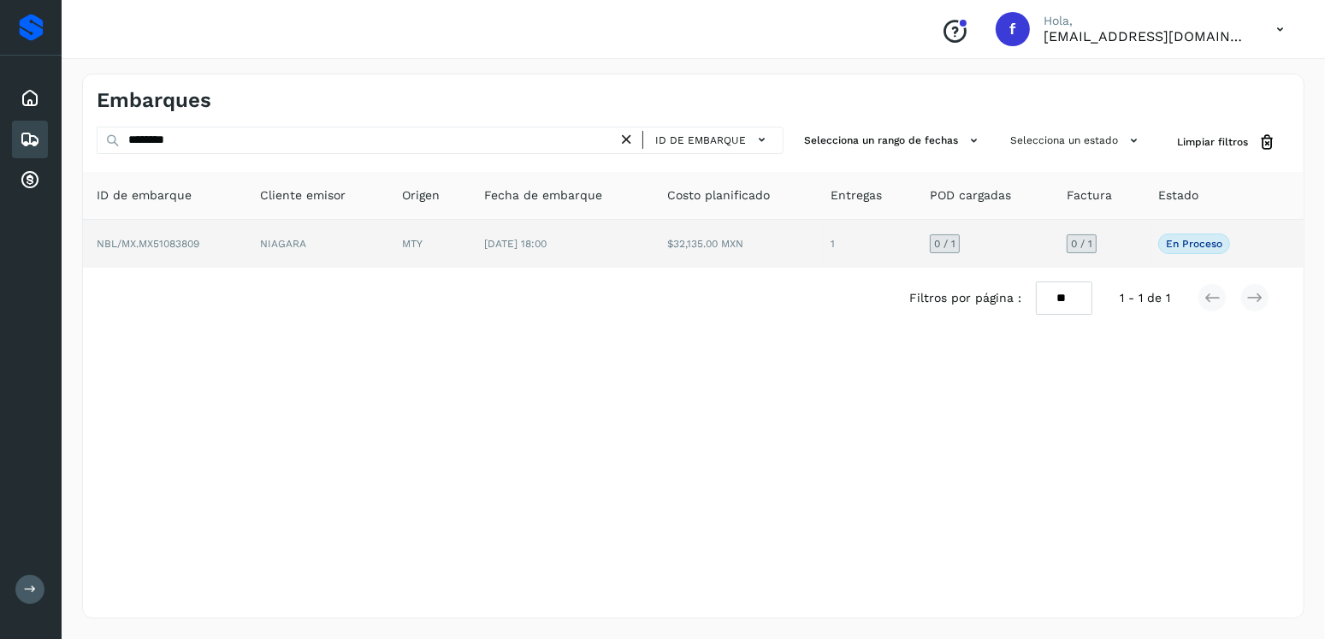
click at [695, 244] on td "$32,135.00 MXN" at bounding box center [735, 244] width 163 height 48
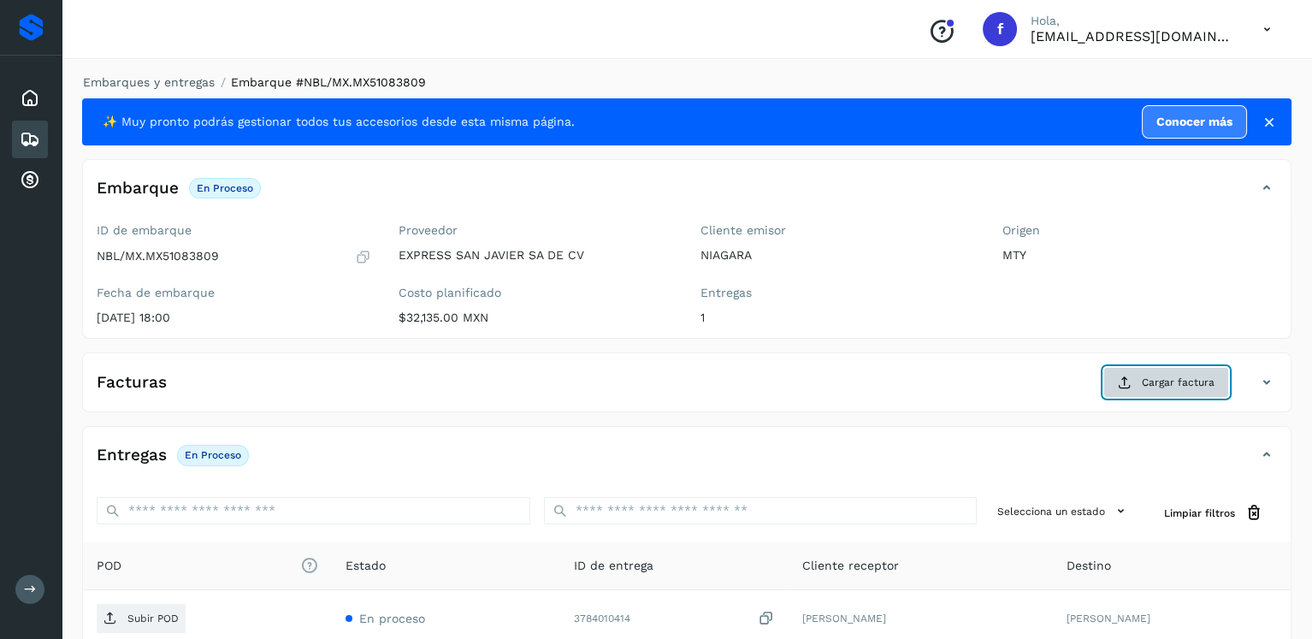
click at [1130, 380] on icon at bounding box center [1125, 383] width 14 height 14
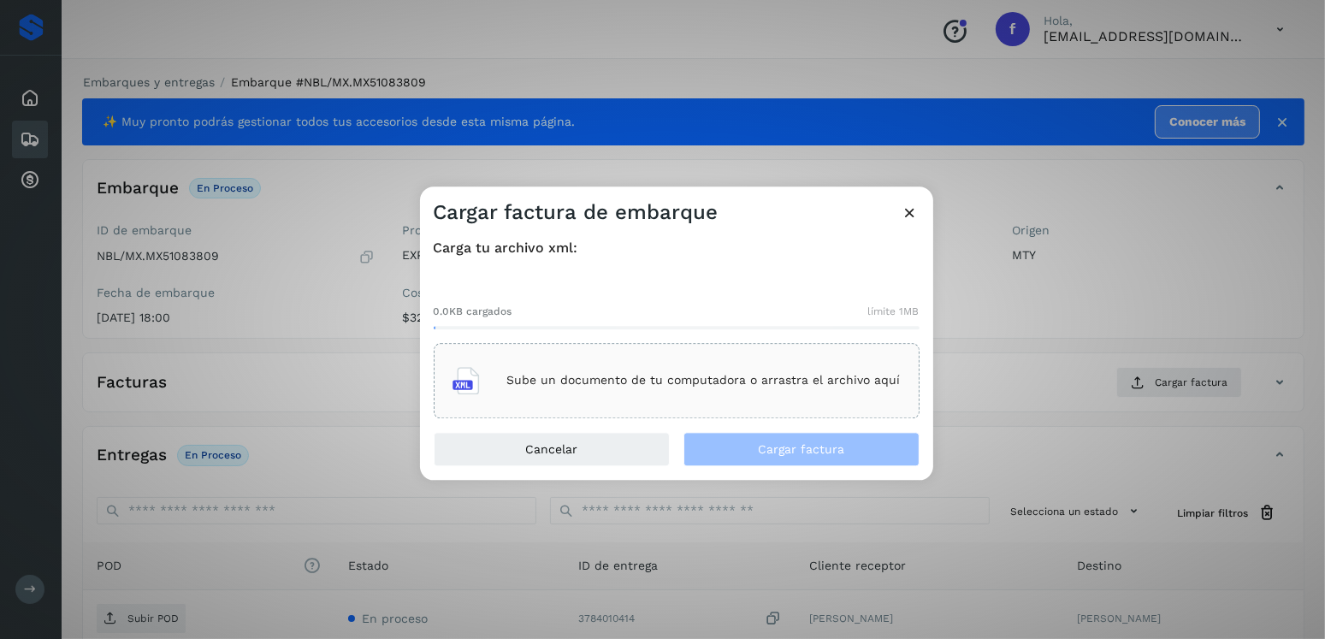
click at [811, 378] on p "Sube un documento de tu computadora o arrastra el archivo aquí" at bounding box center [703, 381] width 393 height 15
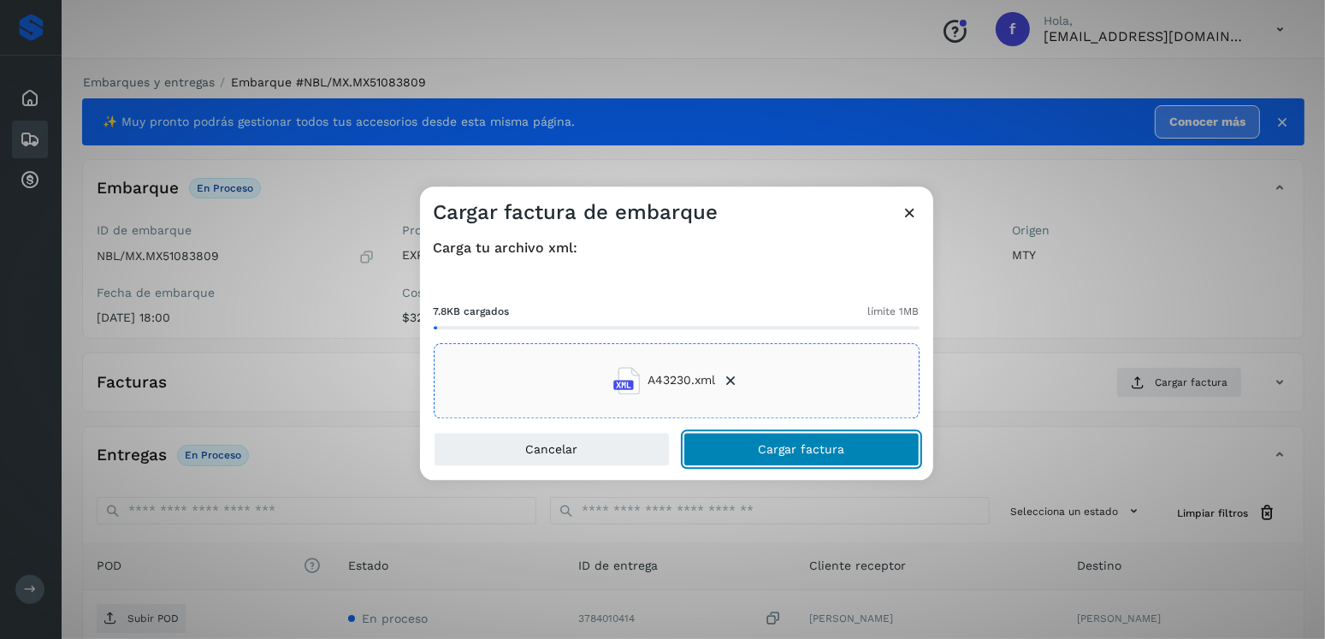
click at [801, 439] on button "Cargar factura" at bounding box center [801, 449] width 236 height 34
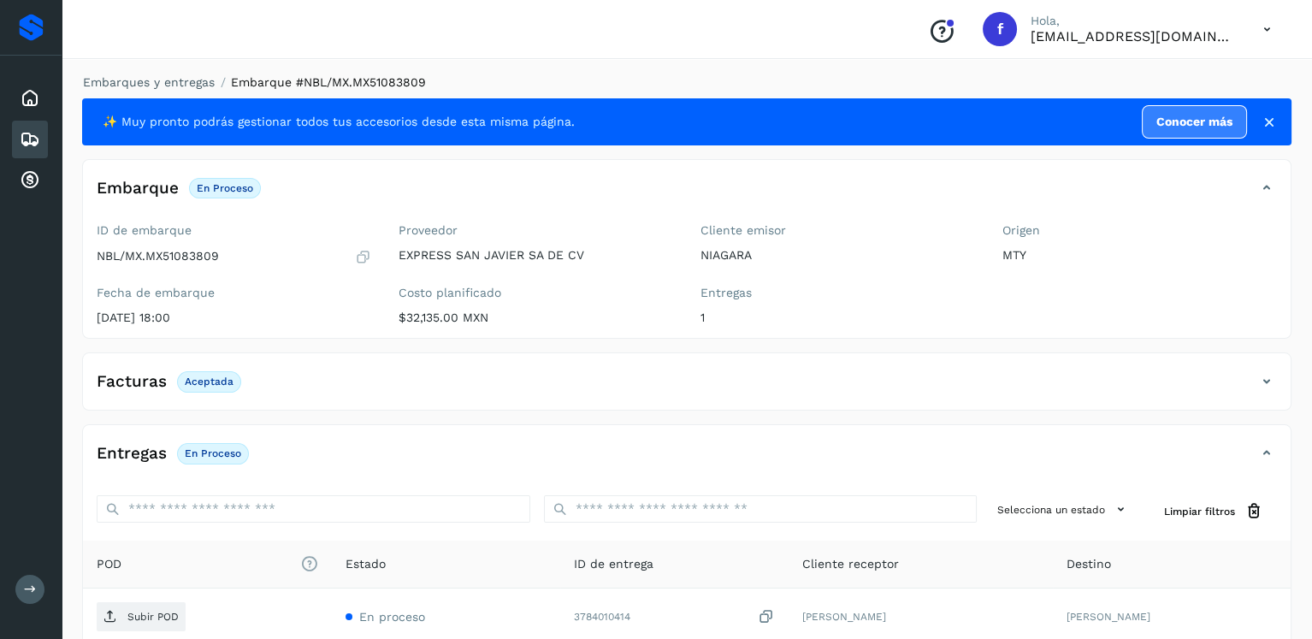
scroll to position [171, 0]
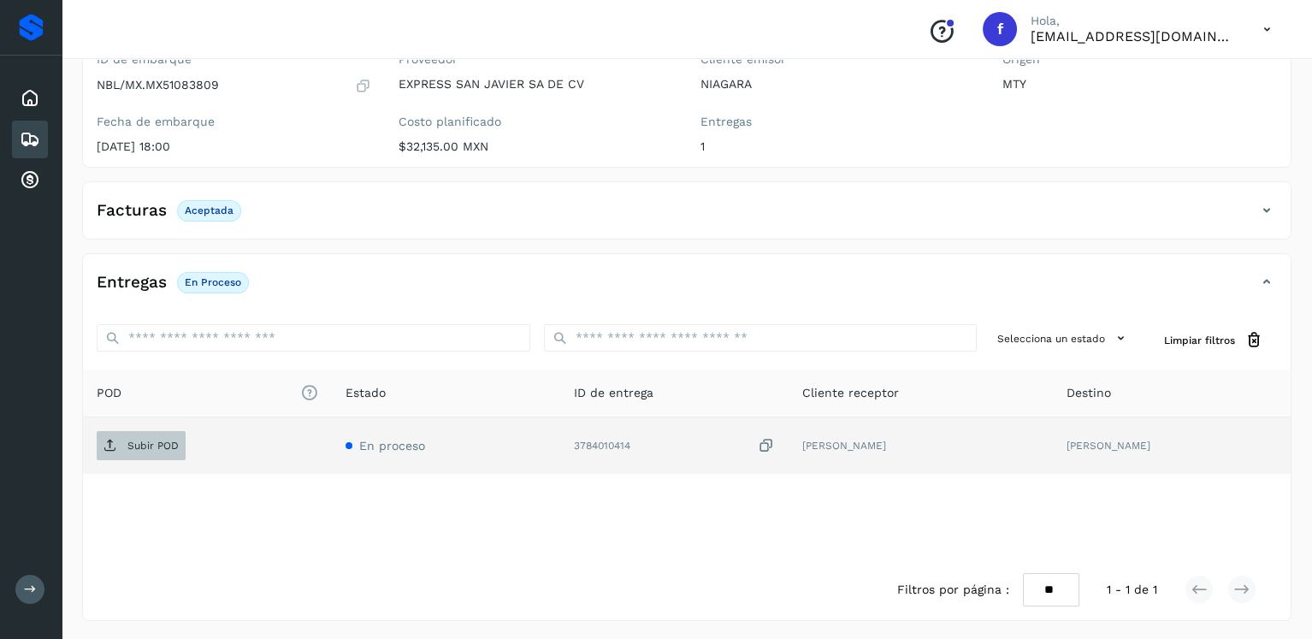
click at [117, 439] on span "Subir POD" at bounding box center [141, 445] width 89 height 27
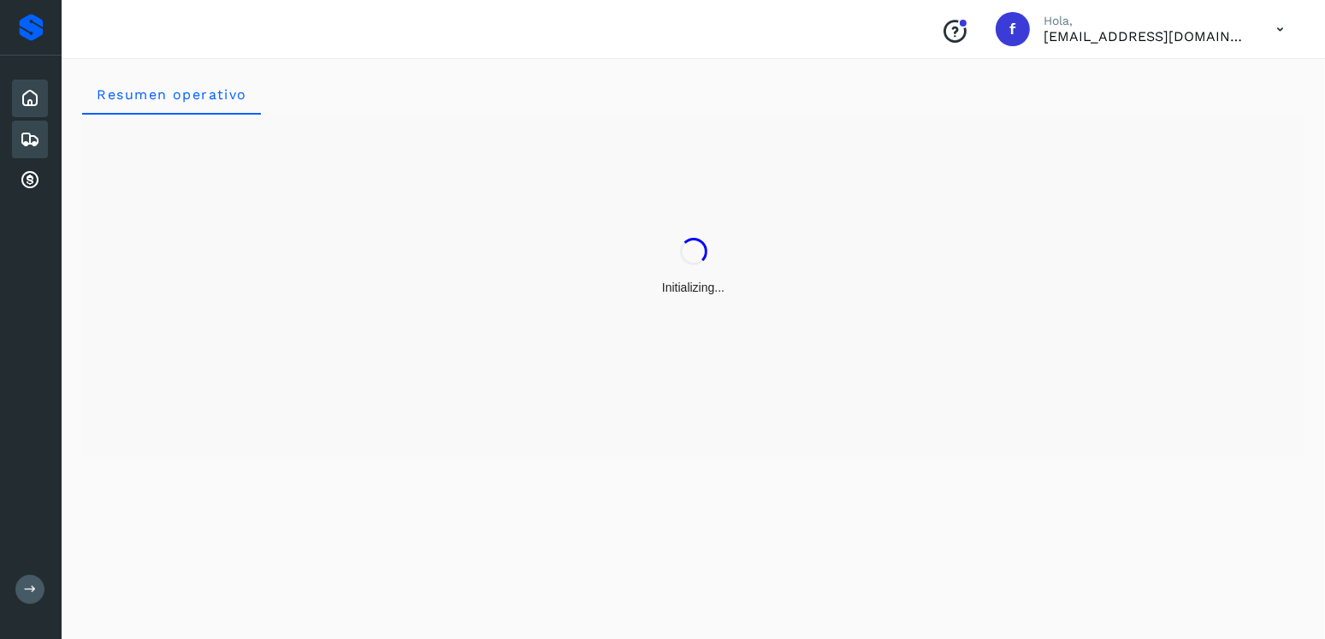
click at [33, 129] on icon at bounding box center [30, 139] width 21 height 21
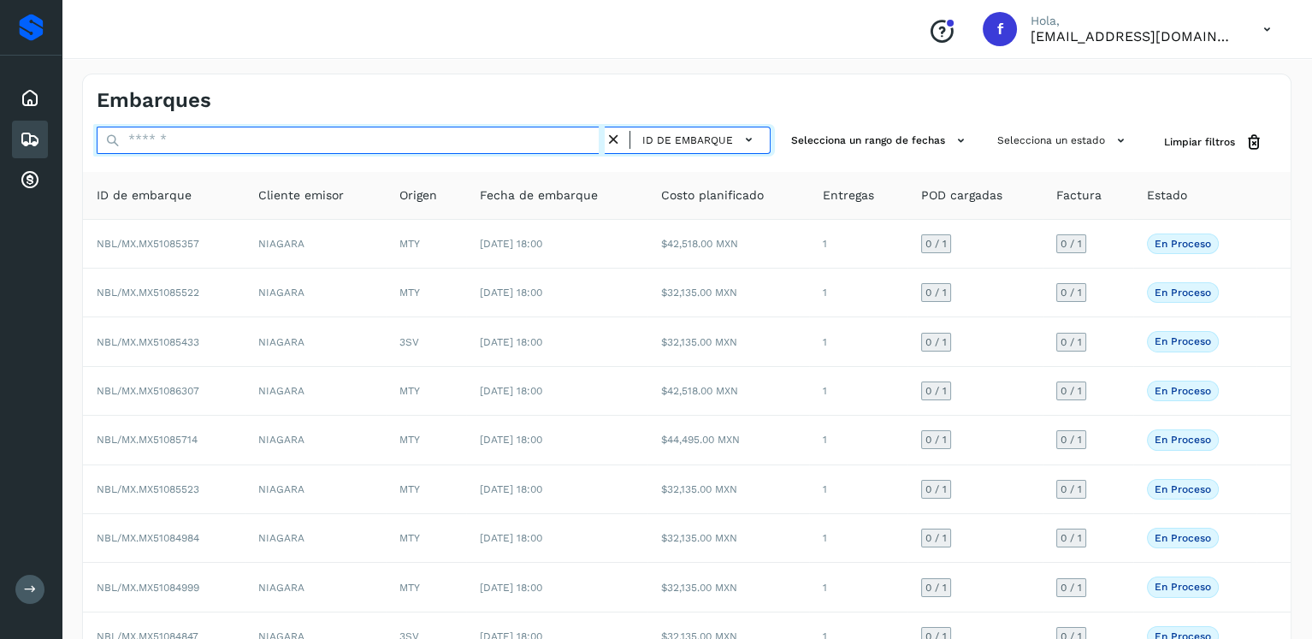
click at [224, 136] on input "text" at bounding box center [351, 140] width 508 height 27
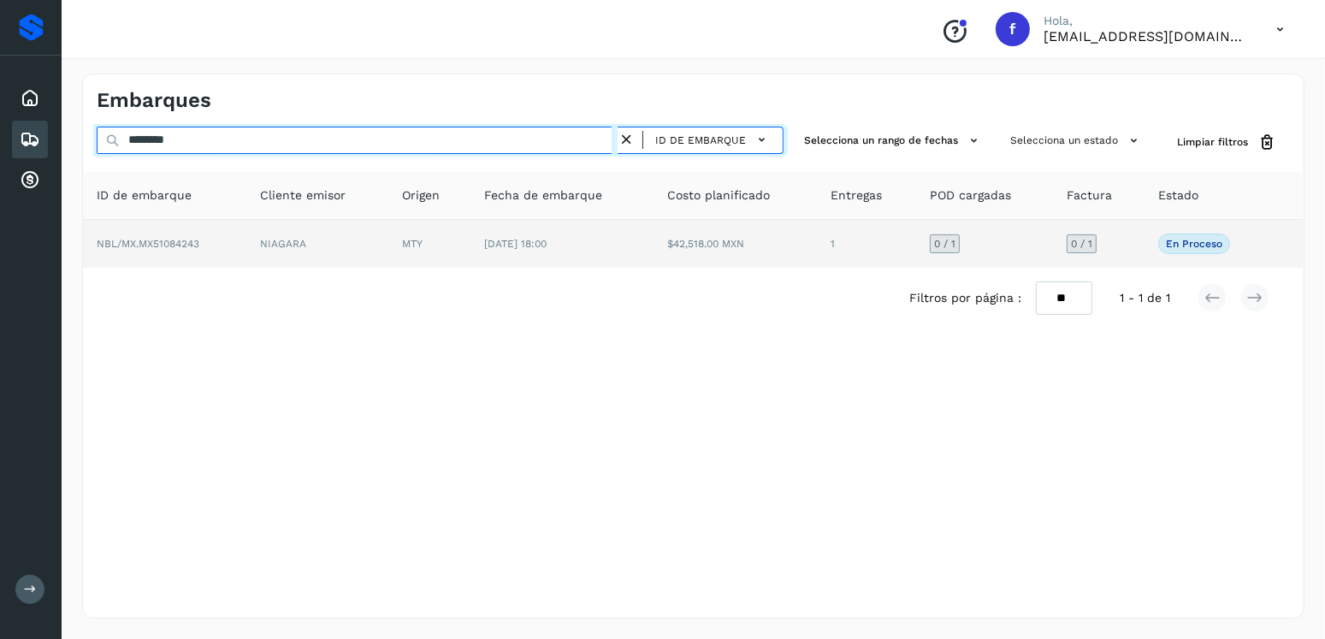
type input "********"
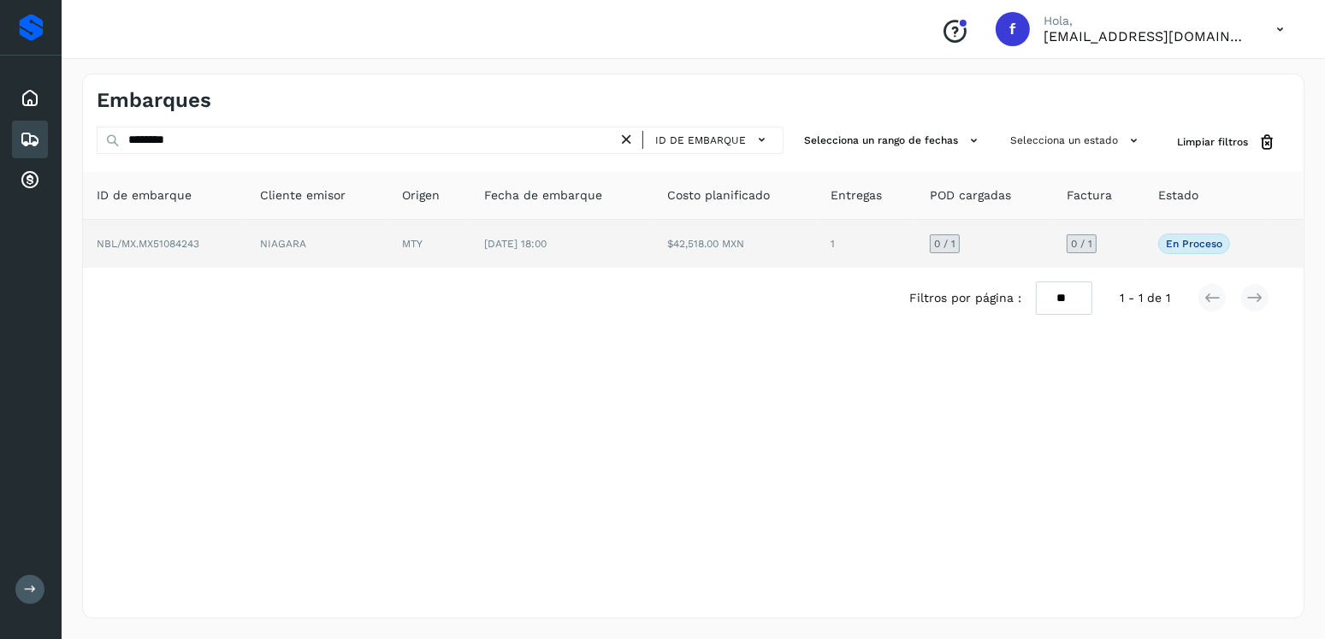
click at [636, 253] on td "[DATE] 18:00" at bounding box center [561, 244] width 183 height 48
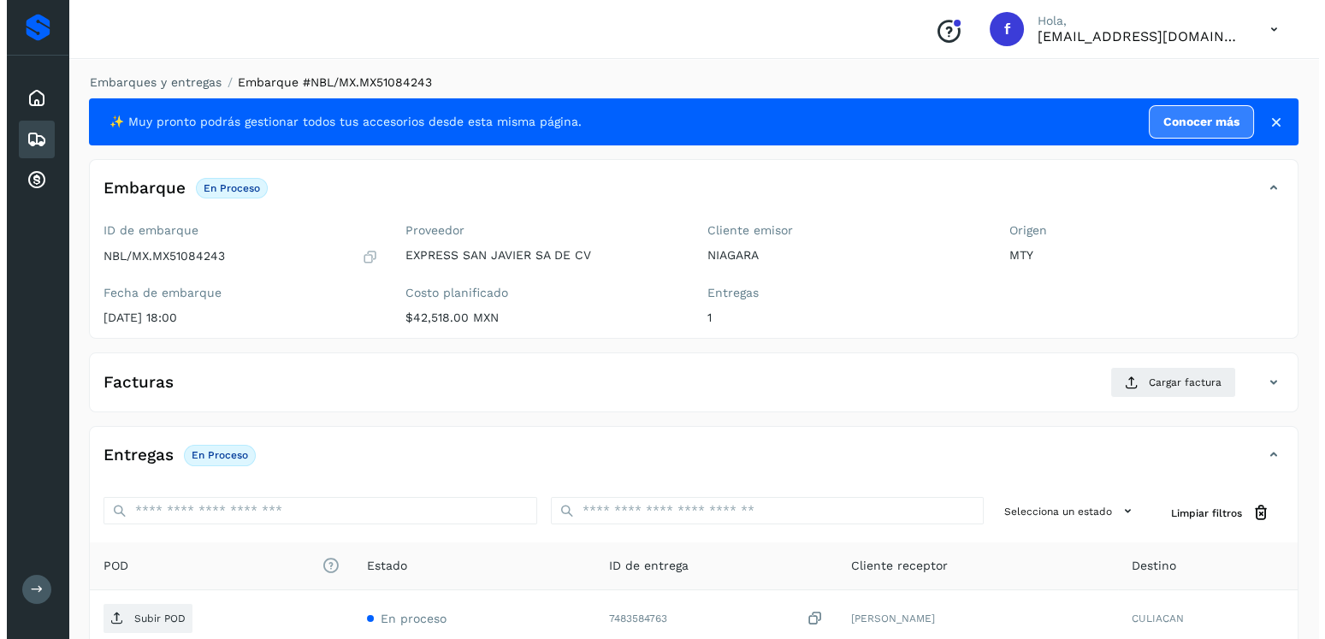
scroll to position [173, 0]
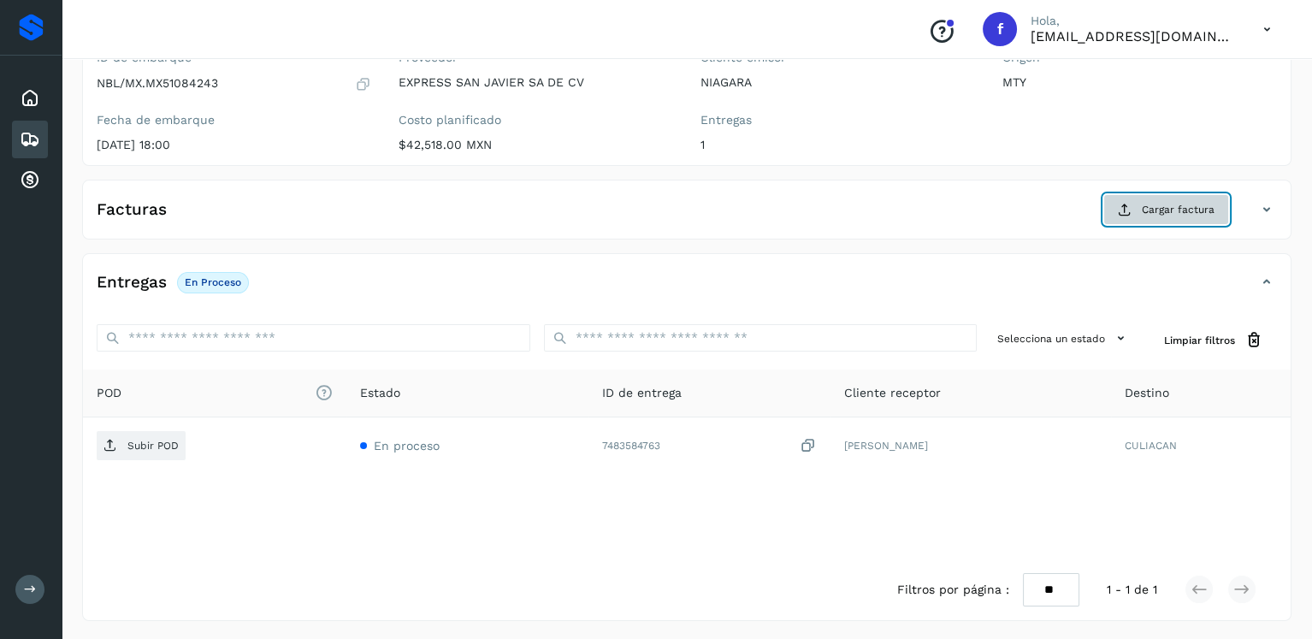
click at [1128, 216] on button "Cargar factura" at bounding box center [1166, 209] width 126 height 31
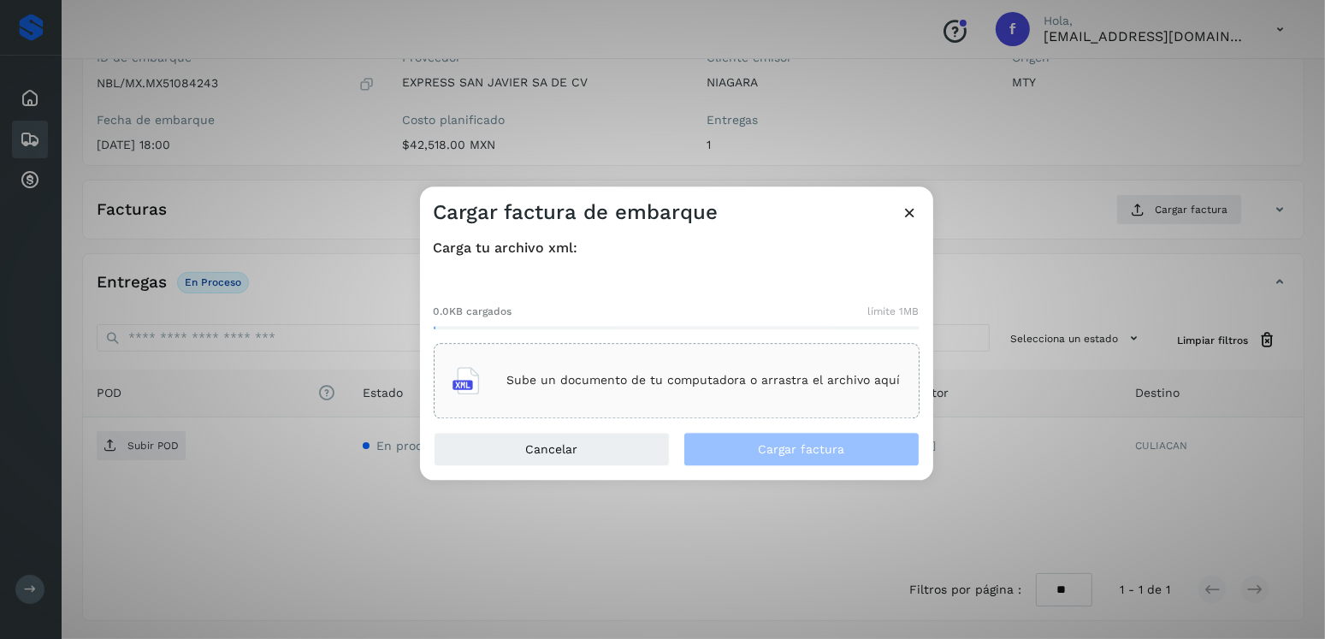
click at [723, 359] on div "Sube un documento de tu computadora o arrastra el archivo aquí" at bounding box center [677, 381] width 448 height 46
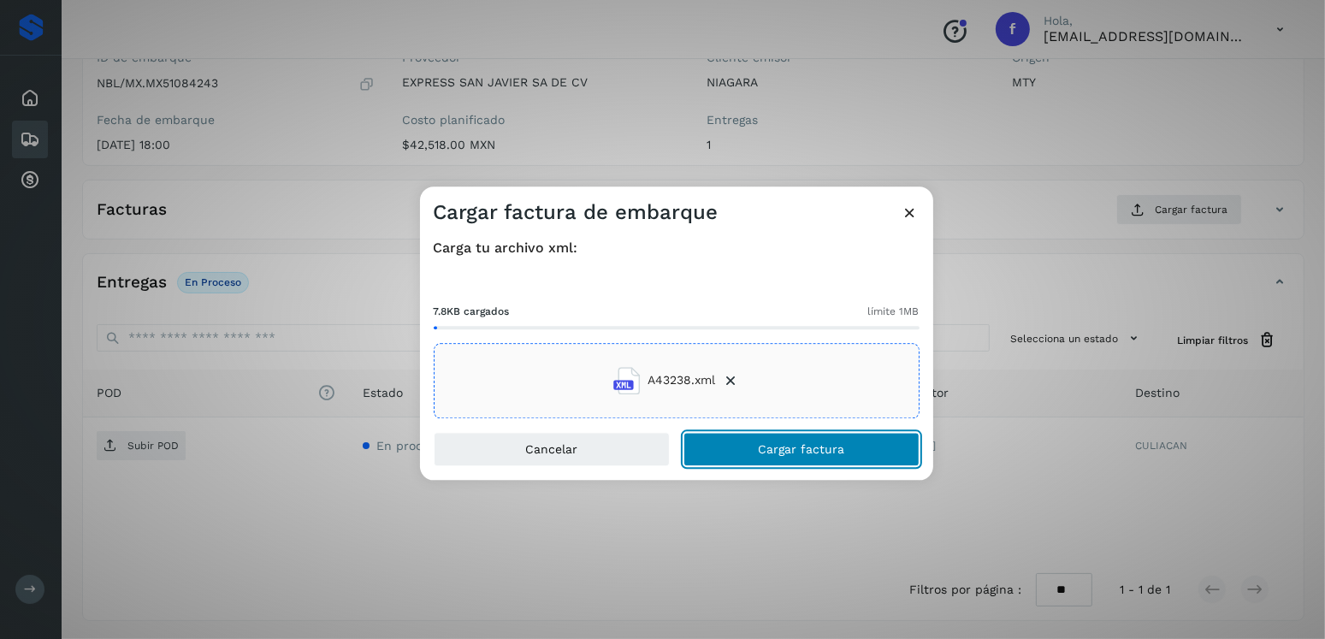
click at [784, 445] on span "Cargar factura" at bounding box center [801, 449] width 86 height 12
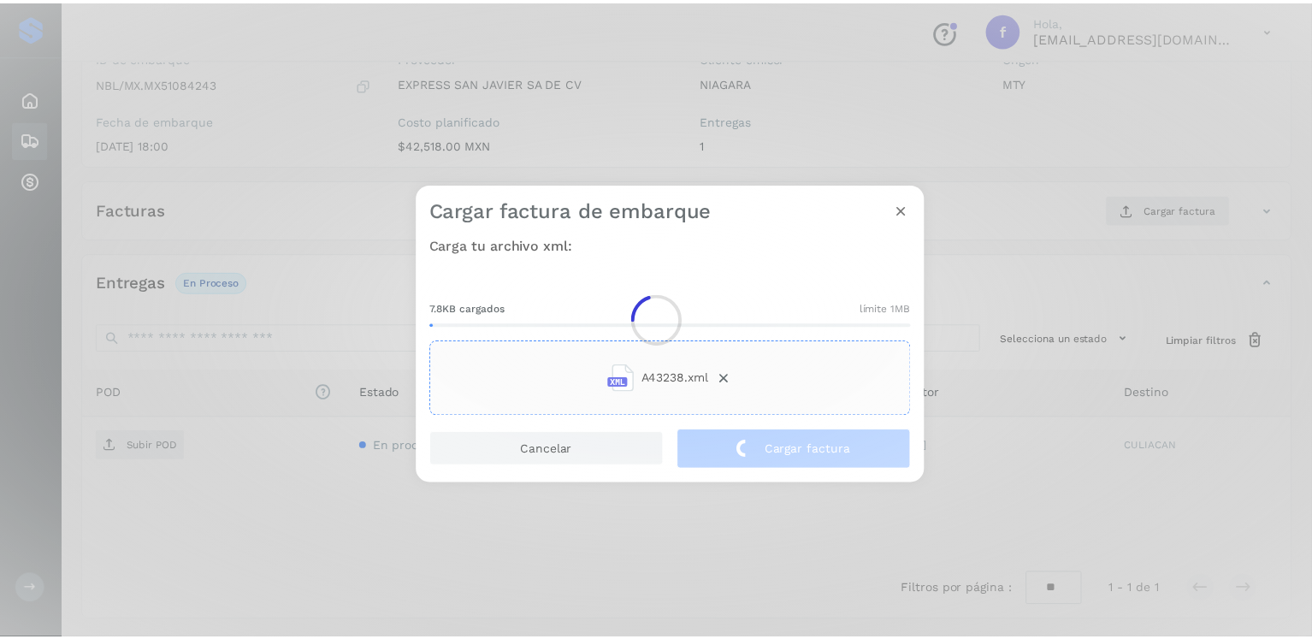
scroll to position [171, 0]
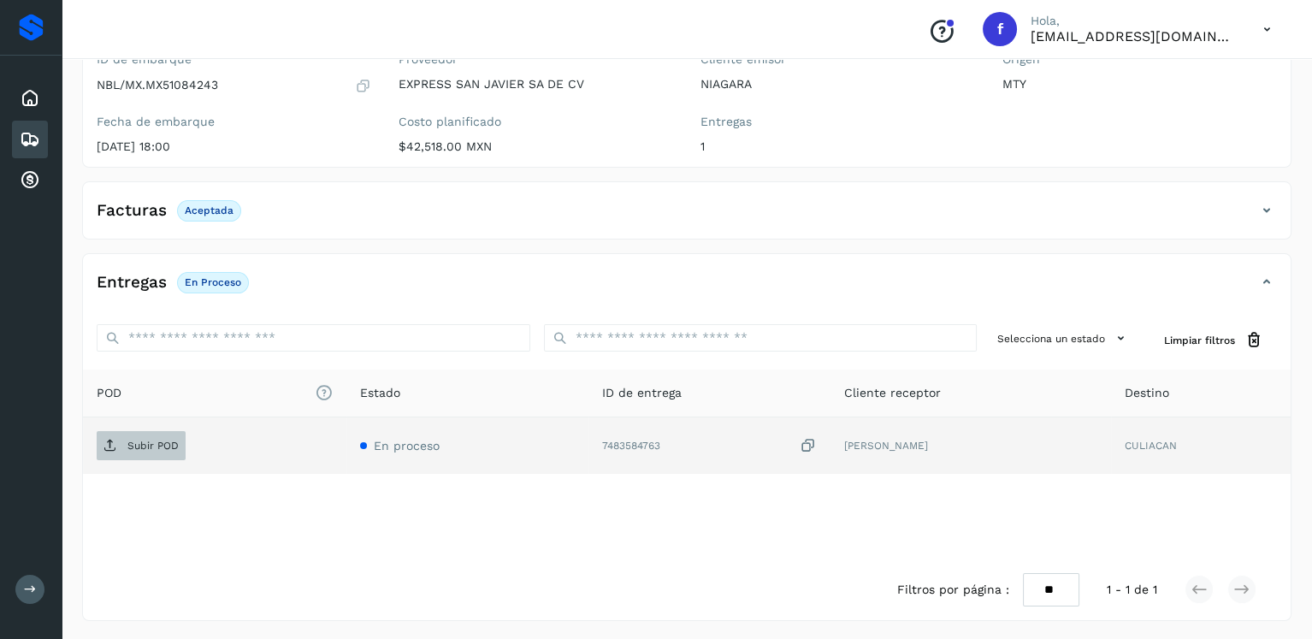
click at [143, 432] on span "Subir POD" at bounding box center [141, 445] width 89 height 27
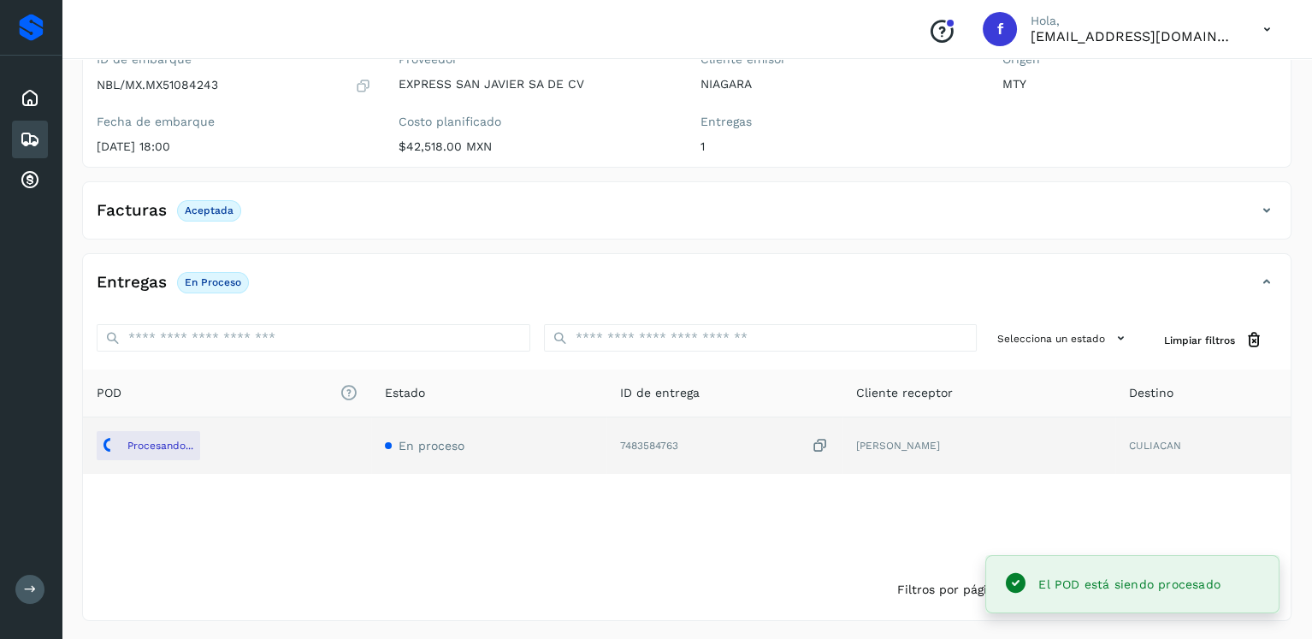
click at [18, 143] on div "Embarques" at bounding box center [30, 140] width 36 height 38
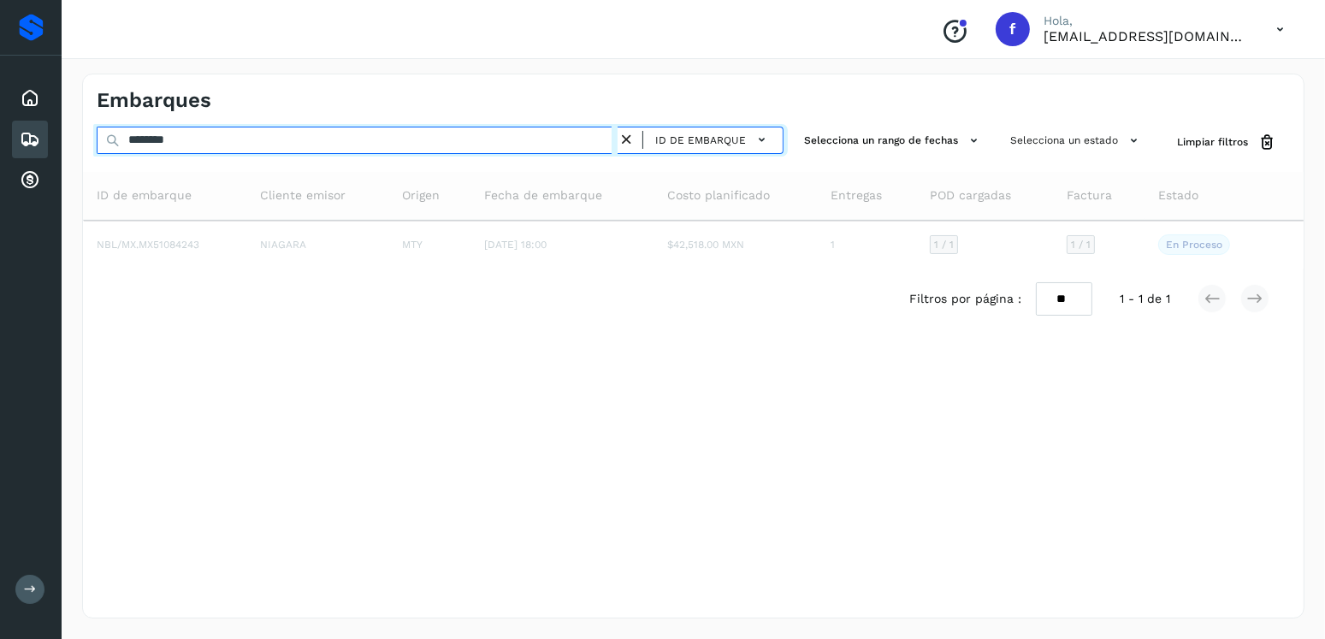
drag, startPoint x: 96, startPoint y: 149, endPoint x: 69, endPoint y: 151, distance: 26.6
click at [69, 151] on div "Embarques ******** ID de embarque Selecciona un rango de fechas Selecciona un e…" at bounding box center [693, 346] width 1263 height 586
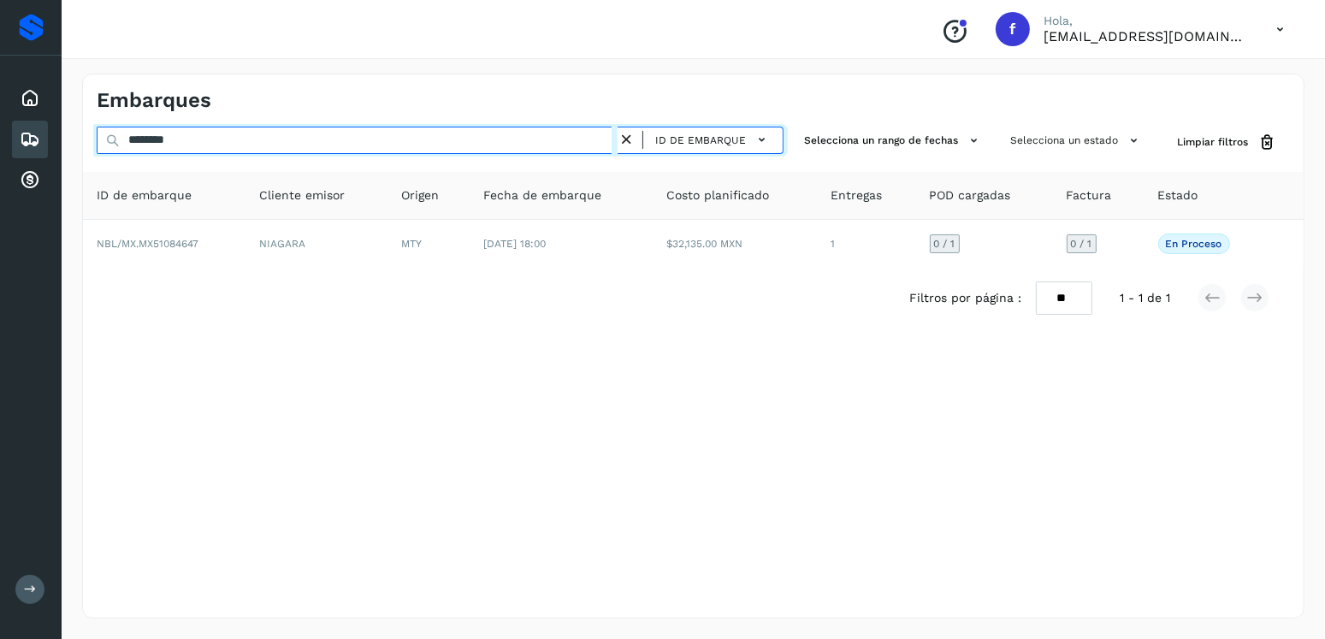
drag, startPoint x: 117, startPoint y: 132, endPoint x: 96, endPoint y: 136, distance: 21.8
click at [97, 136] on input "********" at bounding box center [357, 140] width 521 height 27
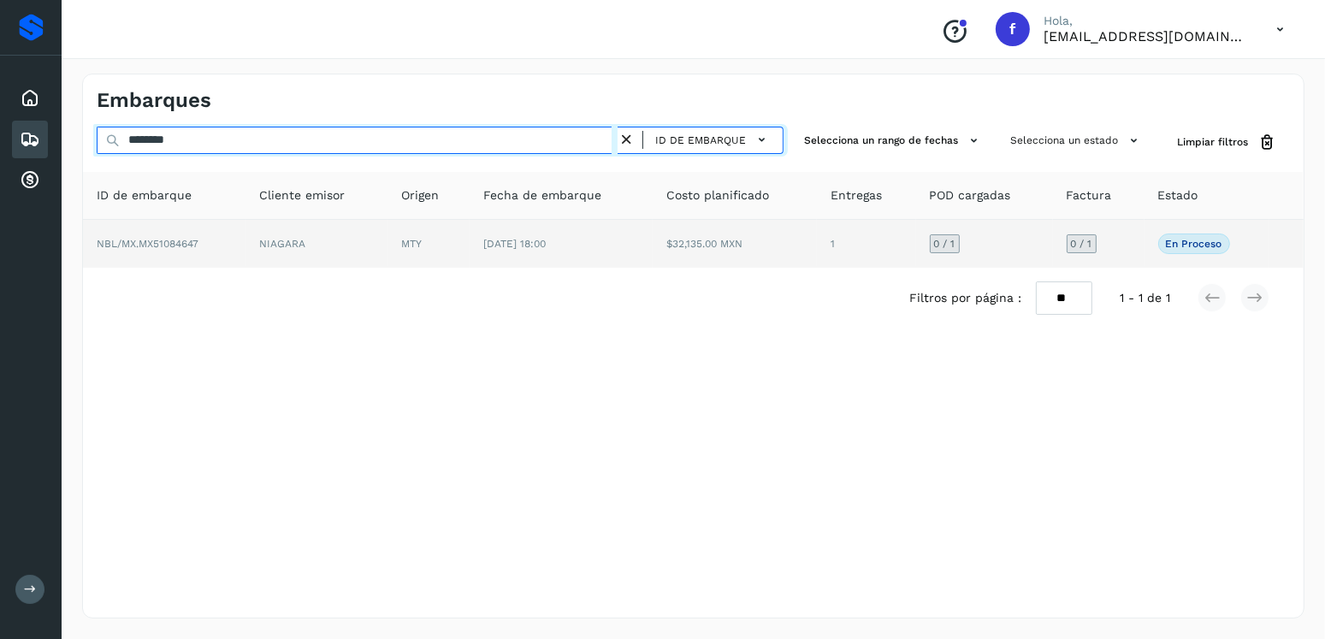
type input "********"
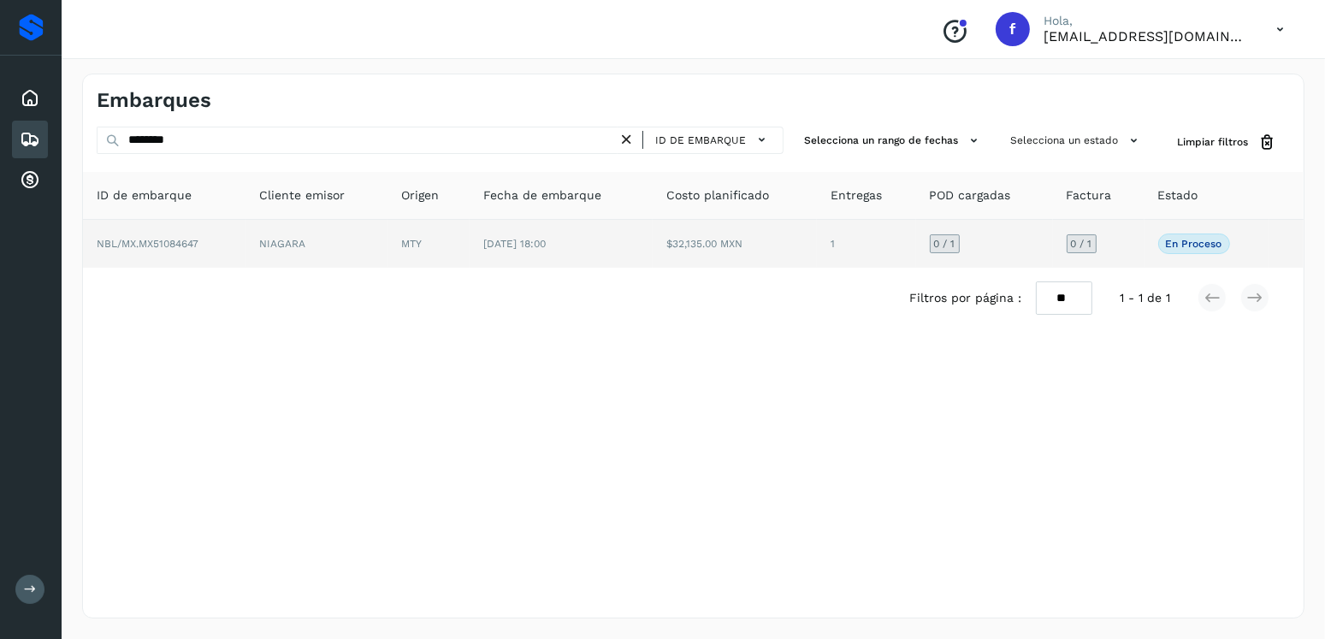
click at [728, 253] on td "$32,135.00 MXN" at bounding box center [734, 244] width 163 height 48
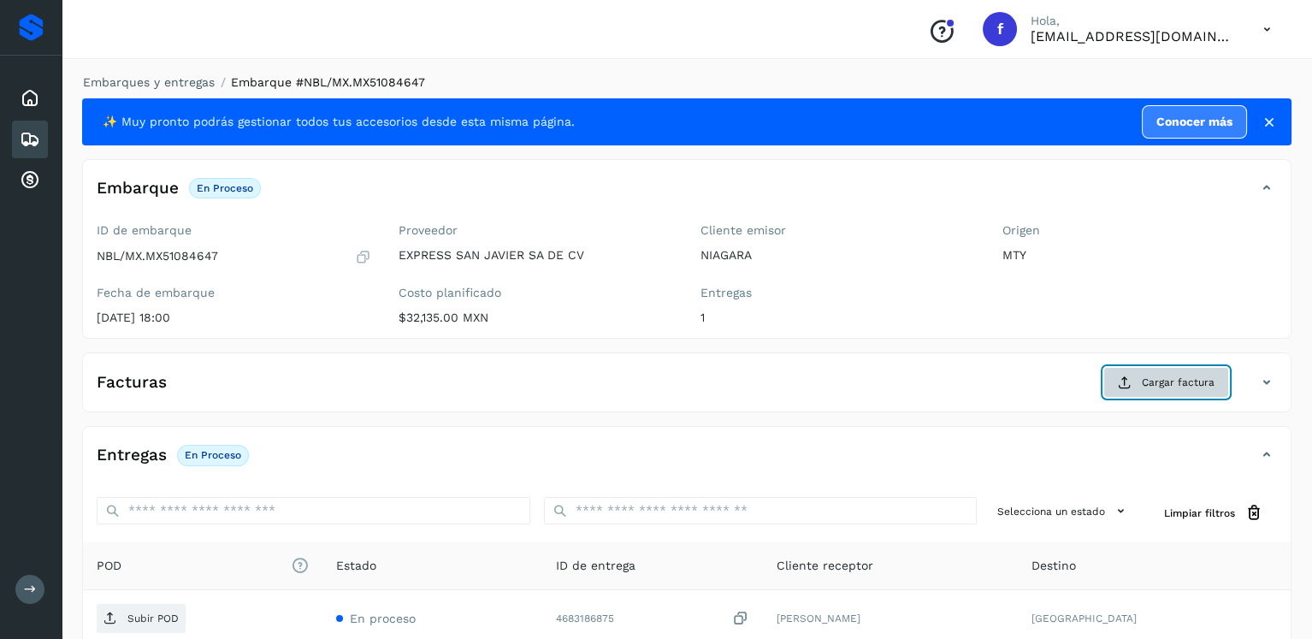
click at [1162, 389] on button "Cargar factura" at bounding box center [1166, 382] width 126 height 31
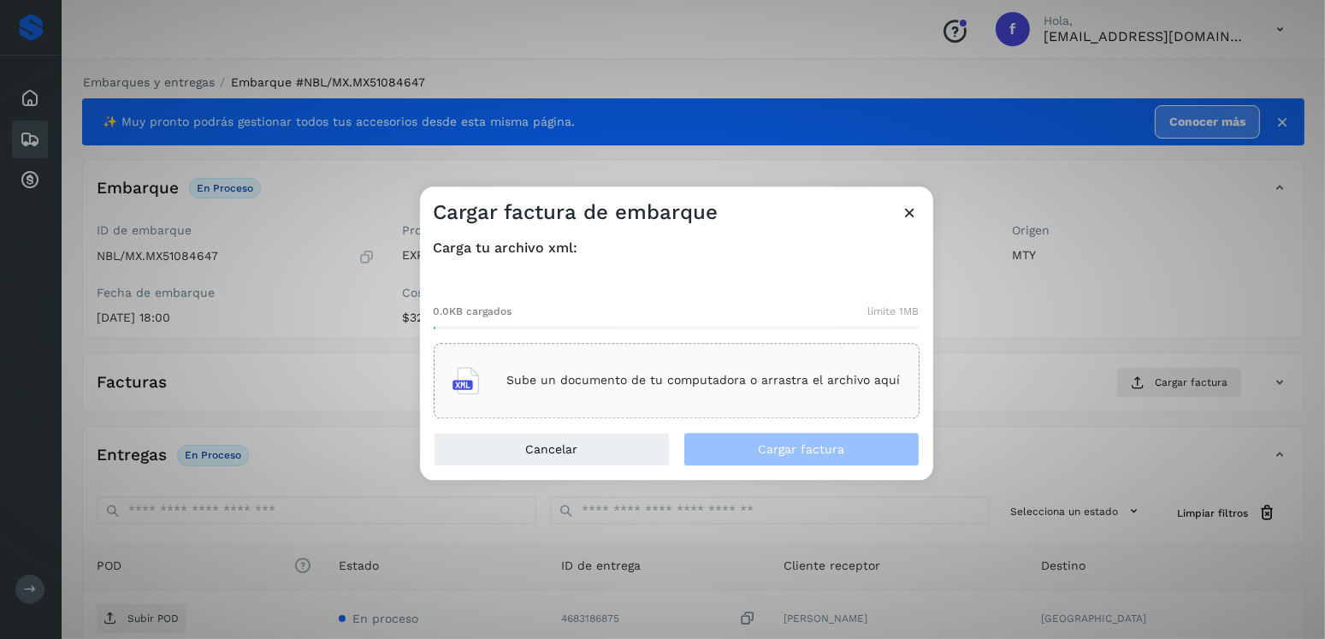
click at [741, 406] on div "Sube un documento de tu computadora o arrastra el archivo aquí" at bounding box center [677, 380] width 486 height 75
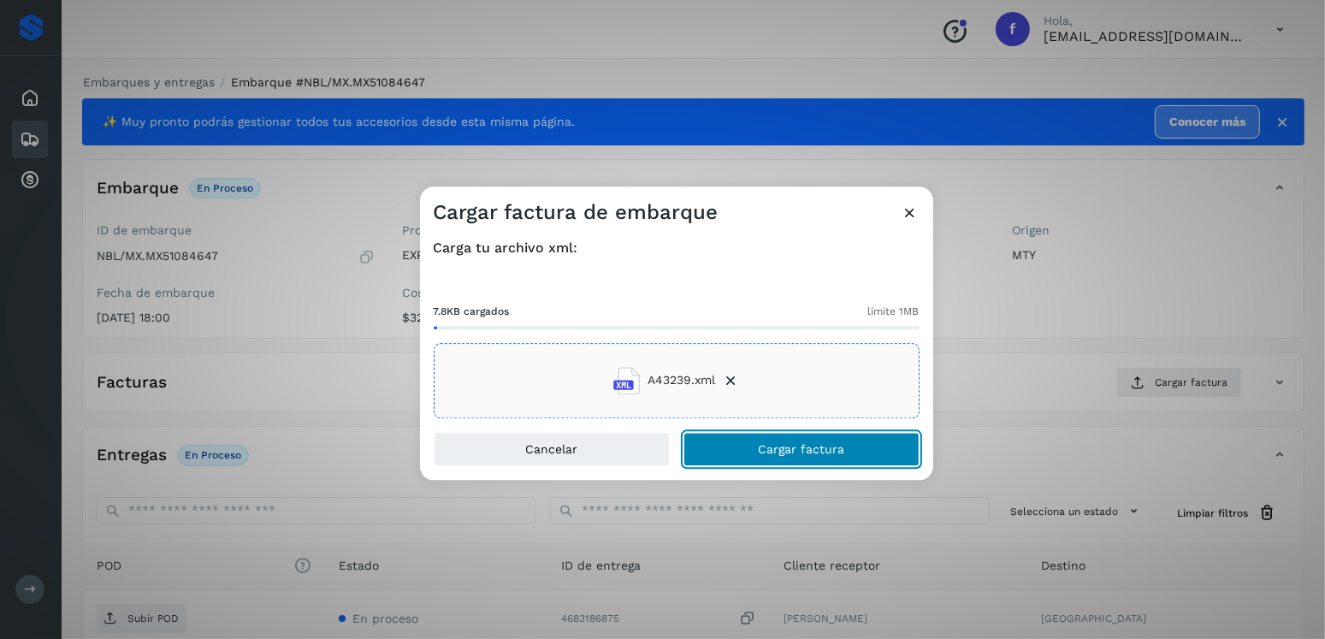
click at [777, 444] on span "Cargar factura" at bounding box center [801, 449] width 86 height 12
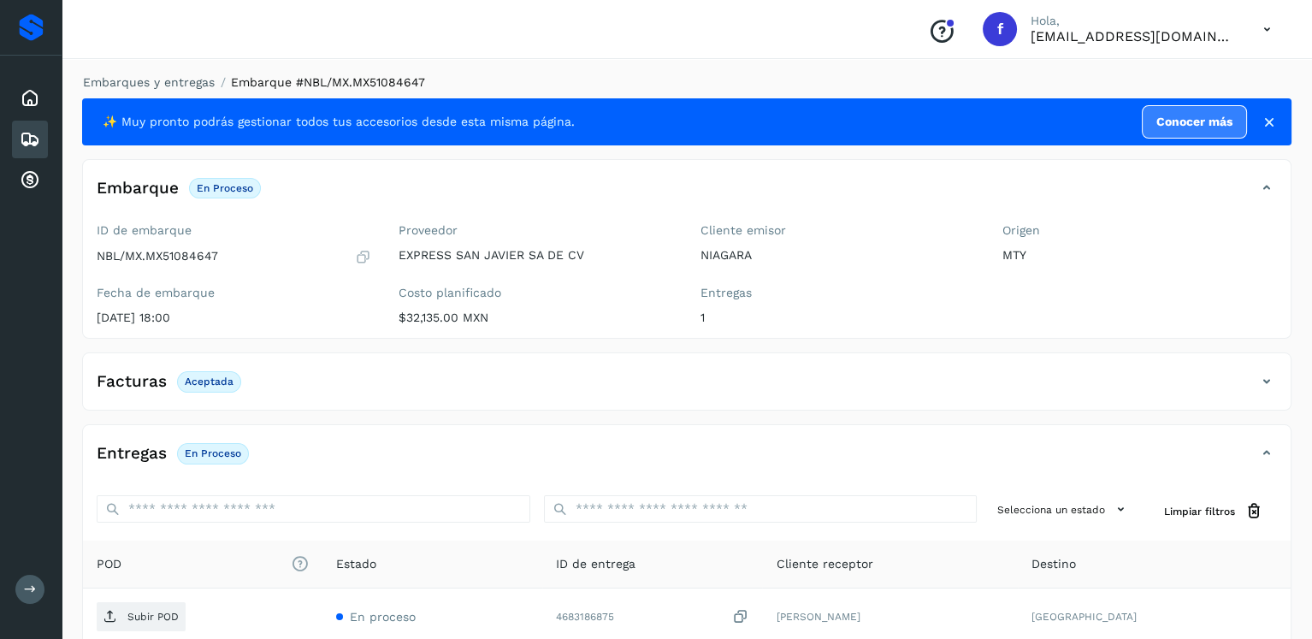
scroll to position [171, 0]
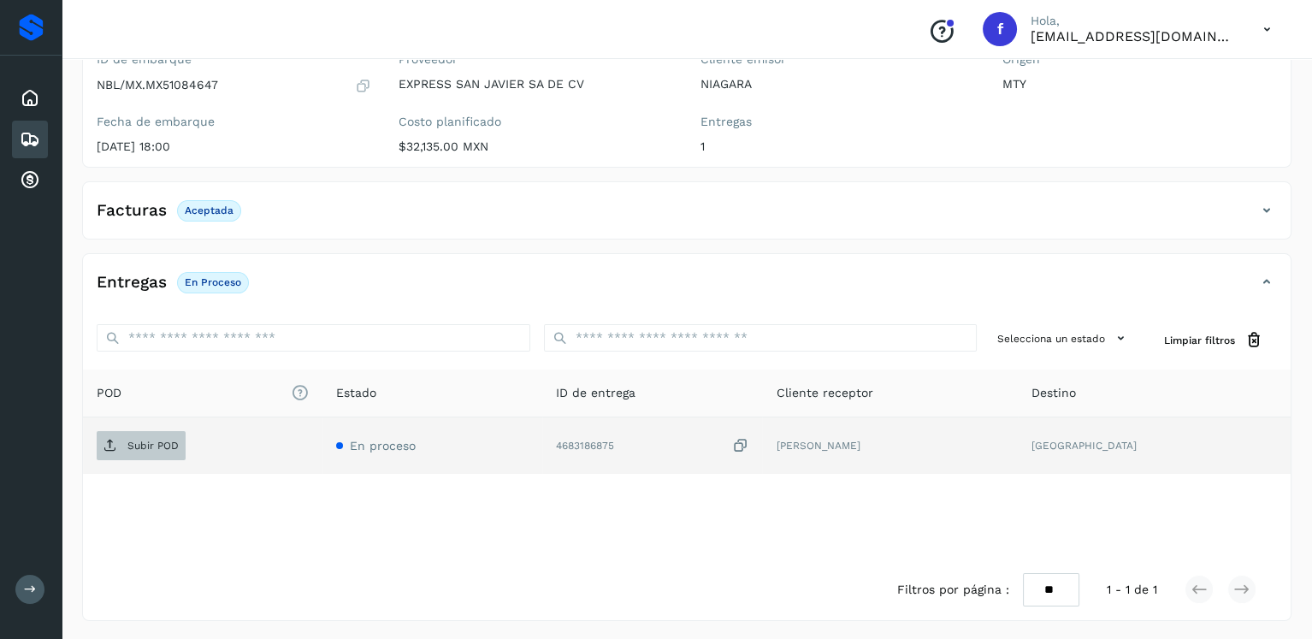
click at [150, 440] on p "Subir POD" at bounding box center [152, 446] width 51 height 12
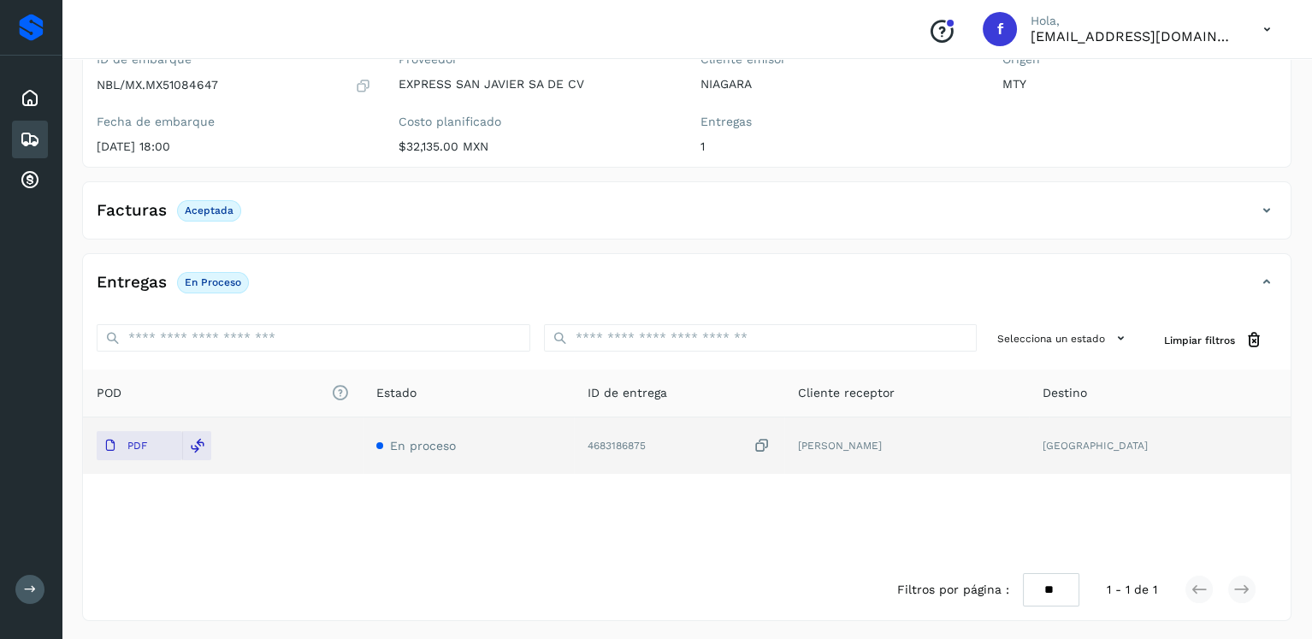
click at [37, 141] on icon at bounding box center [30, 139] width 21 height 21
